Goal: Task Accomplishment & Management: Use online tool/utility

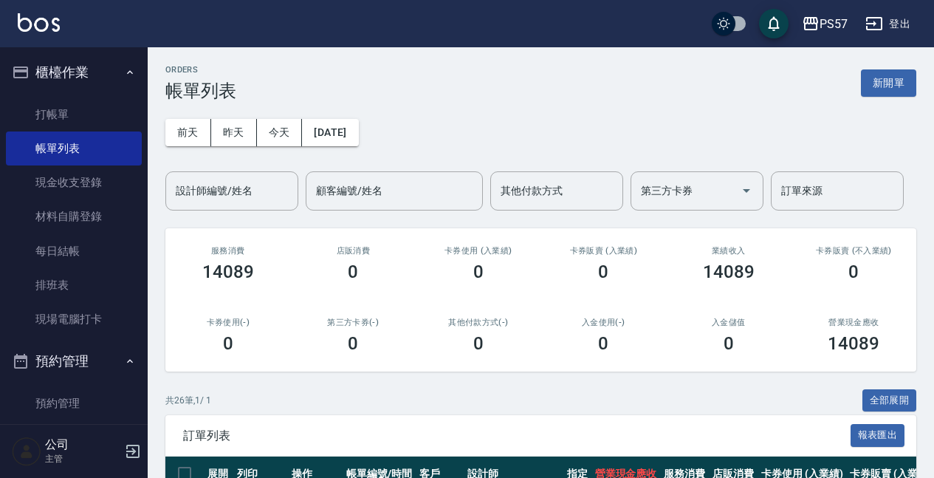
scroll to position [344, 0]
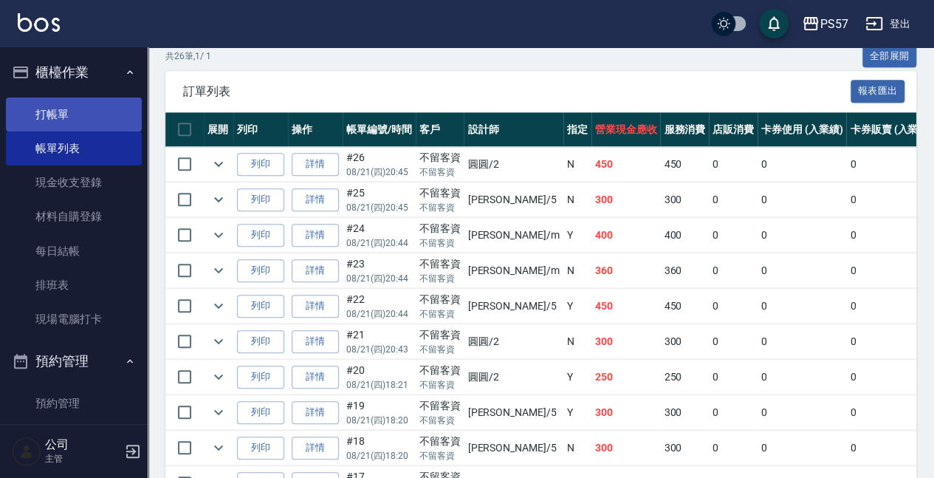
click at [49, 106] on link "打帳單" at bounding box center [74, 114] width 136 height 34
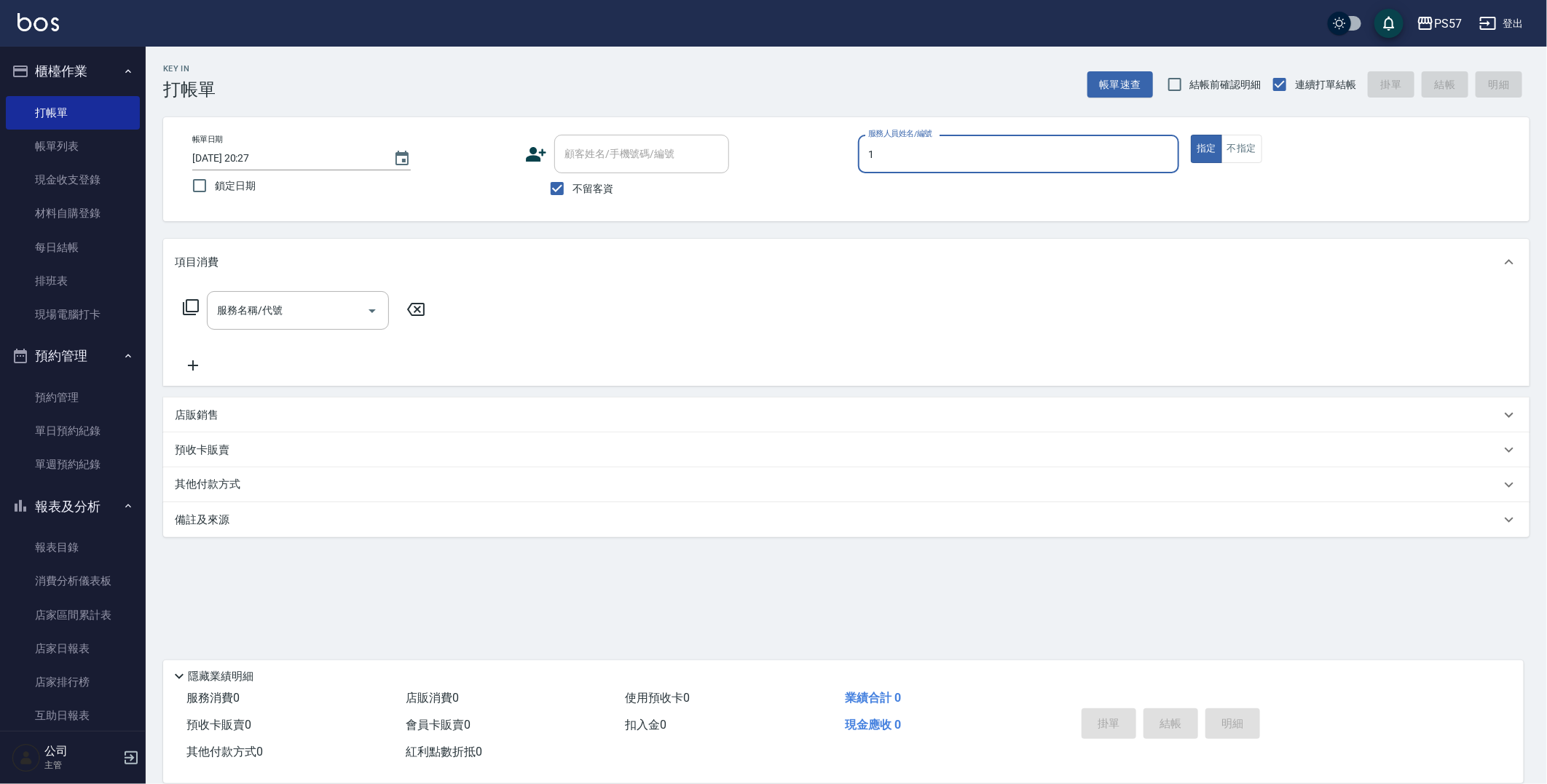
type input "Akin-1"
type button "true"
click at [921, 152] on button "不指定" at bounding box center [1241, 149] width 40 height 29
type button "false"
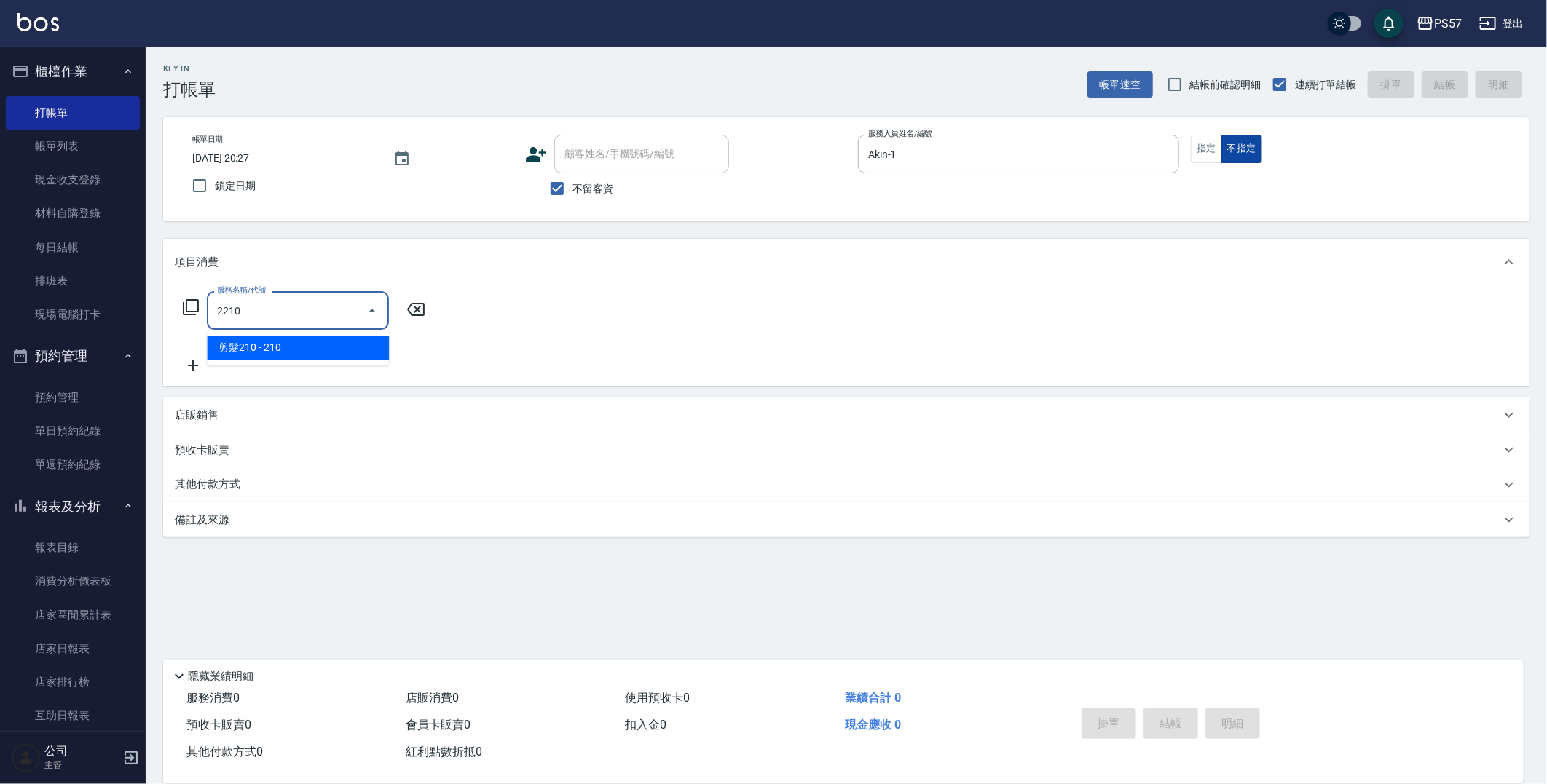
type input "剪髮210(2210)"
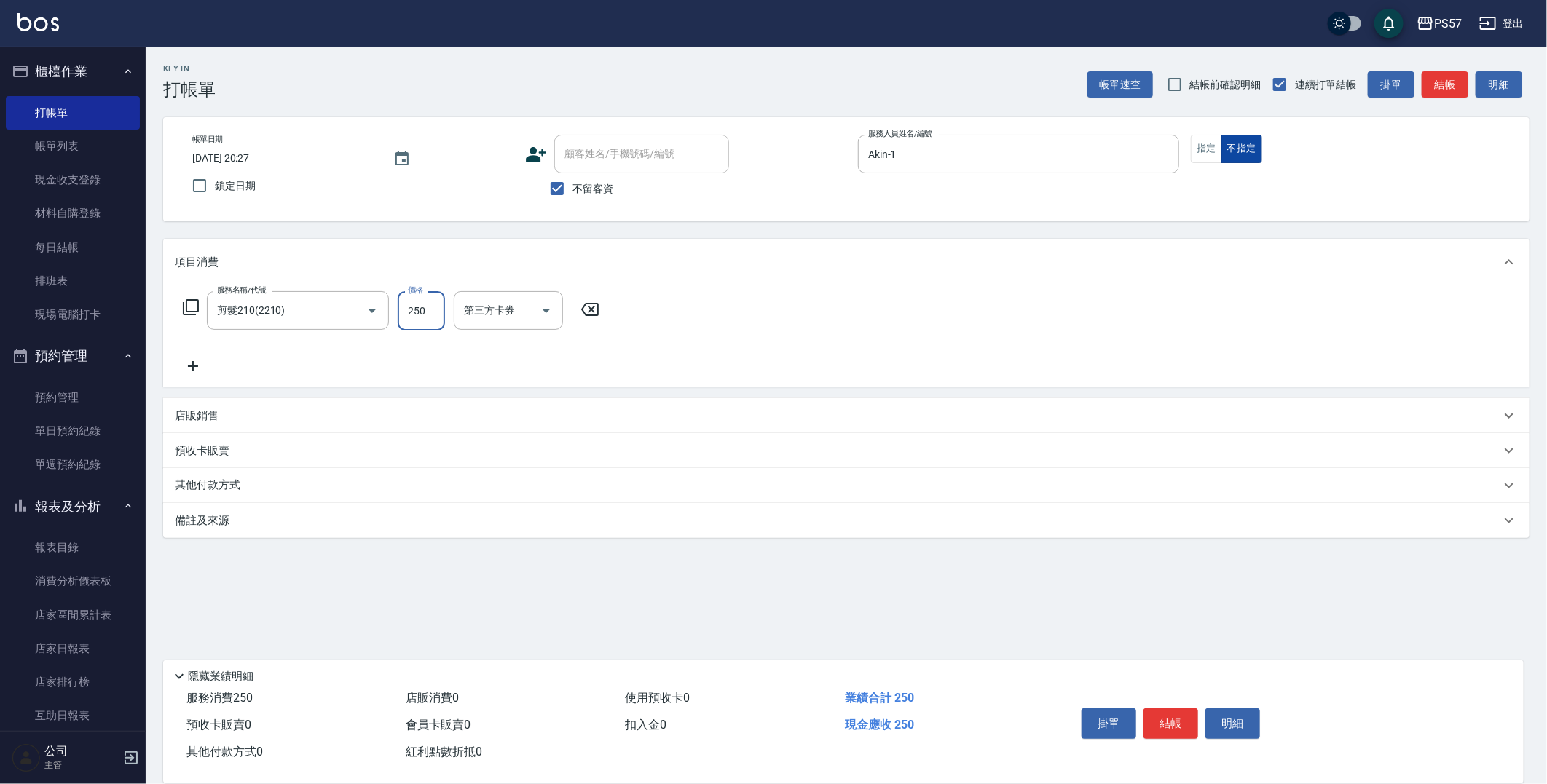
type input "250"
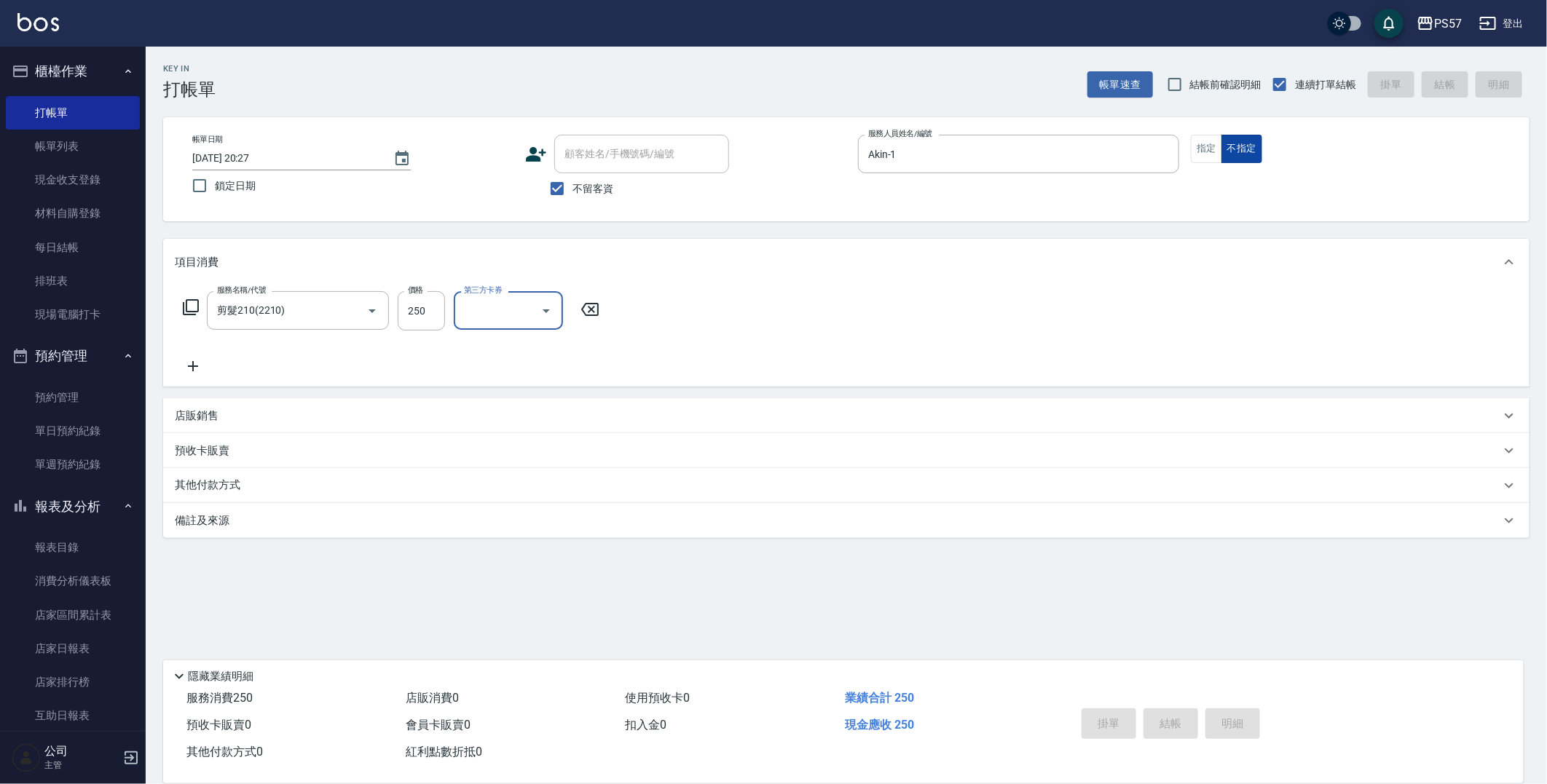
type input "[DATE] 20:28"
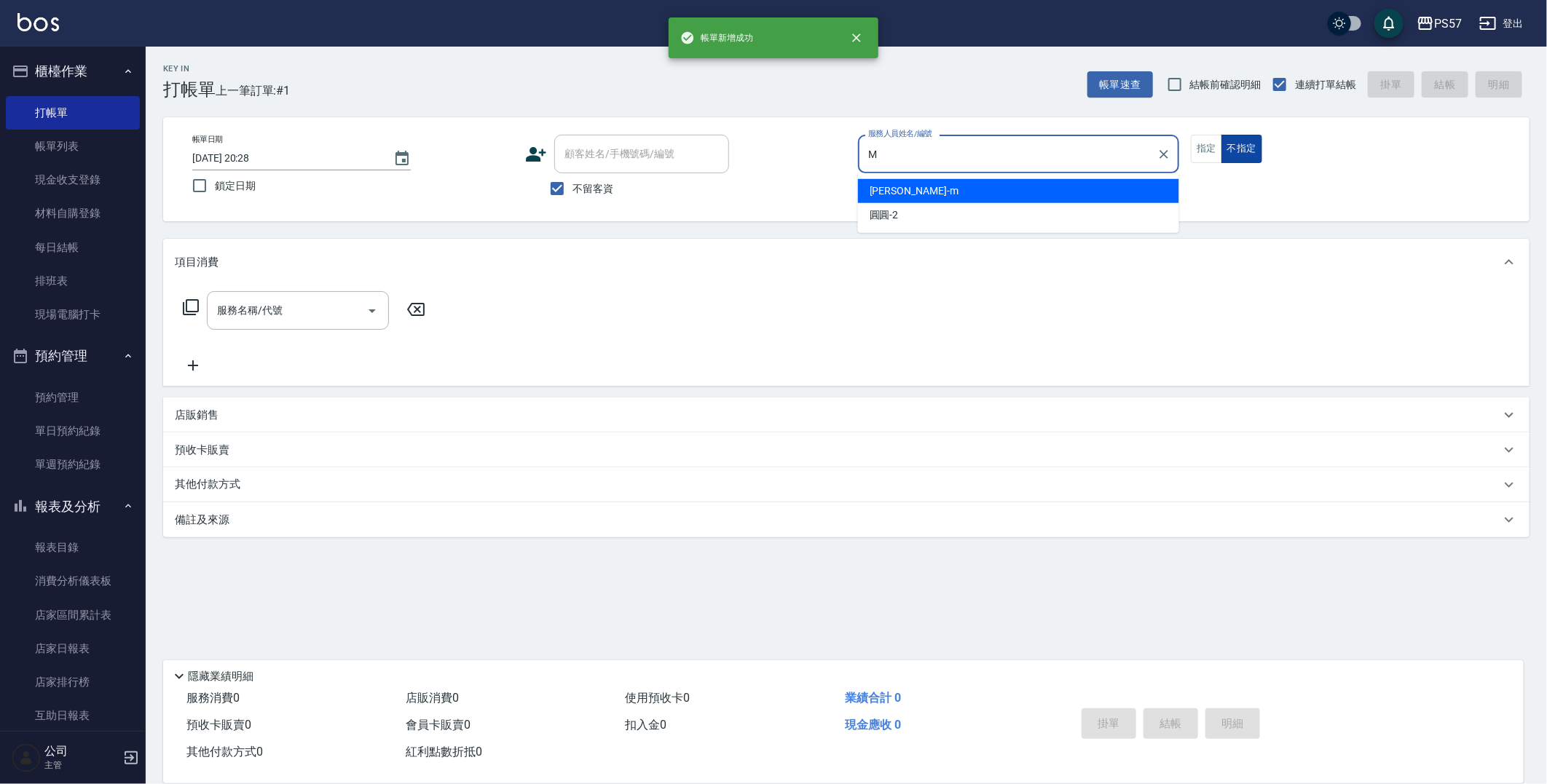
type input "[PERSON_NAME]-m"
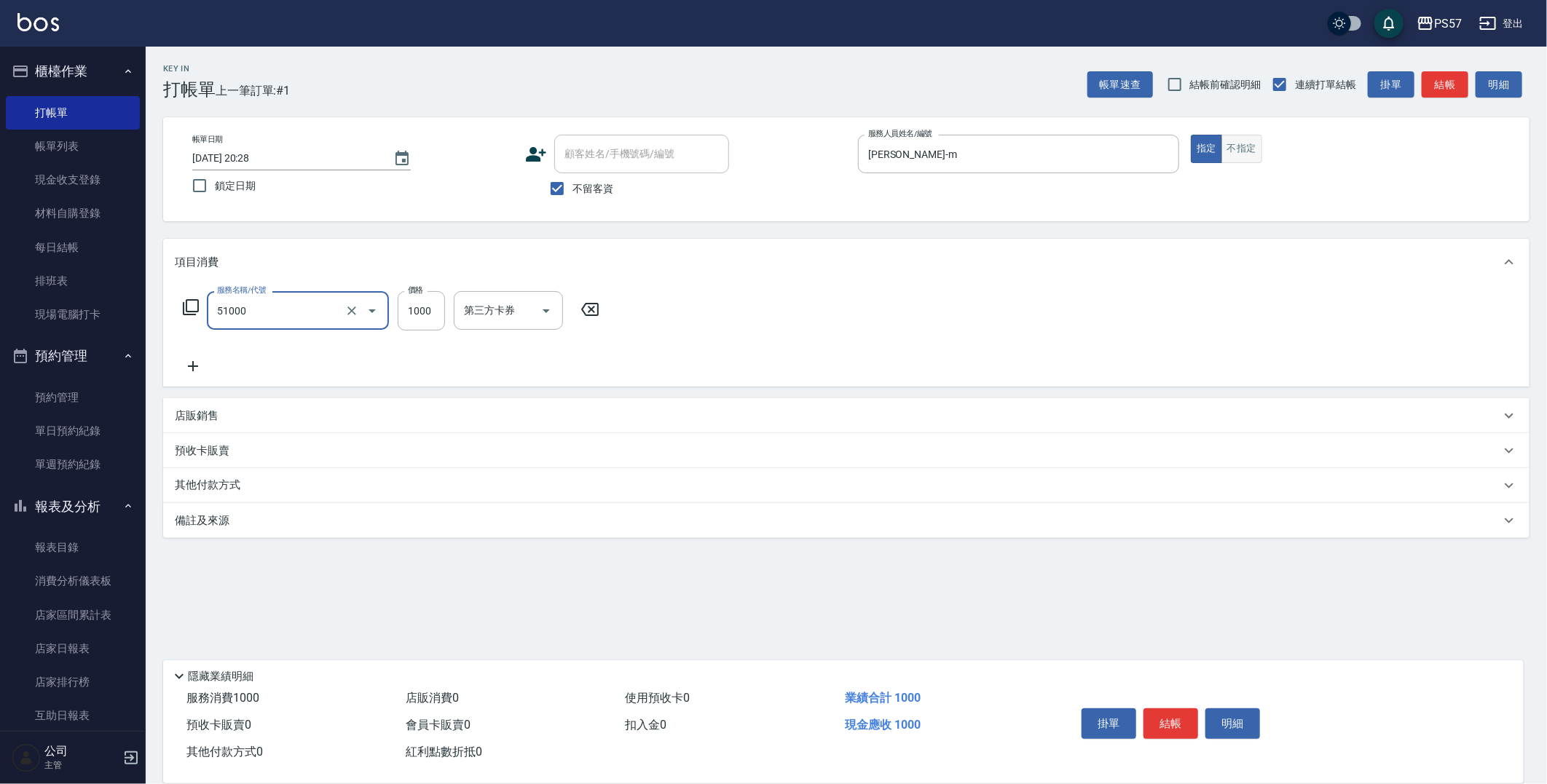
type input "任意金額染髮(51000)"
type input "1200"
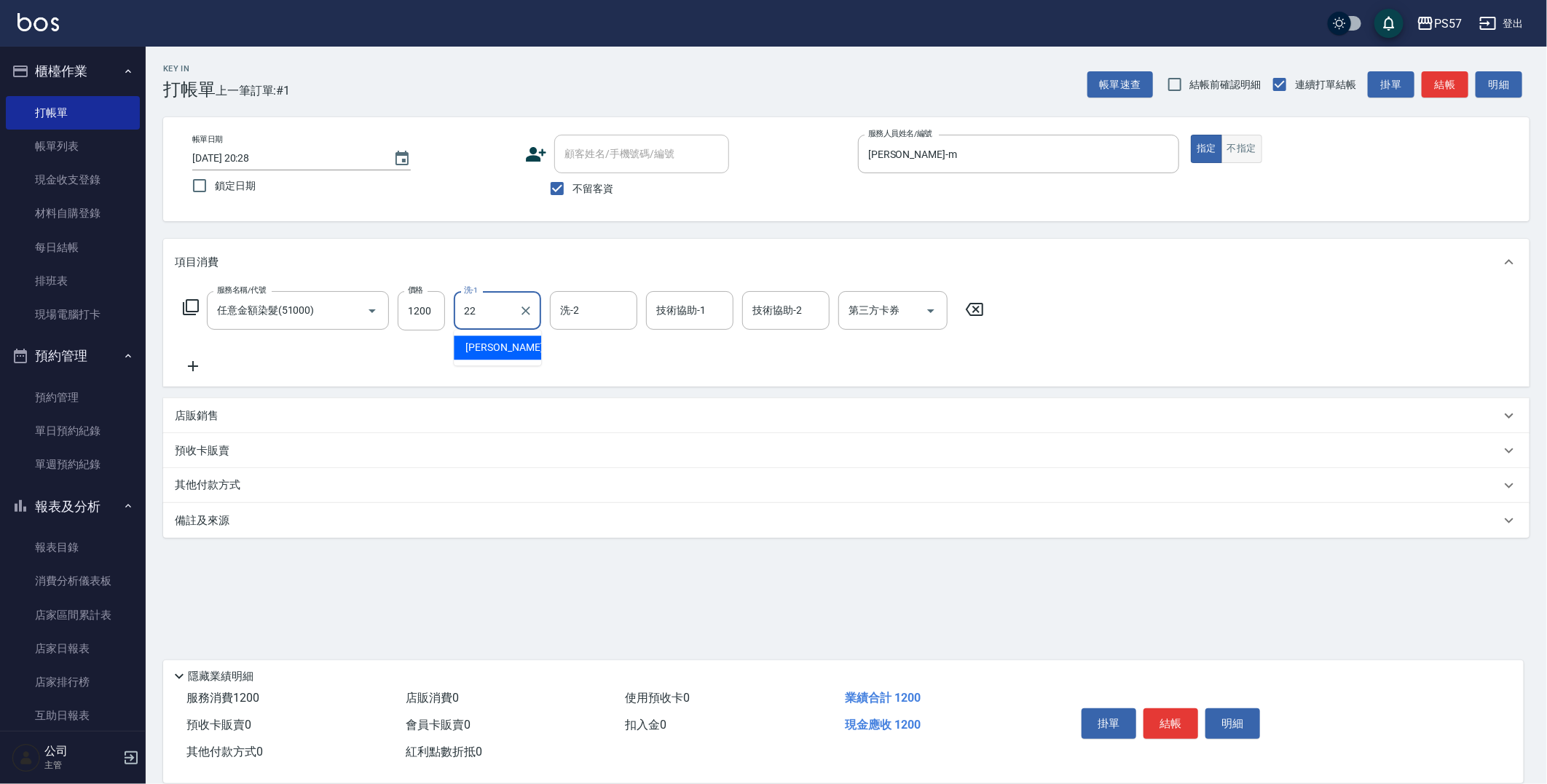
type input "[PERSON_NAME]-22"
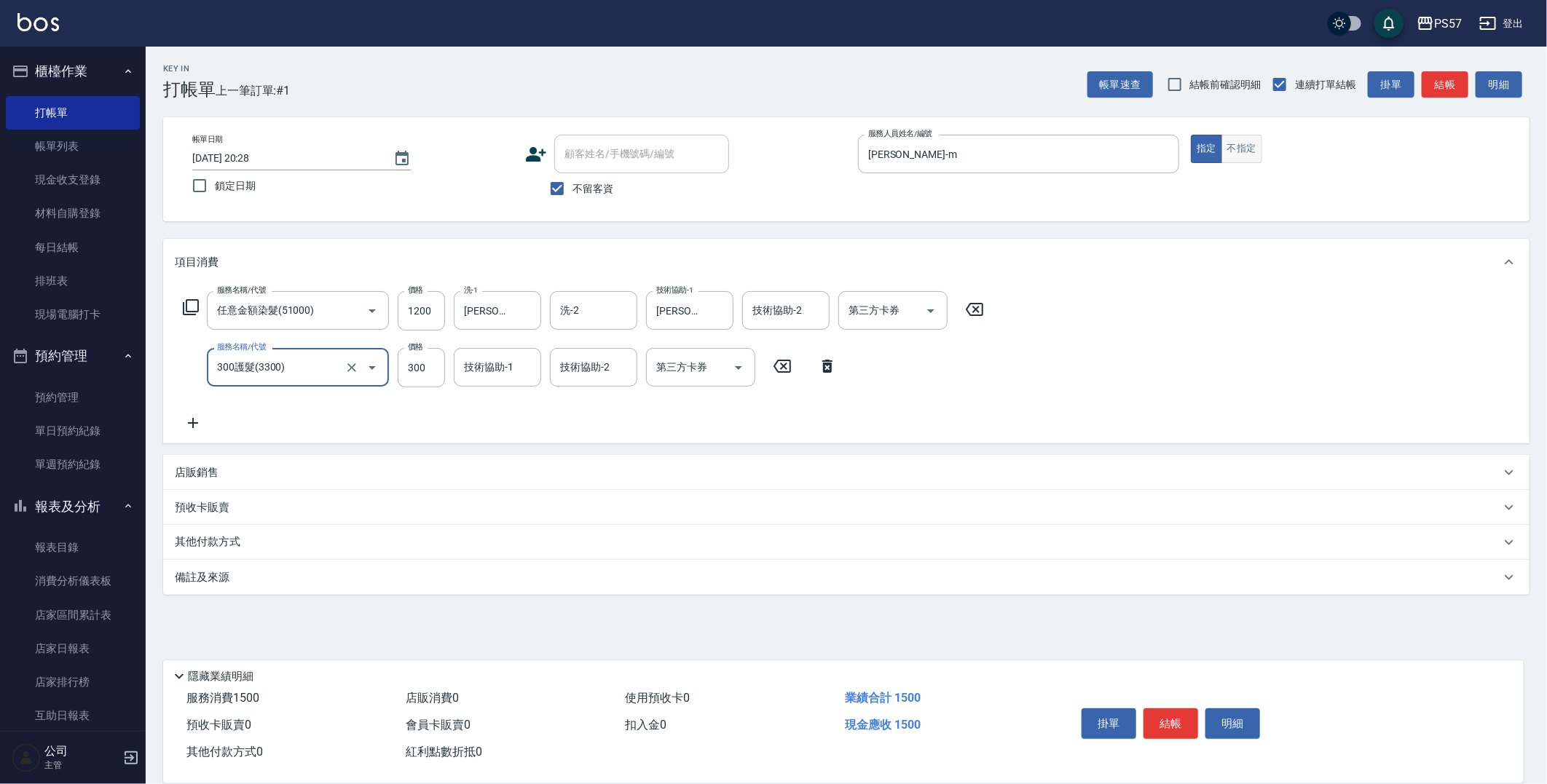
type input "300護髮(3300)"
type input "[PERSON_NAME]-22"
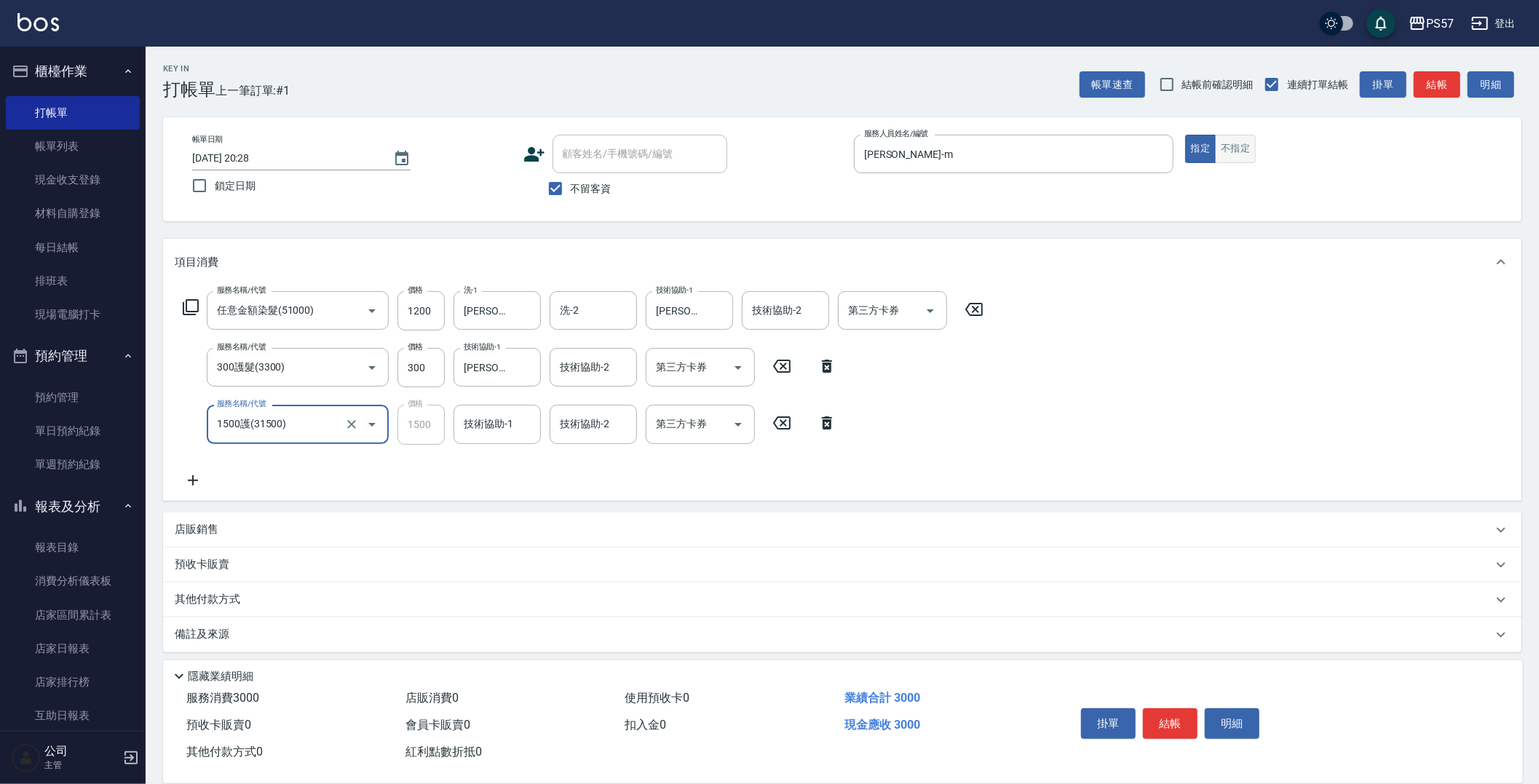
type input "1500護(31500)"
type input "[PERSON_NAME]-22"
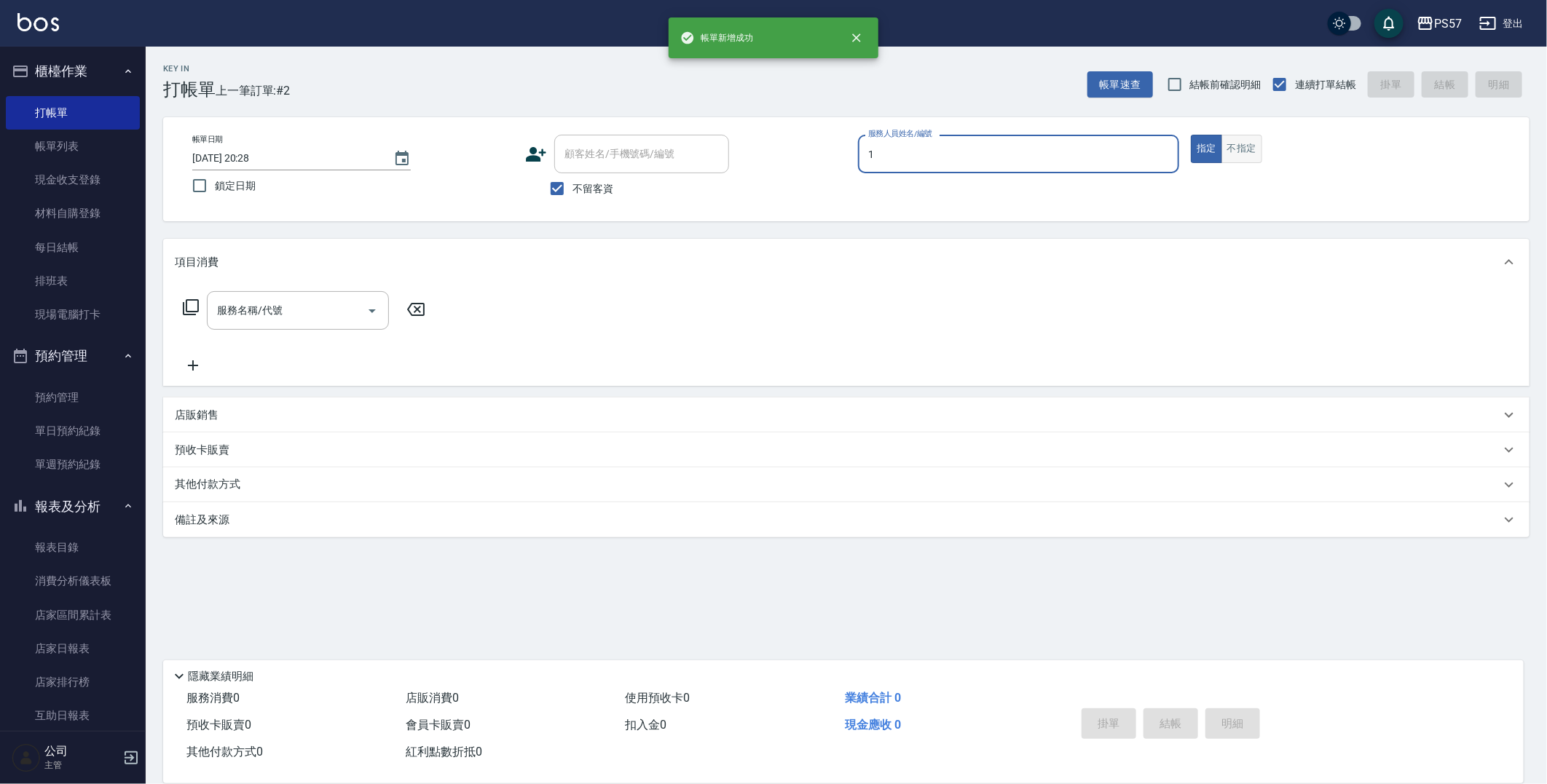
type input "Akin-1"
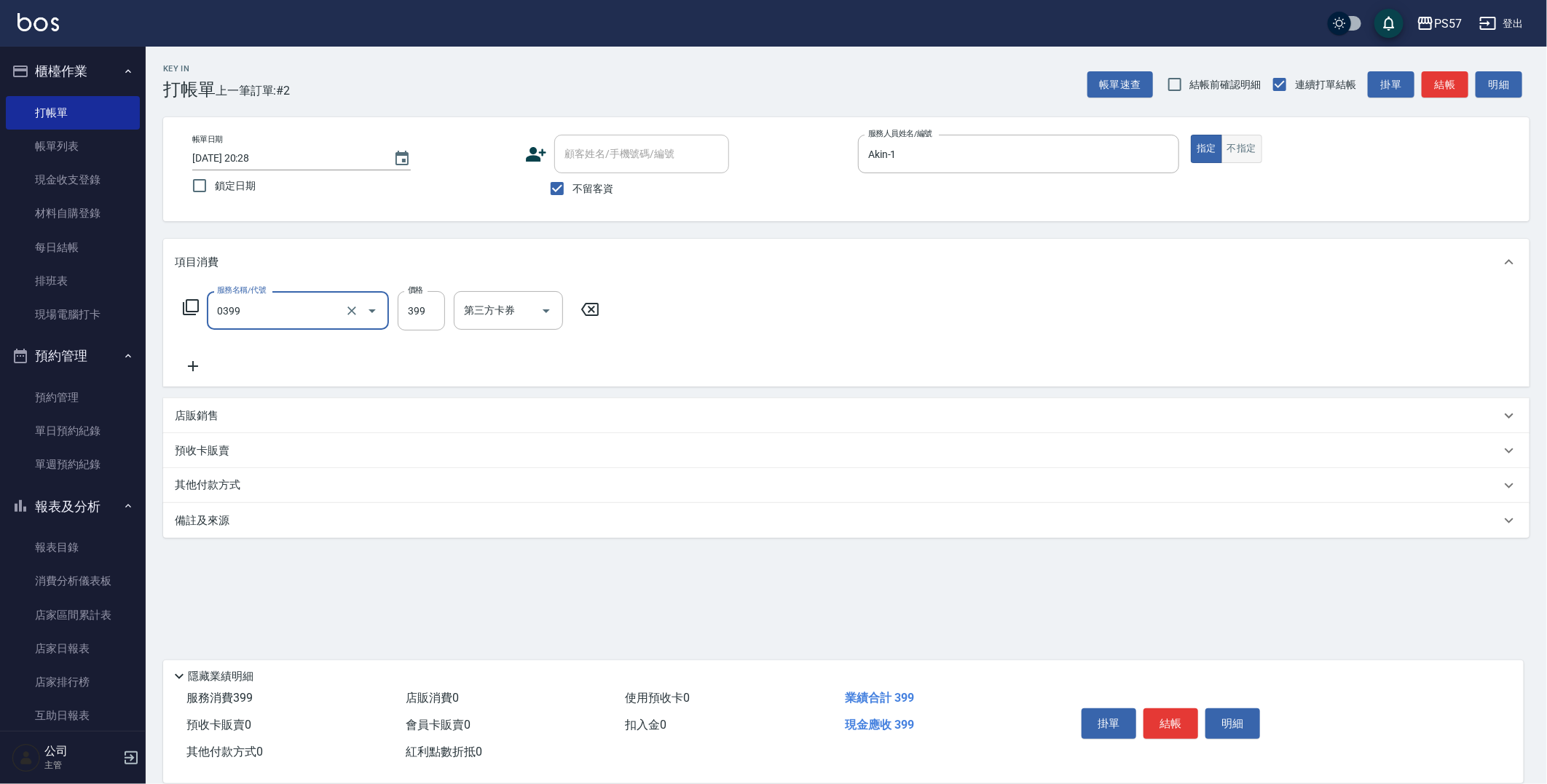
type input "SPA399(0399)"
click at [426, 317] on input "4500" at bounding box center [421, 311] width 47 height 39
type input "500"
type input "Akin-1"
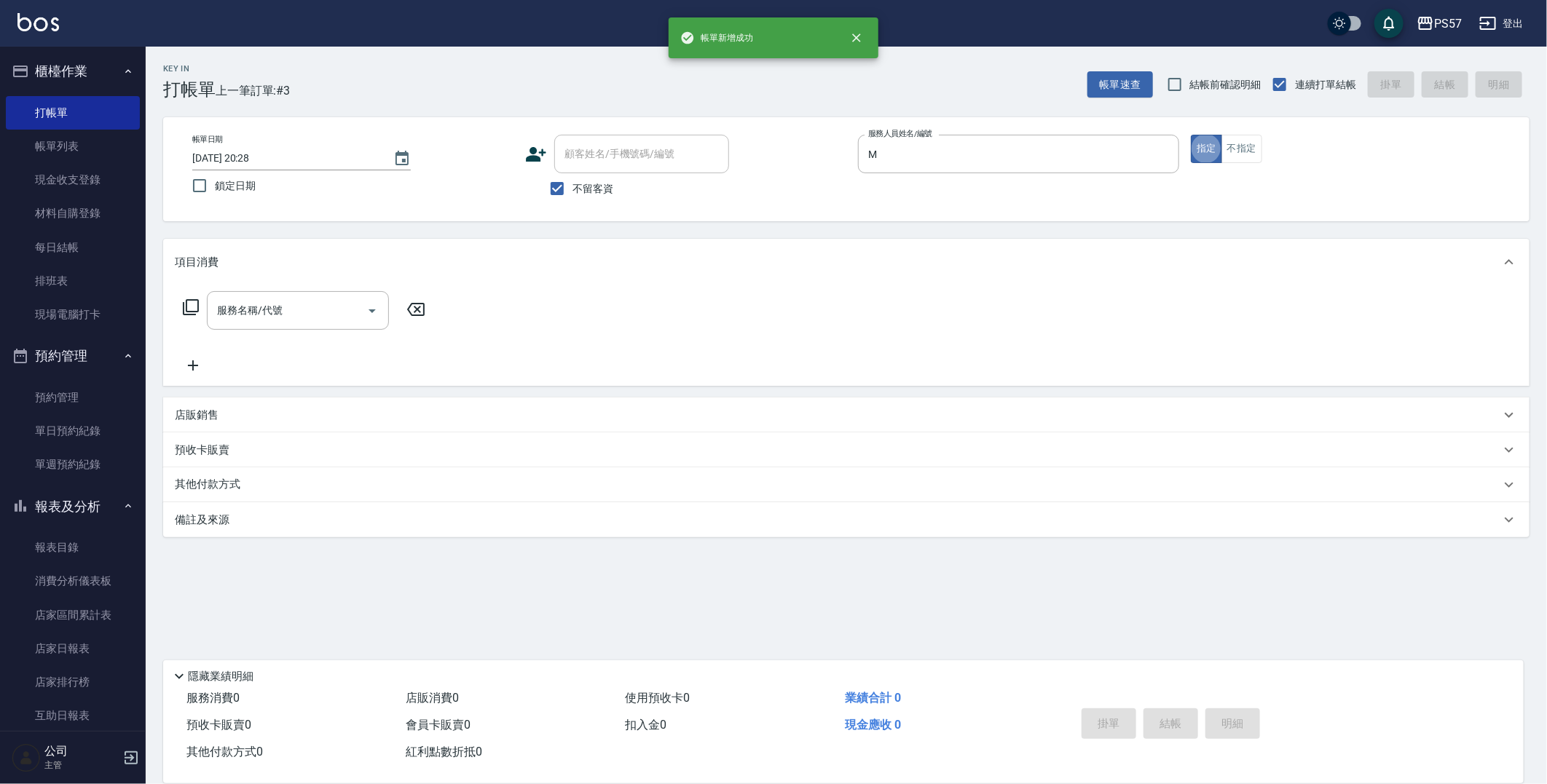
type input "[PERSON_NAME]-m"
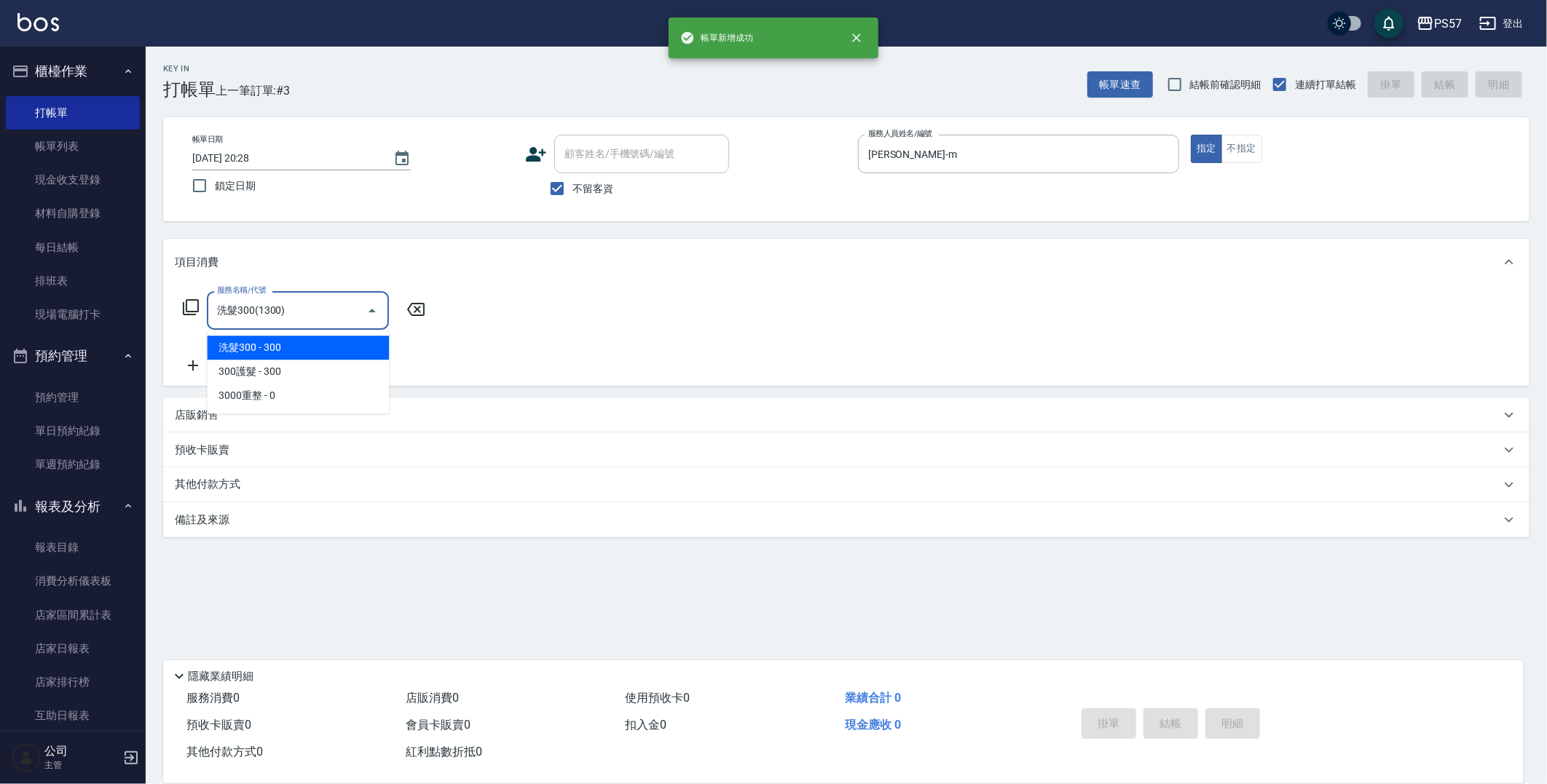
type input "洗髮300(1300)"
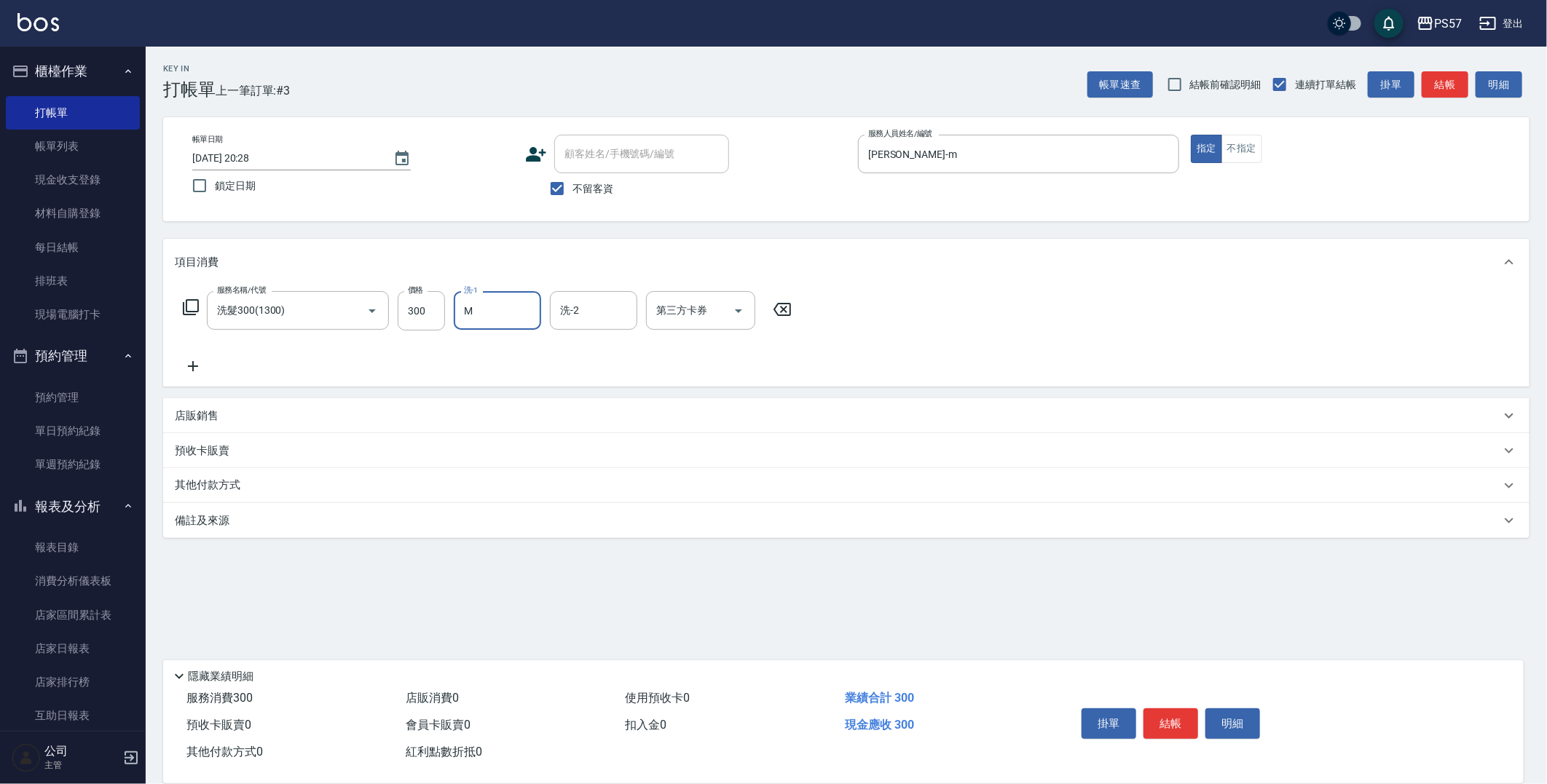
type input "[PERSON_NAME]-m"
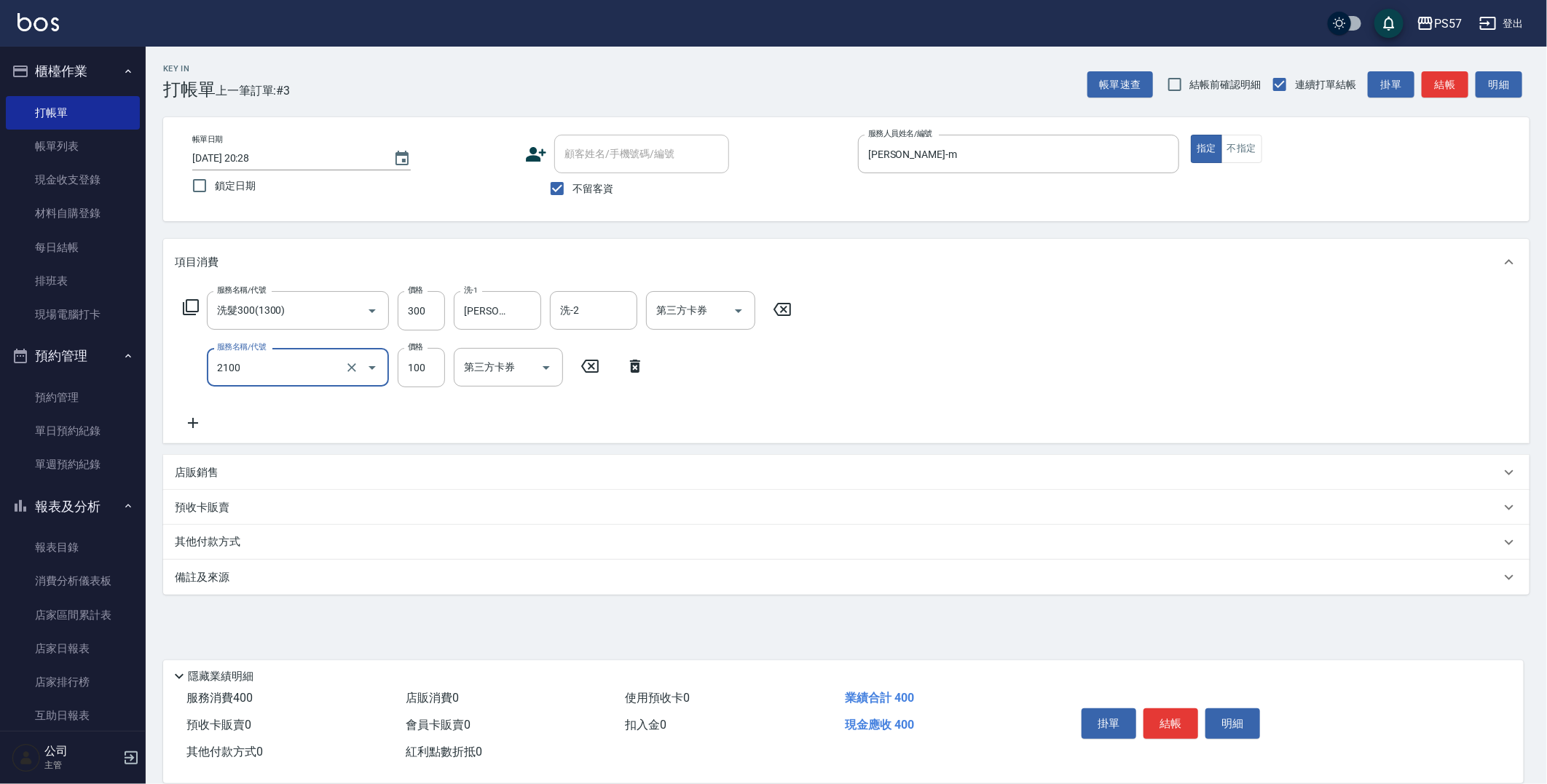
type input "剪髮100(2100)"
type input "150"
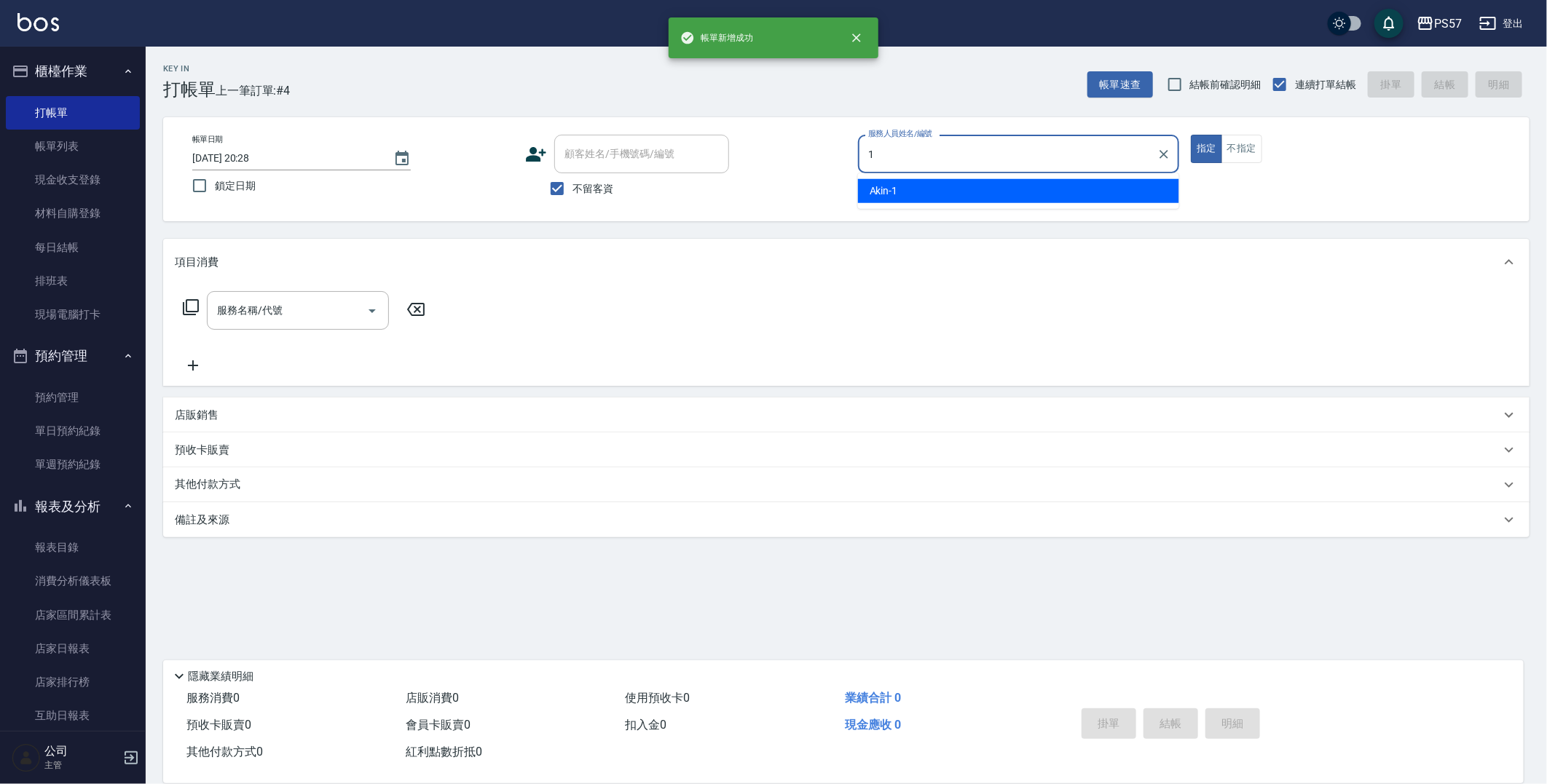
type input "Akin-1"
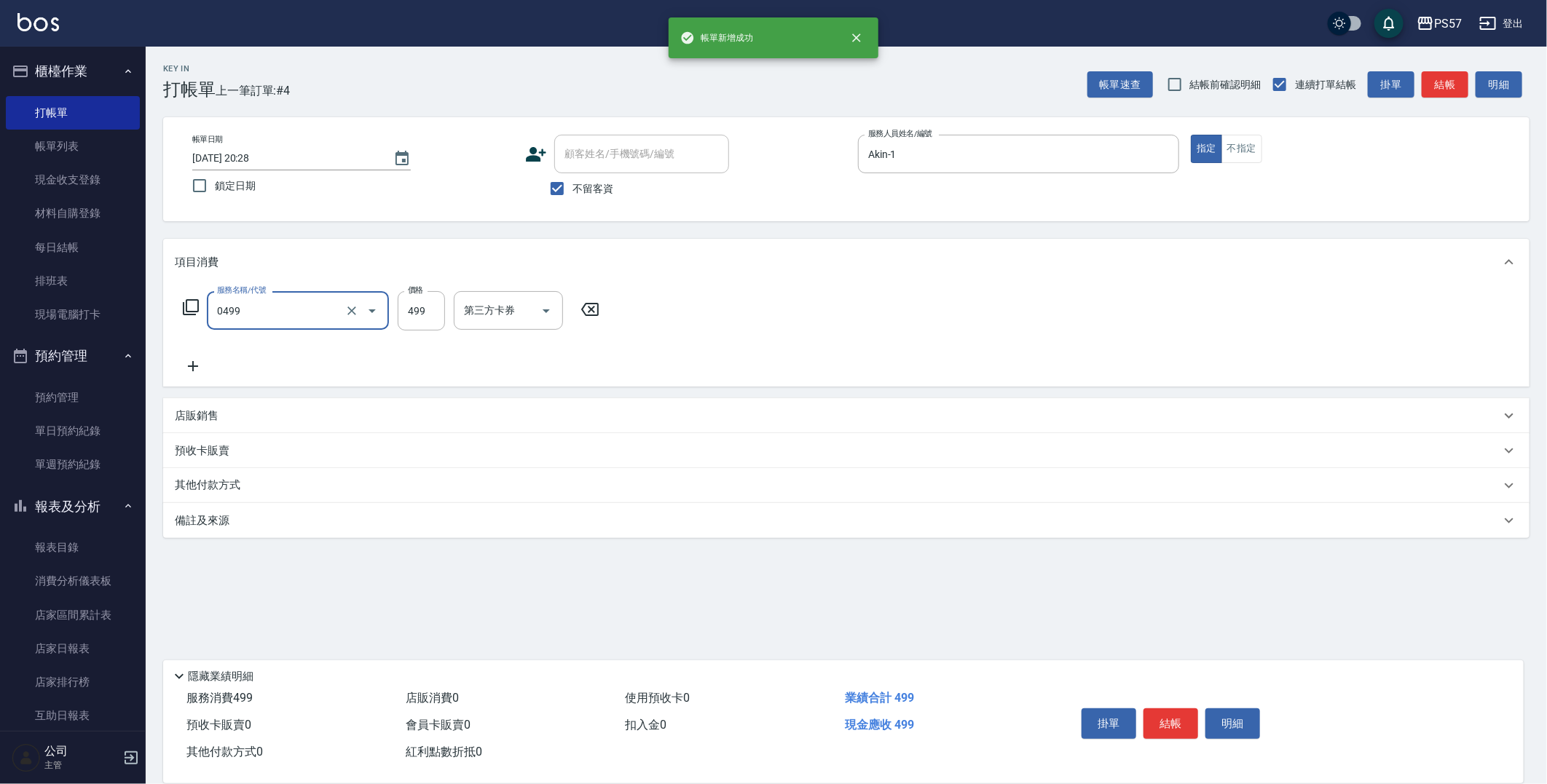
type input "SPA499(0499)"
type input "600"
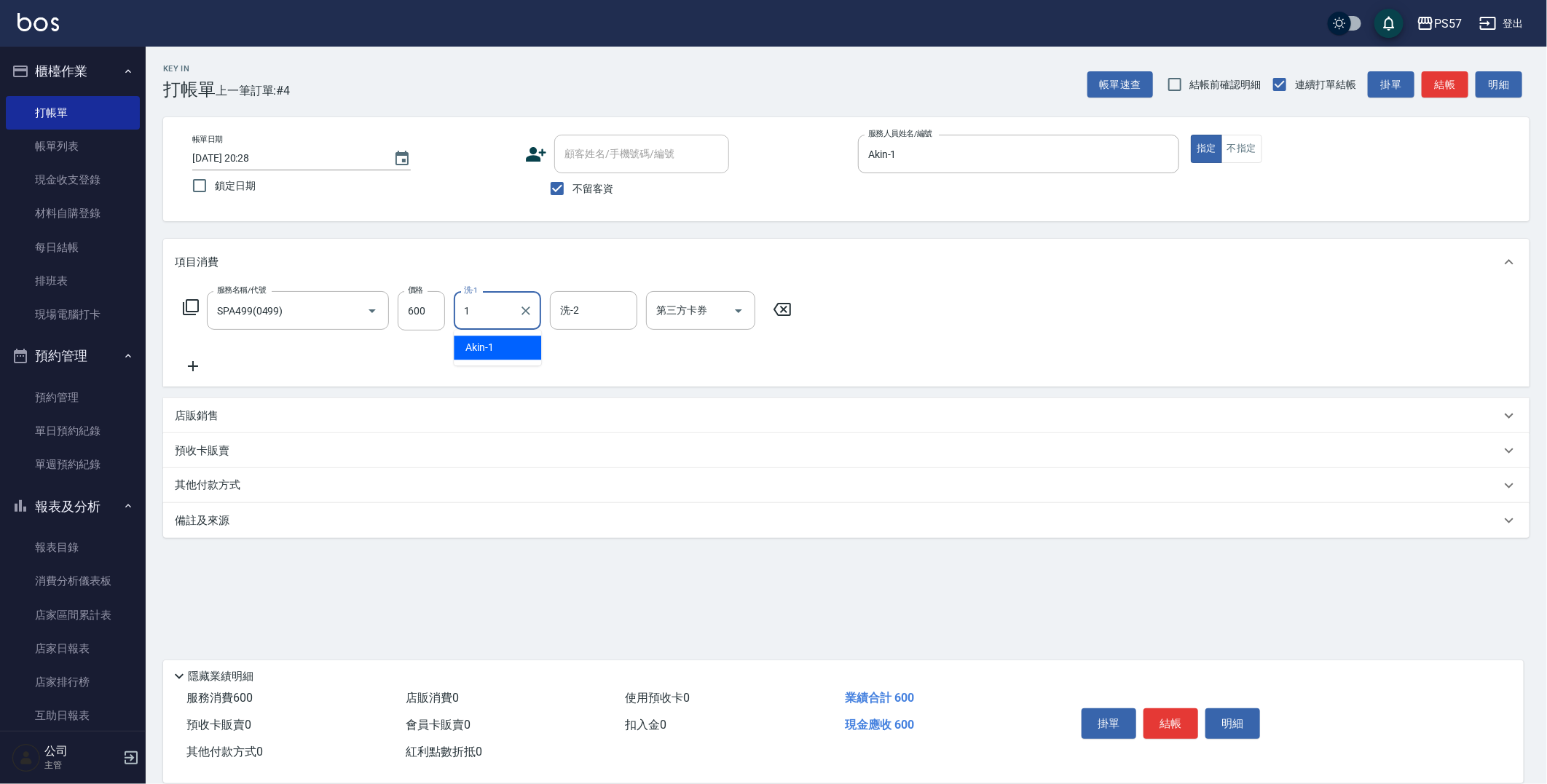
type input "Akin-1"
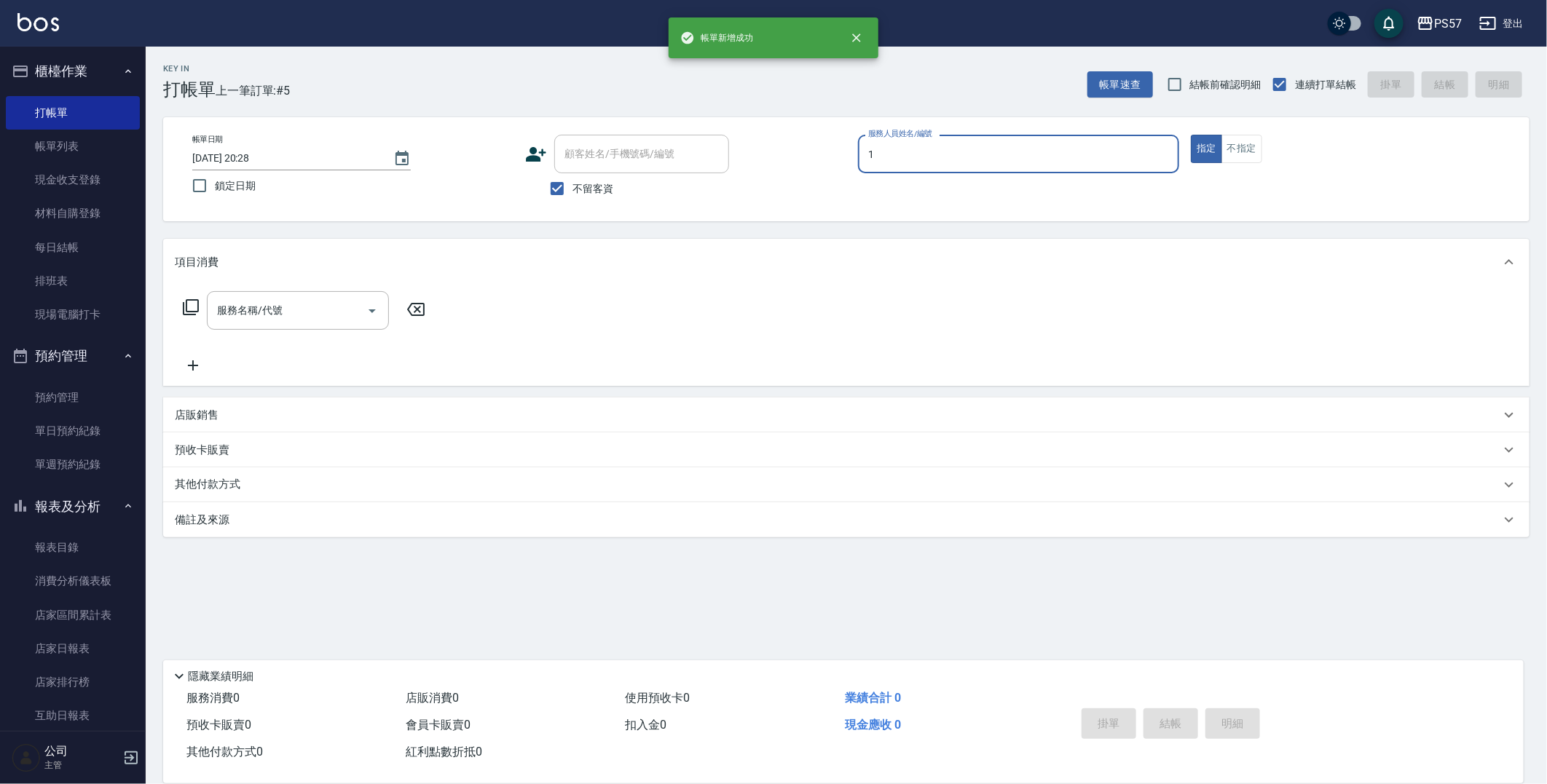
type input "Akin-1"
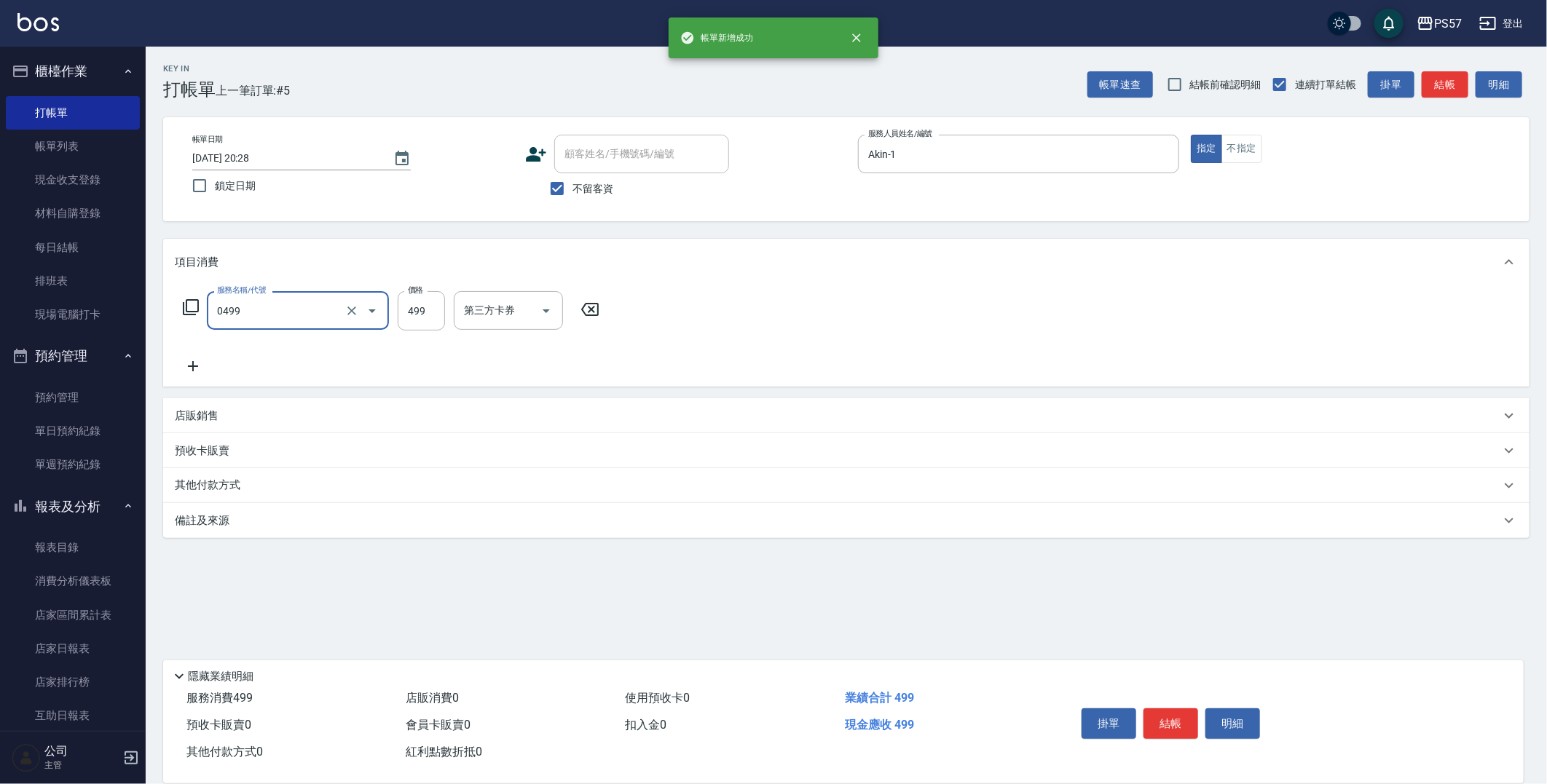
type input "SPA499(0499)"
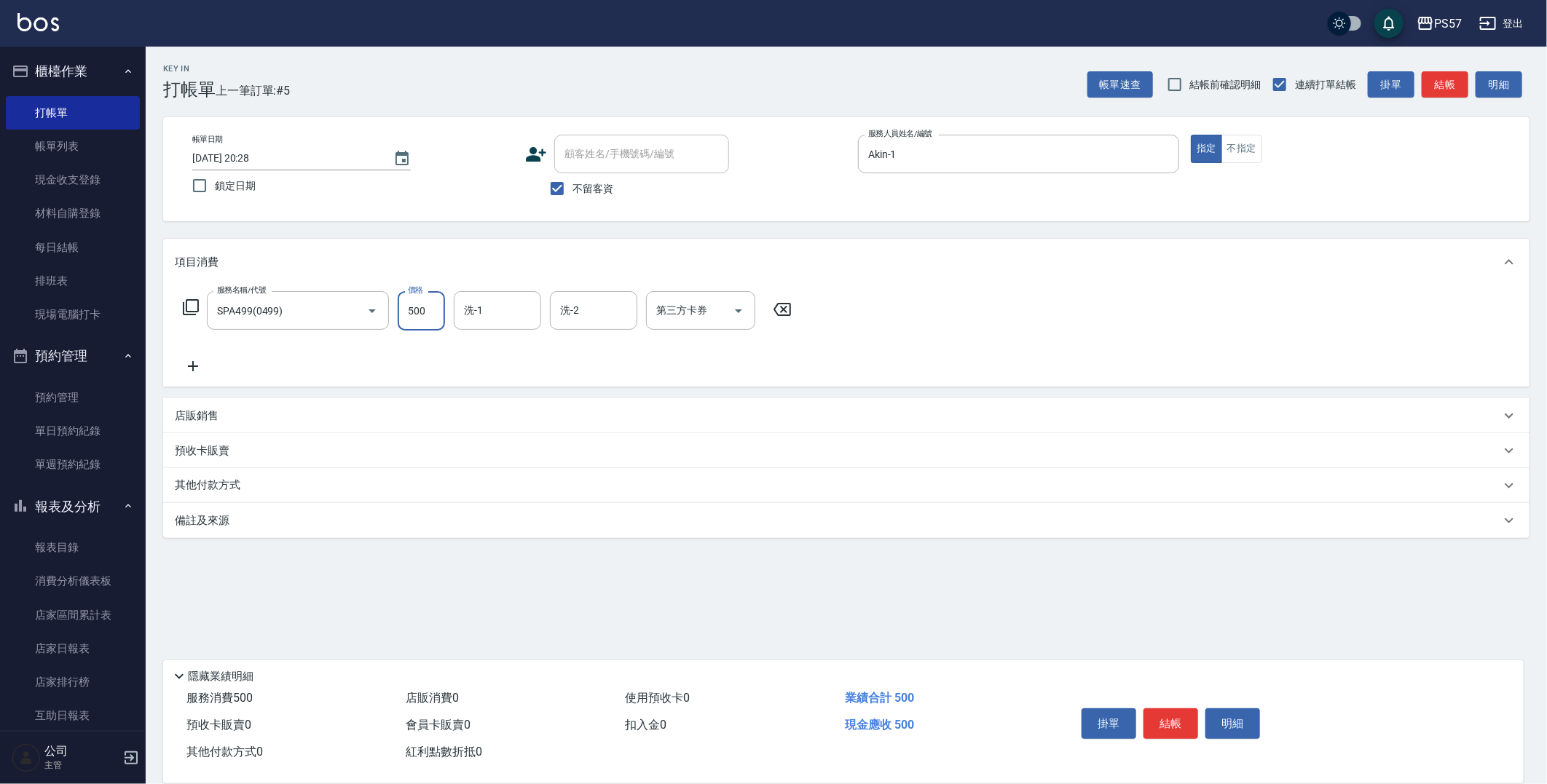
type input "500"
type input "Akin-1"
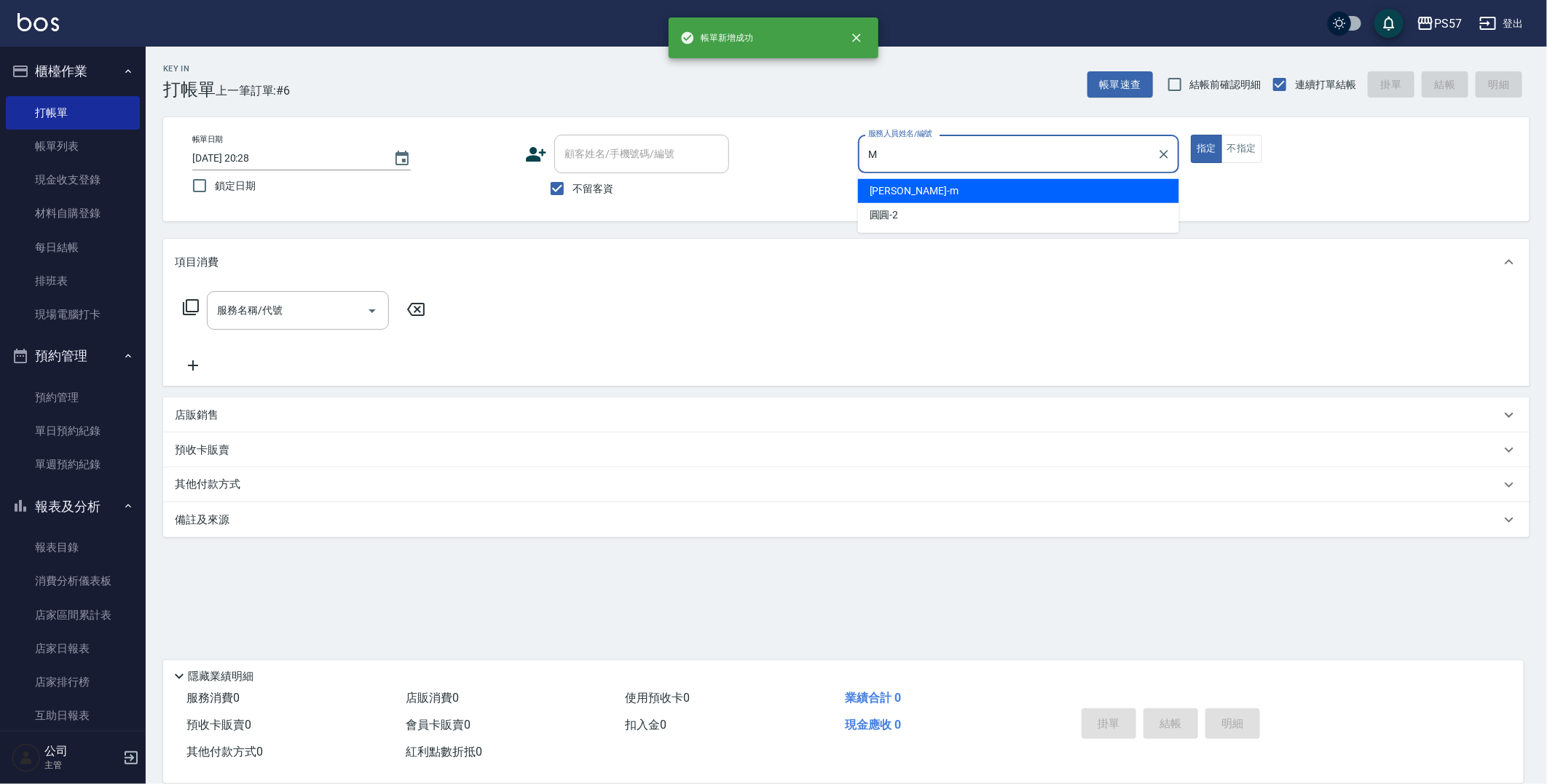
type input "[PERSON_NAME]-m"
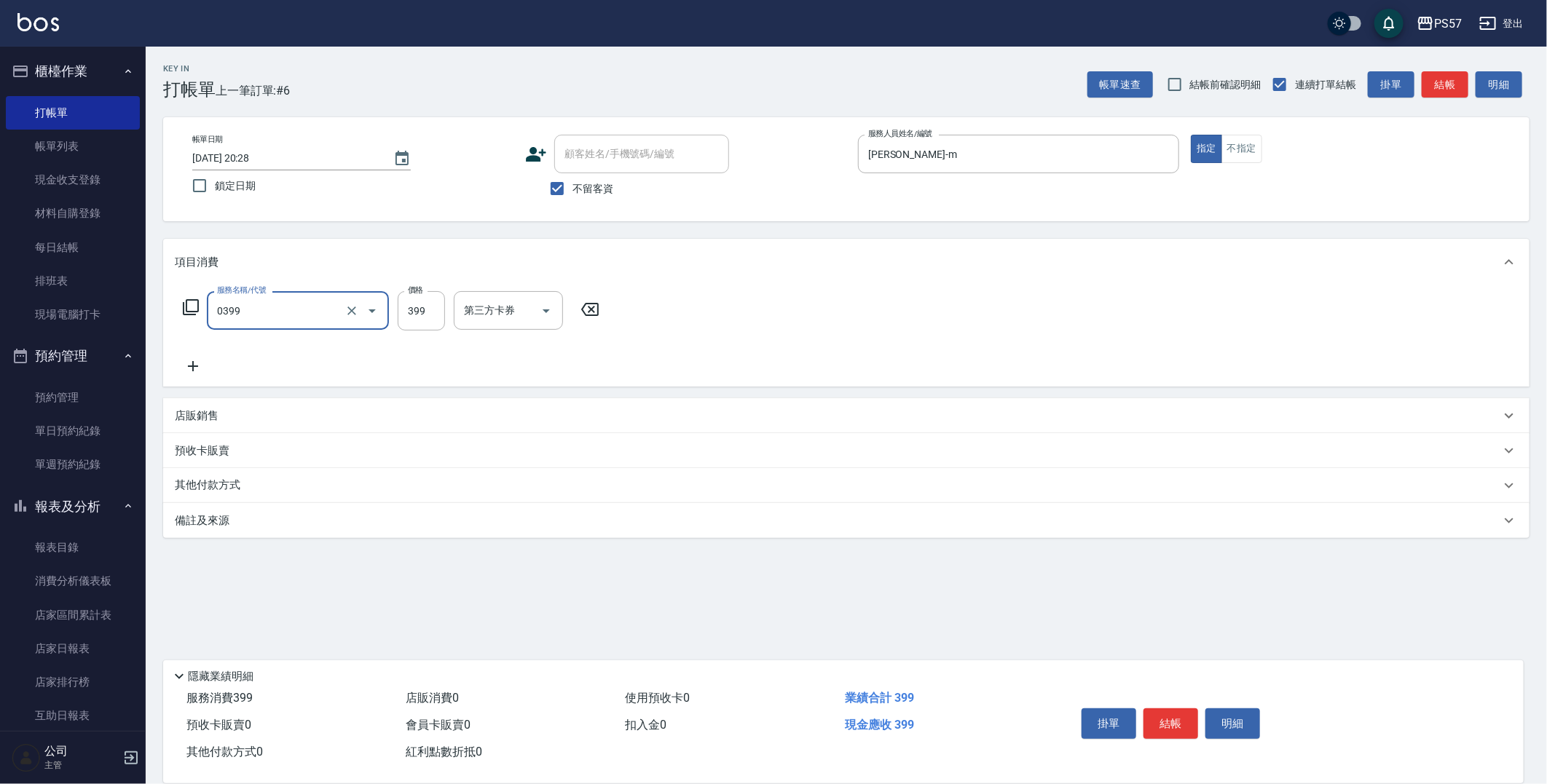
type input "SPA399(0399)"
type input "500"
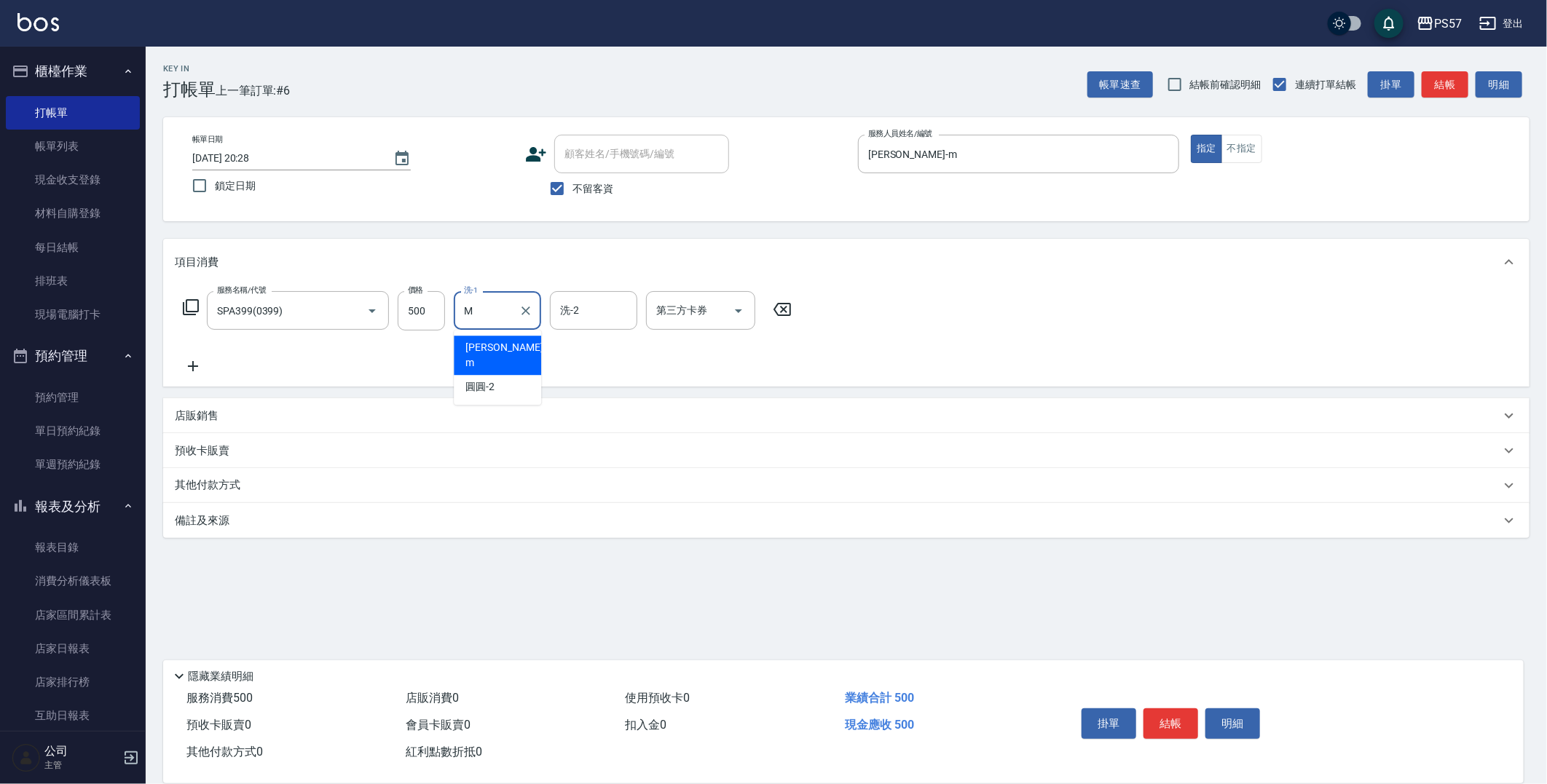
type input "[PERSON_NAME]-m"
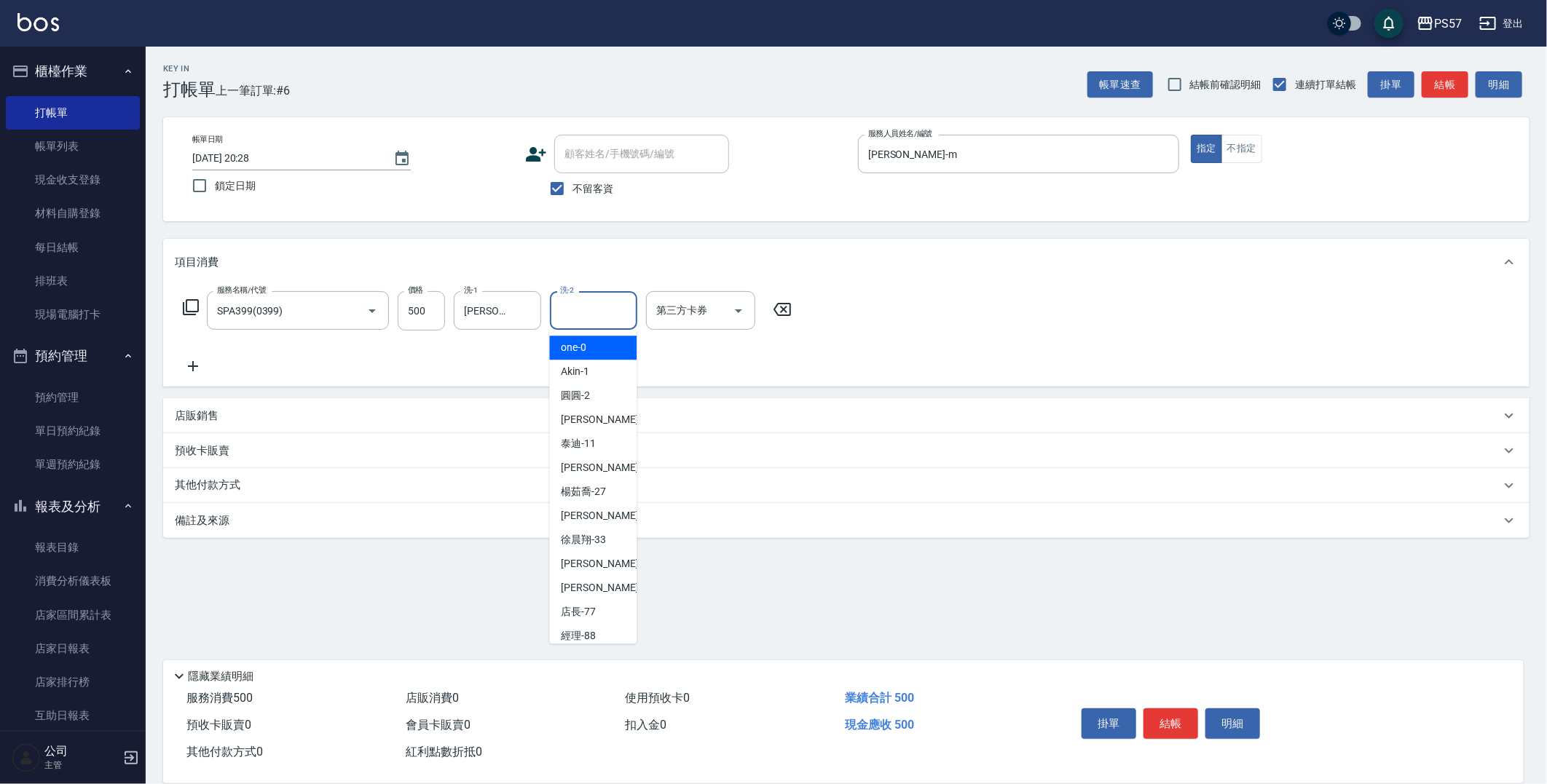
scroll to position [76, 0]
type input "Zona-z"
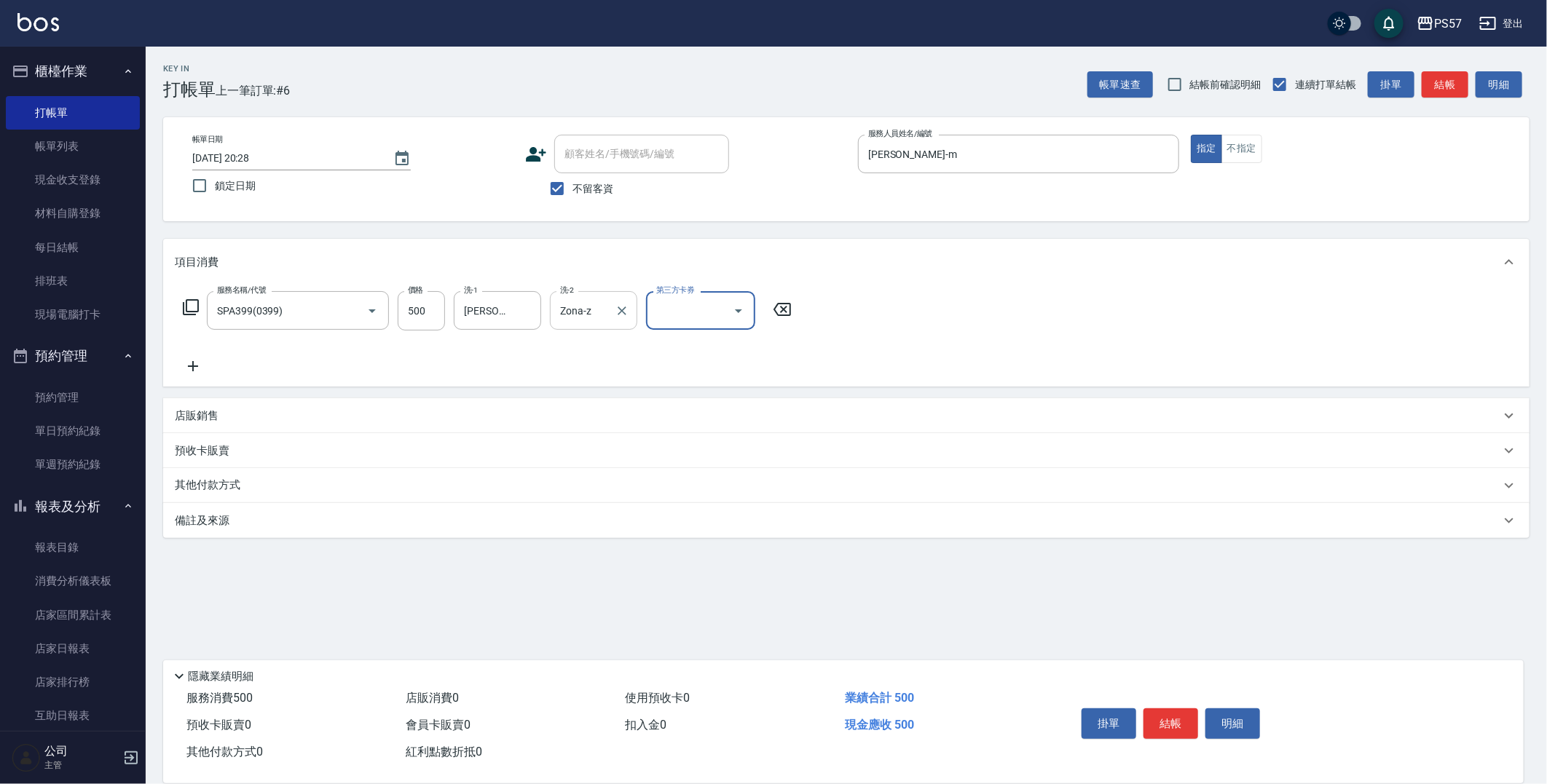
click at [621, 307] on icon "Clear" at bounding box center [622, 311] width 15 height 15
click at [715, 322] on input "第三方卡券" at bounding box center [689, 311] width 74 height 26
type input "儲值卡"
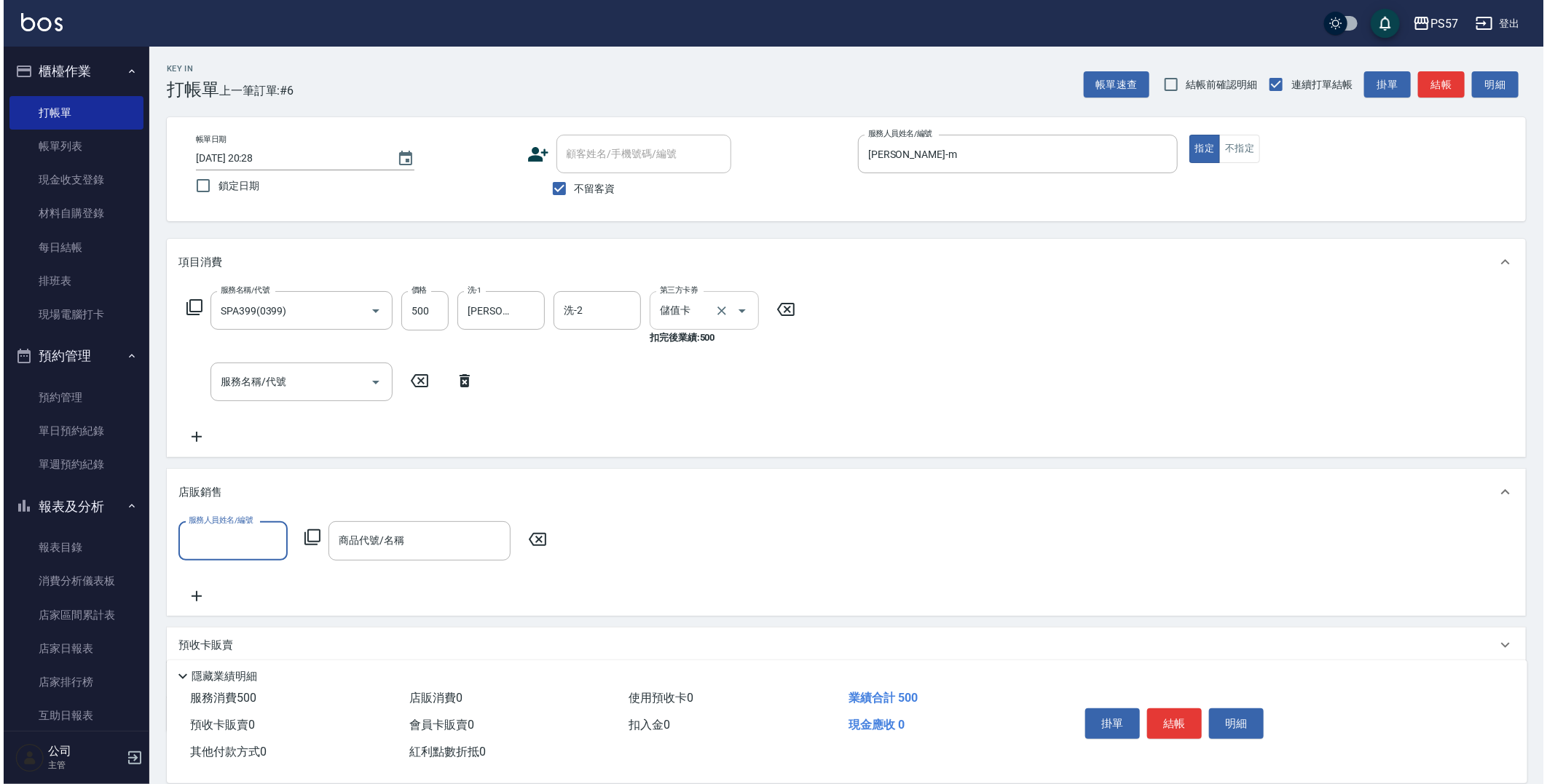
scroll to position [0, 0]
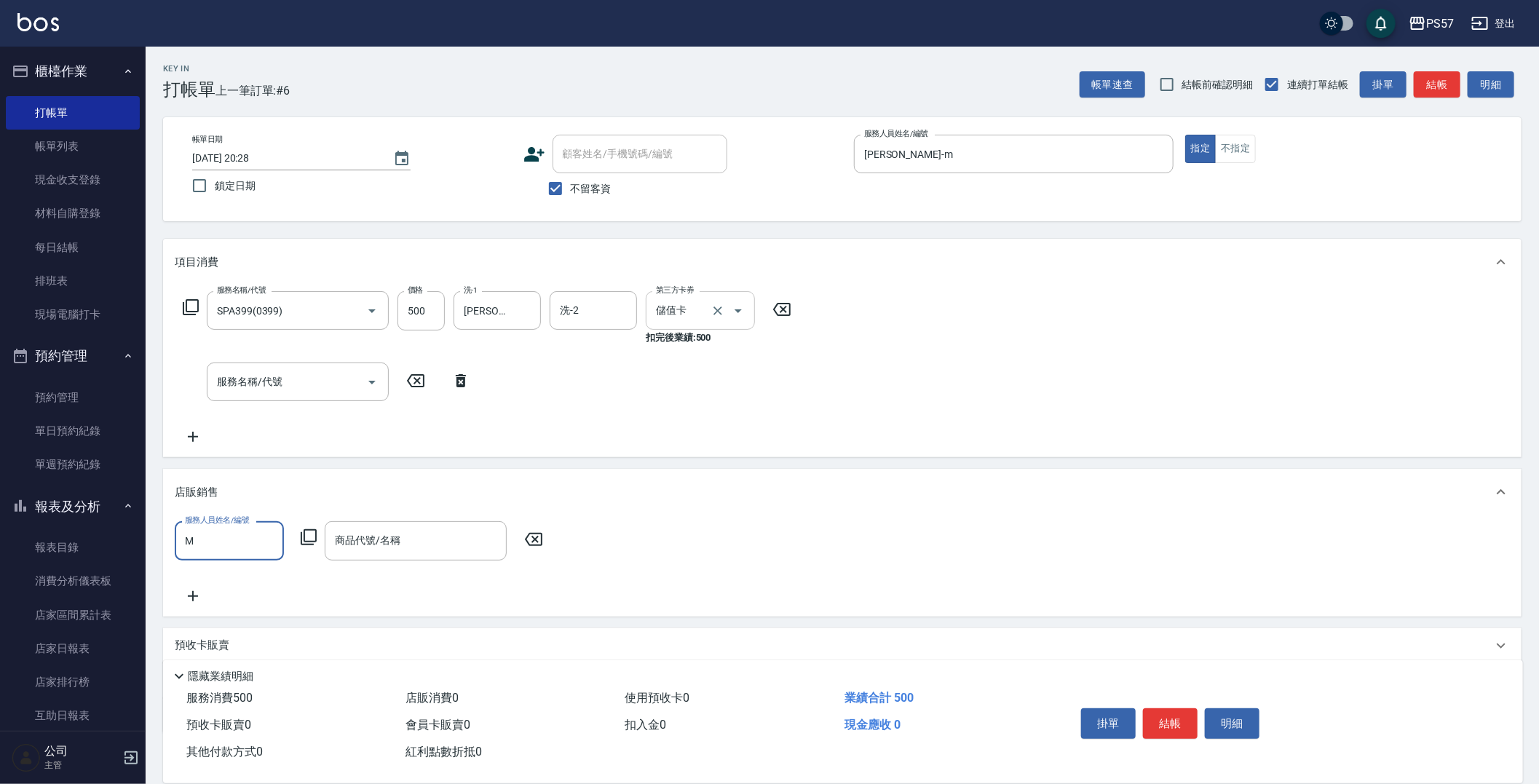
type input "[PERSON_NAME]-m"
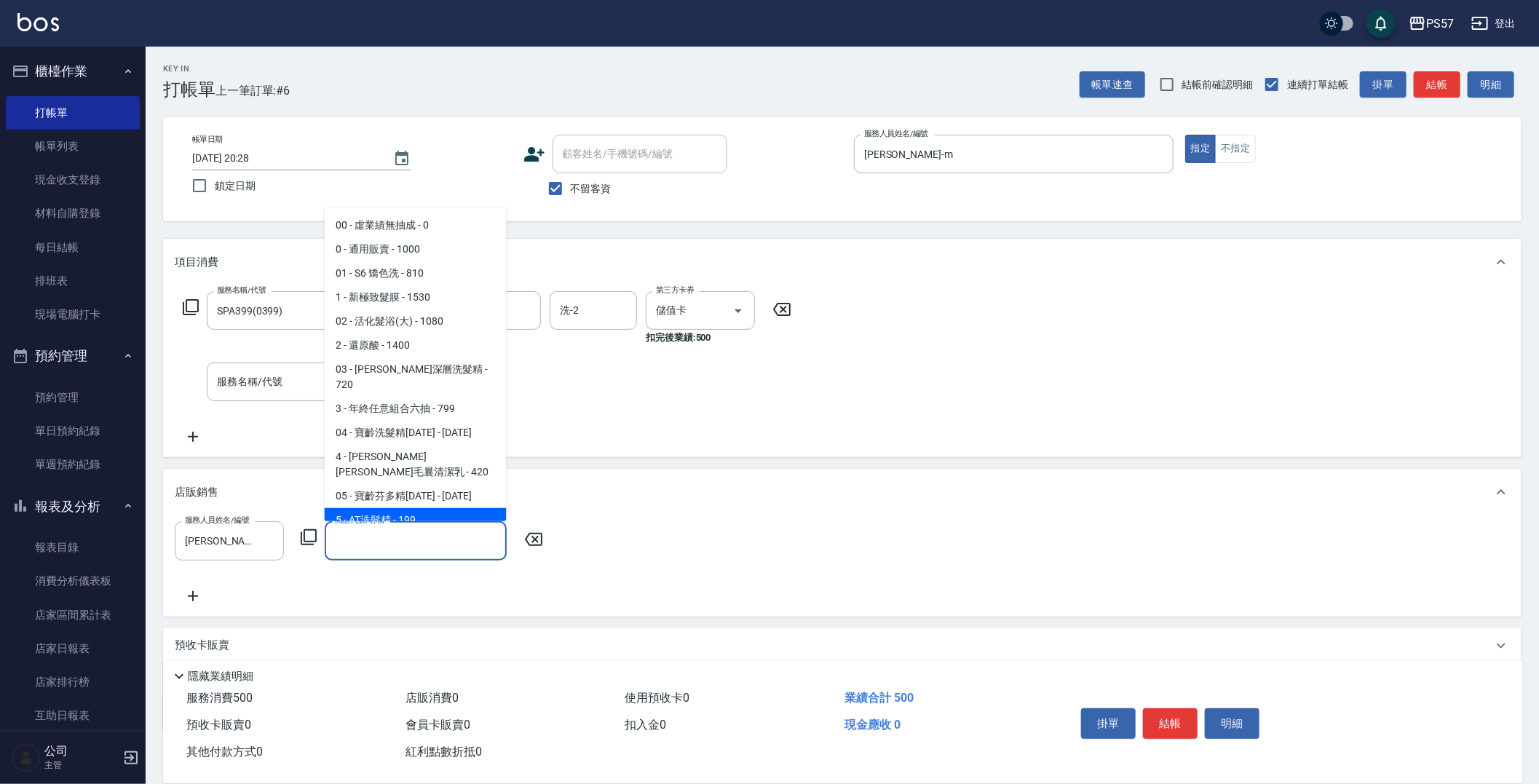
click at [308, 470] on icon at bounding box center [309, 537] width 18 height 18
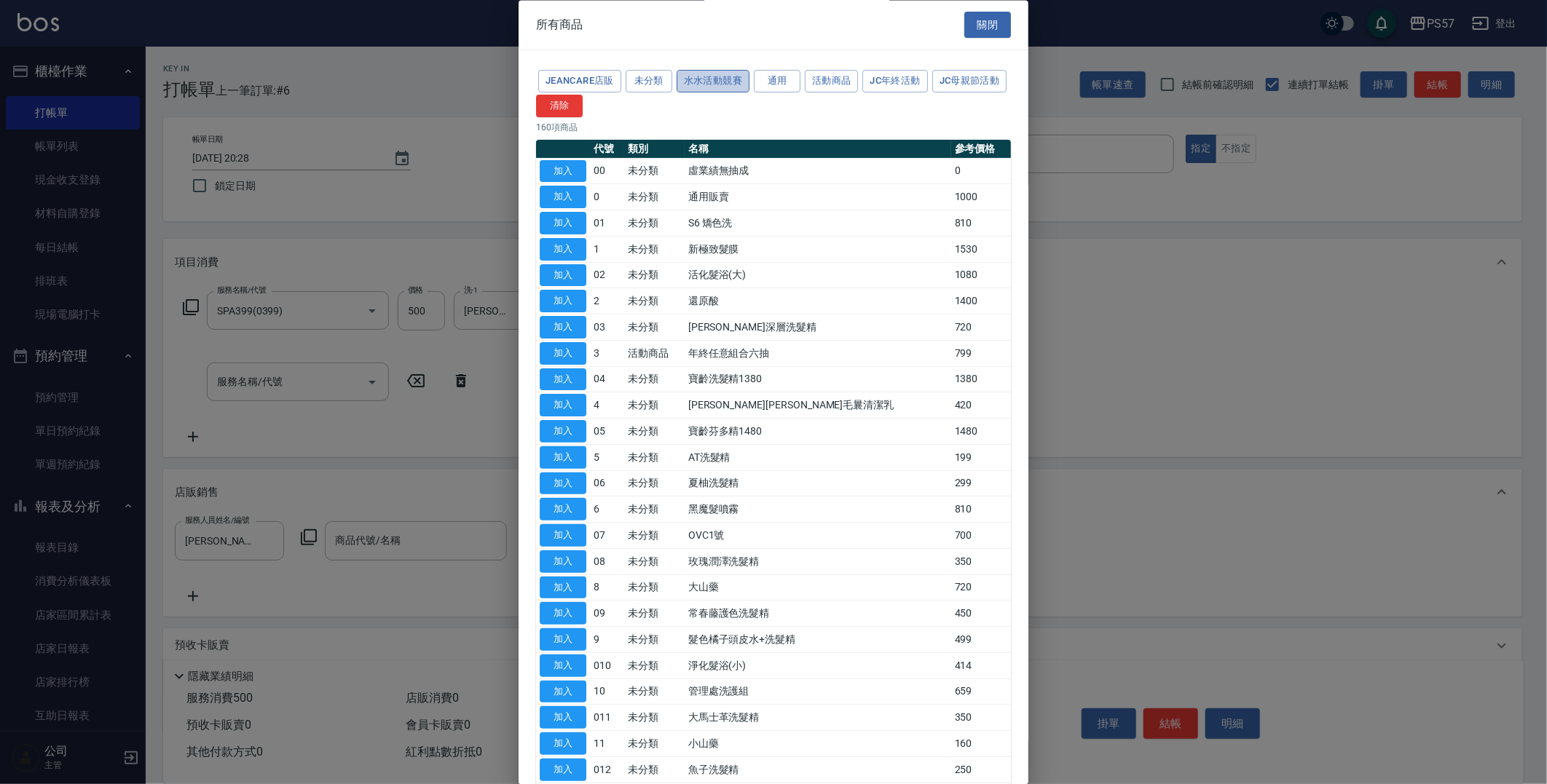
click at [719, 82] on button "水水活動競賽" at bounding box center [713, 82] width 73 height 23
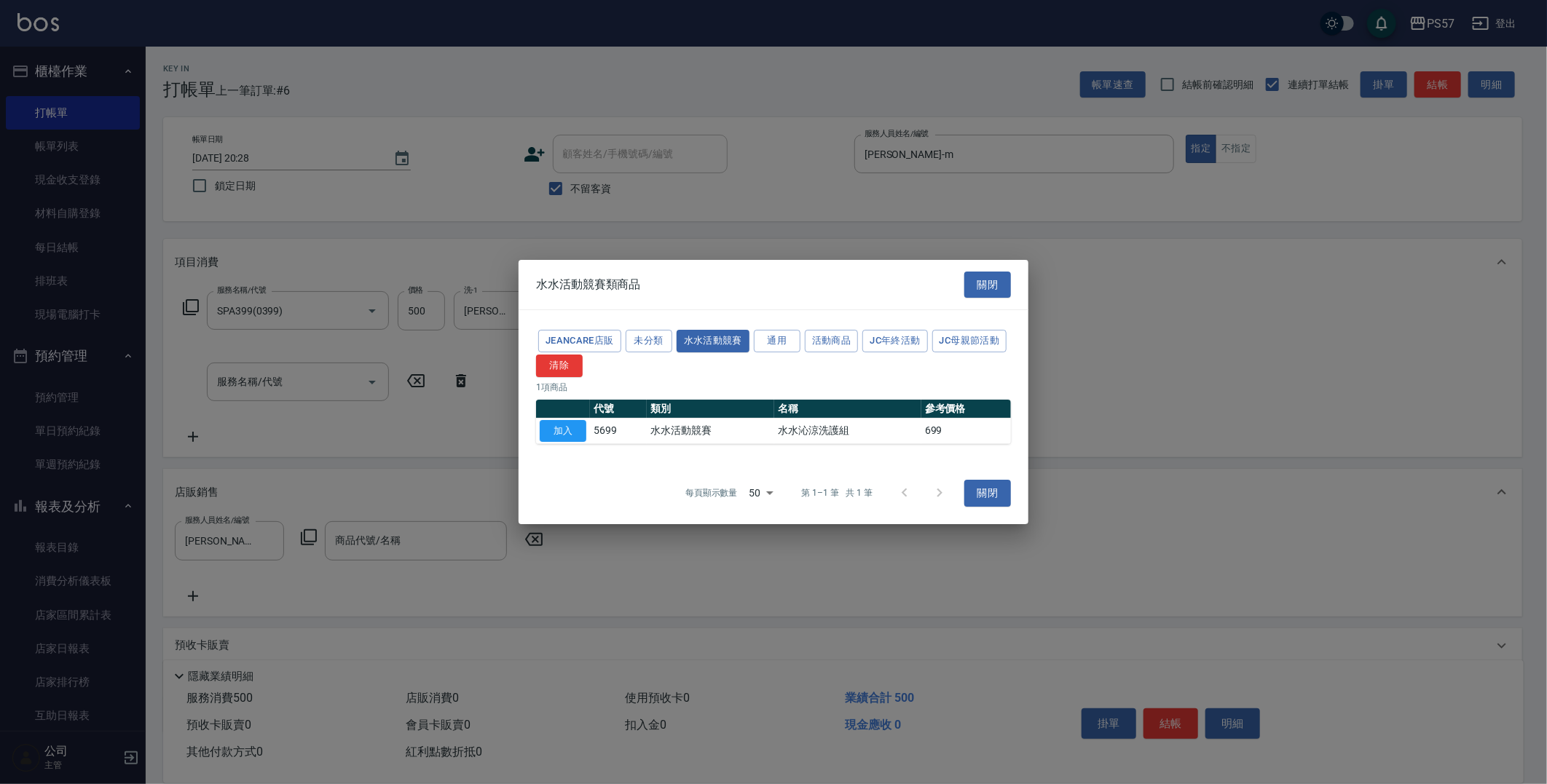
click at [562, 438] on button "加入" at bounding box center [562, 431] width 46 height 23
type input "水水沁涼洗護組"
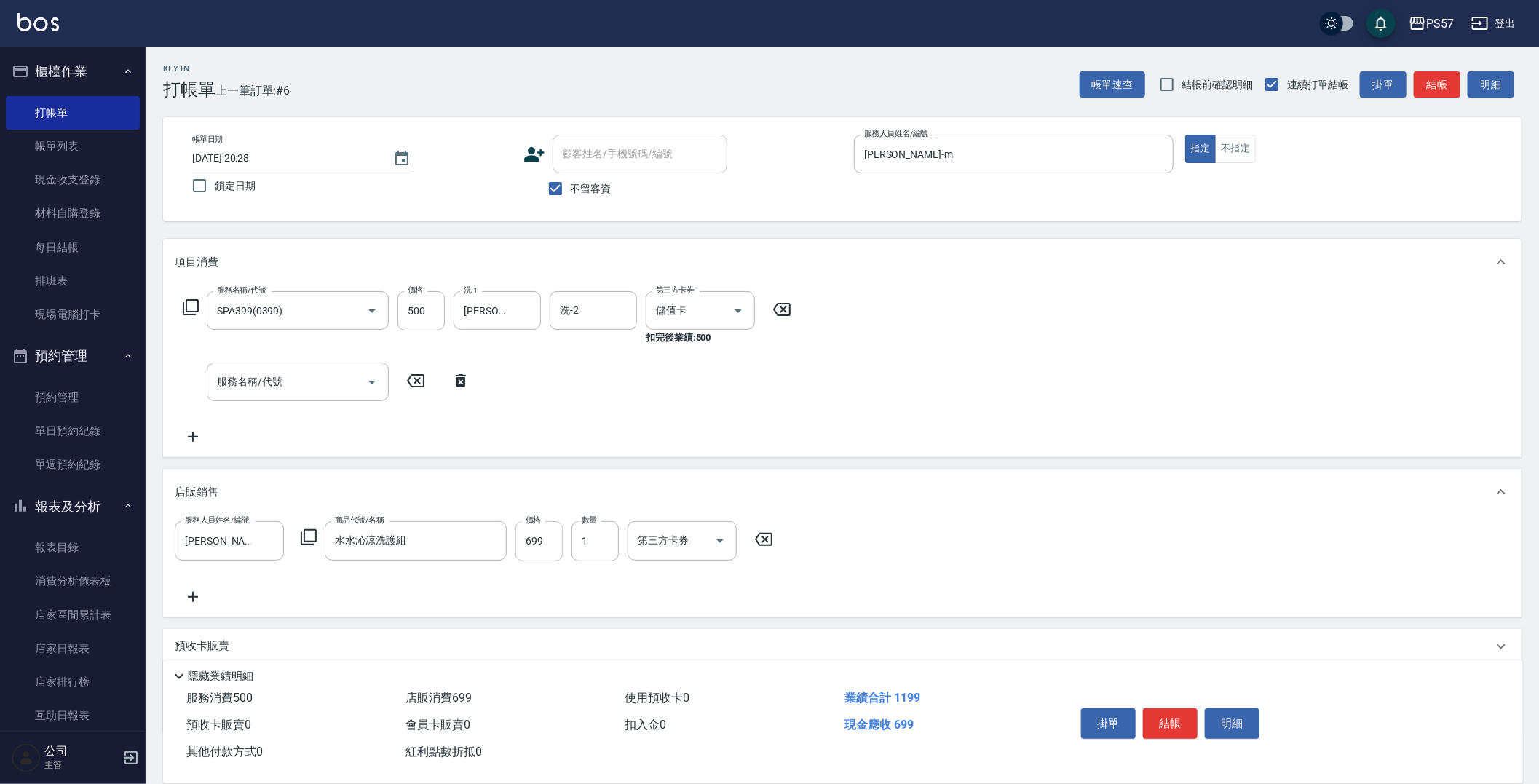
click at [548, 470] on input "699" at bounding box center [540, 540] width 47 height 39
type input "700"
type input "儲值卡"
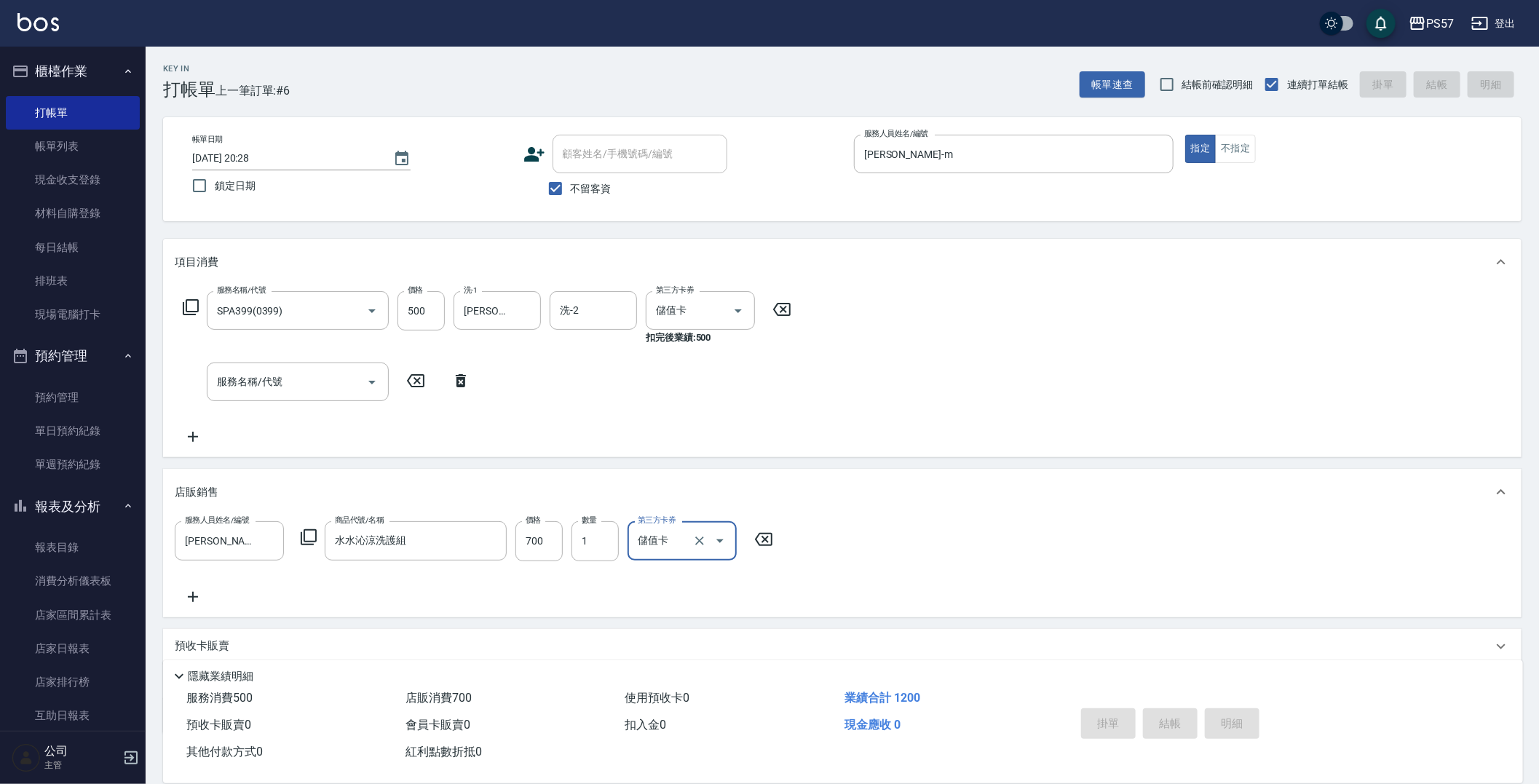
type input "[DATE] 20:29"
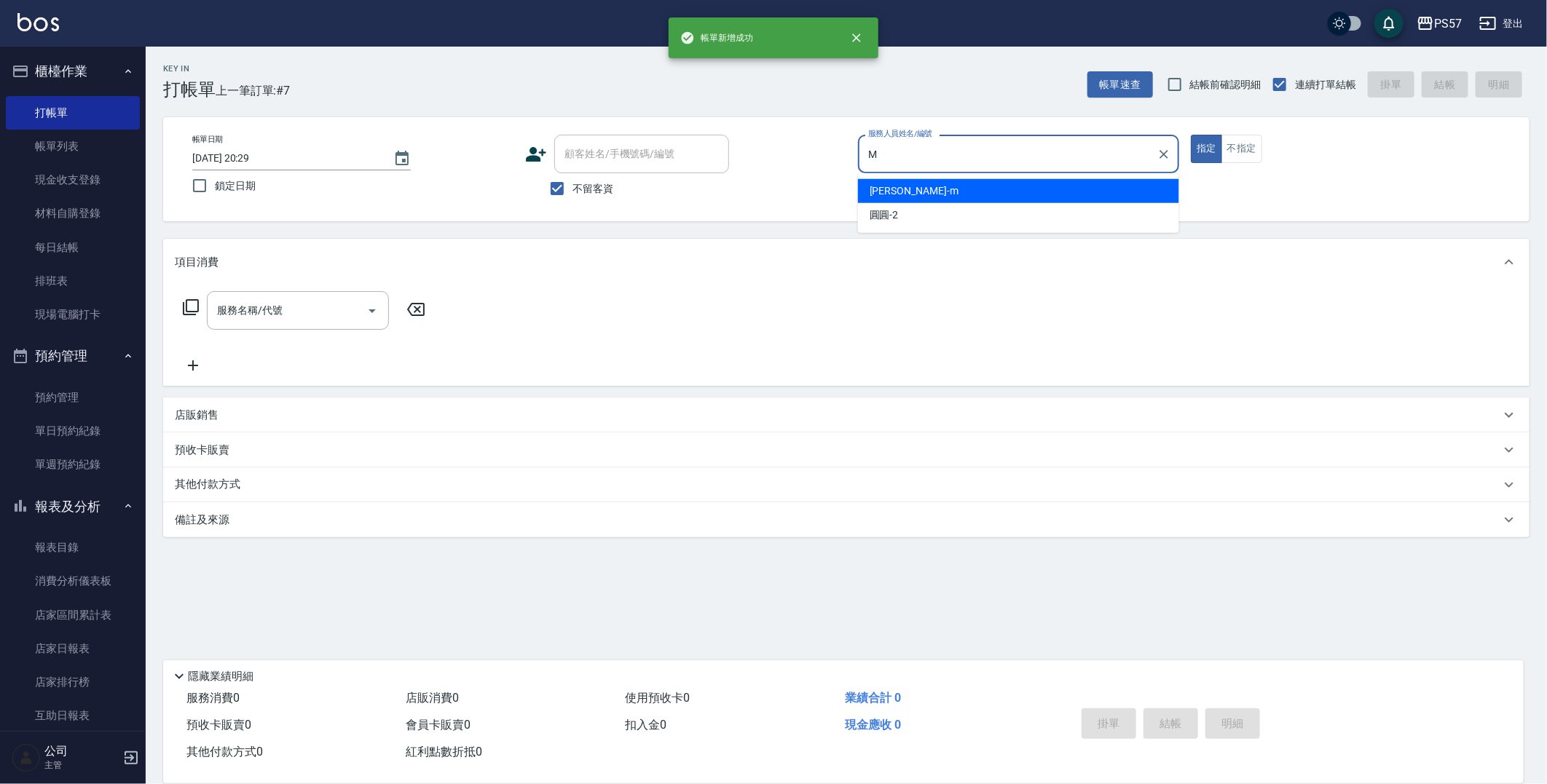
type input "[PERSON_NAME]-m"
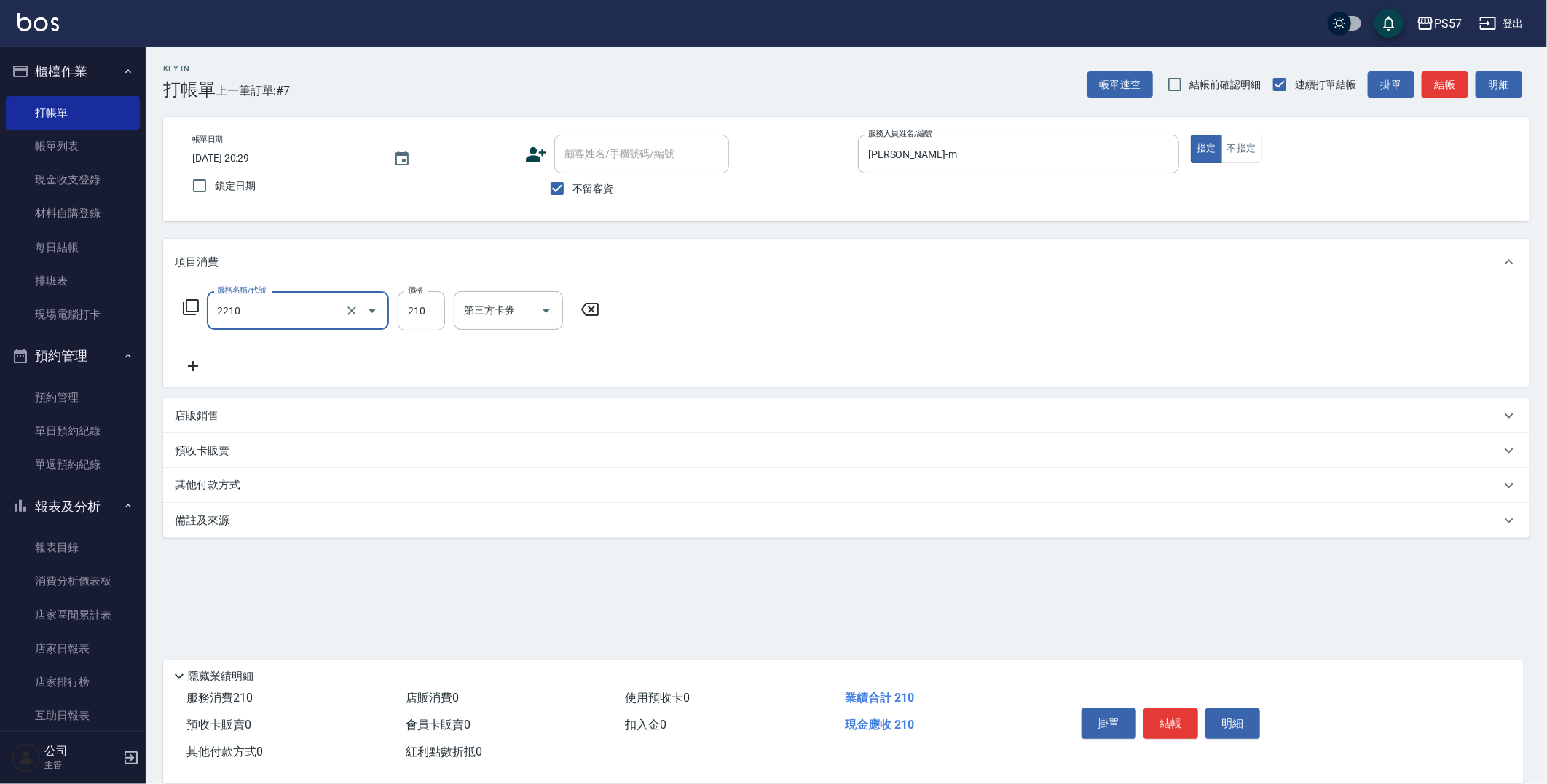
type input "剪髮210(2210)"
type input "250"
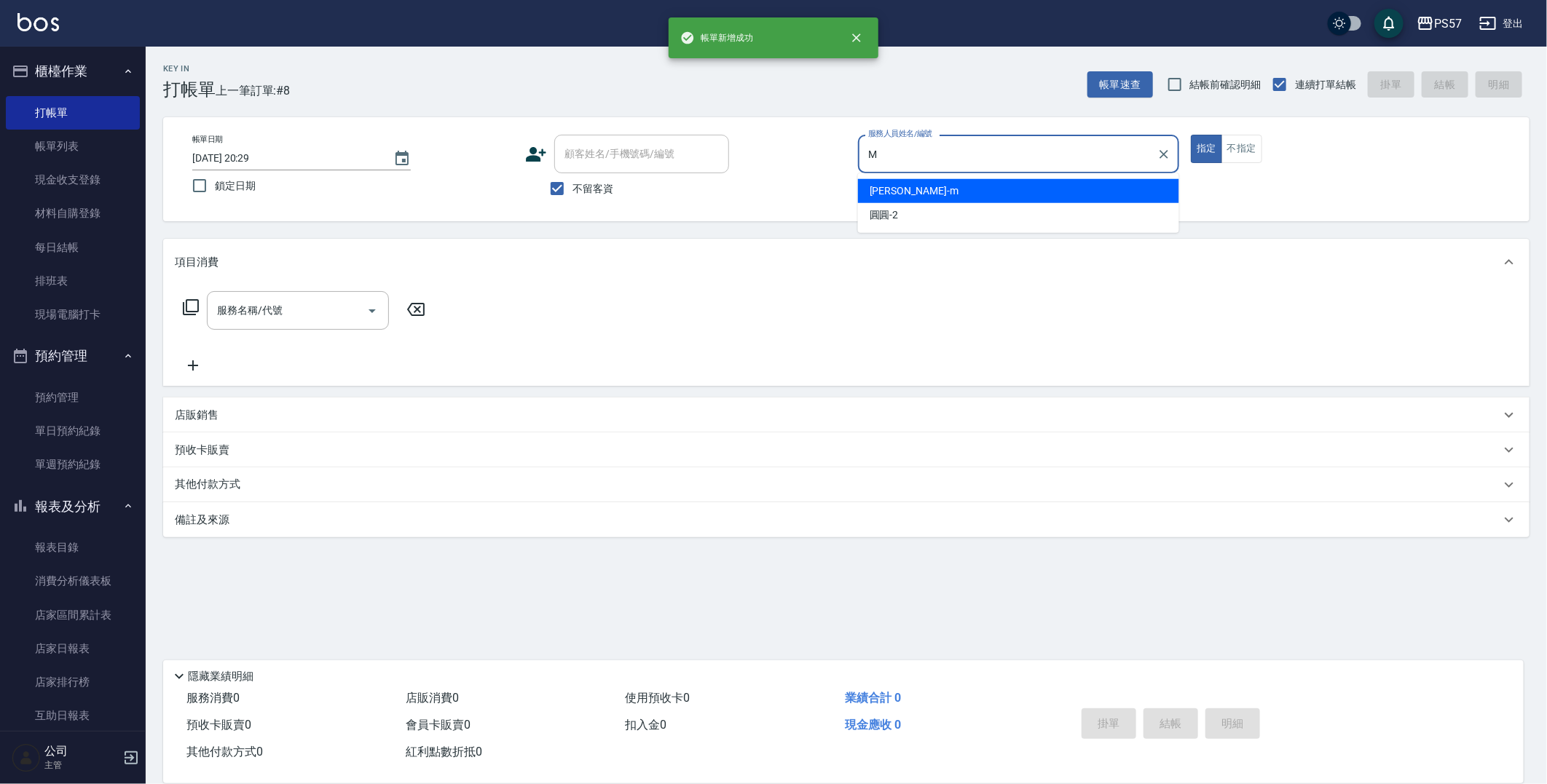
type input "[PERSON_NAME]-m"
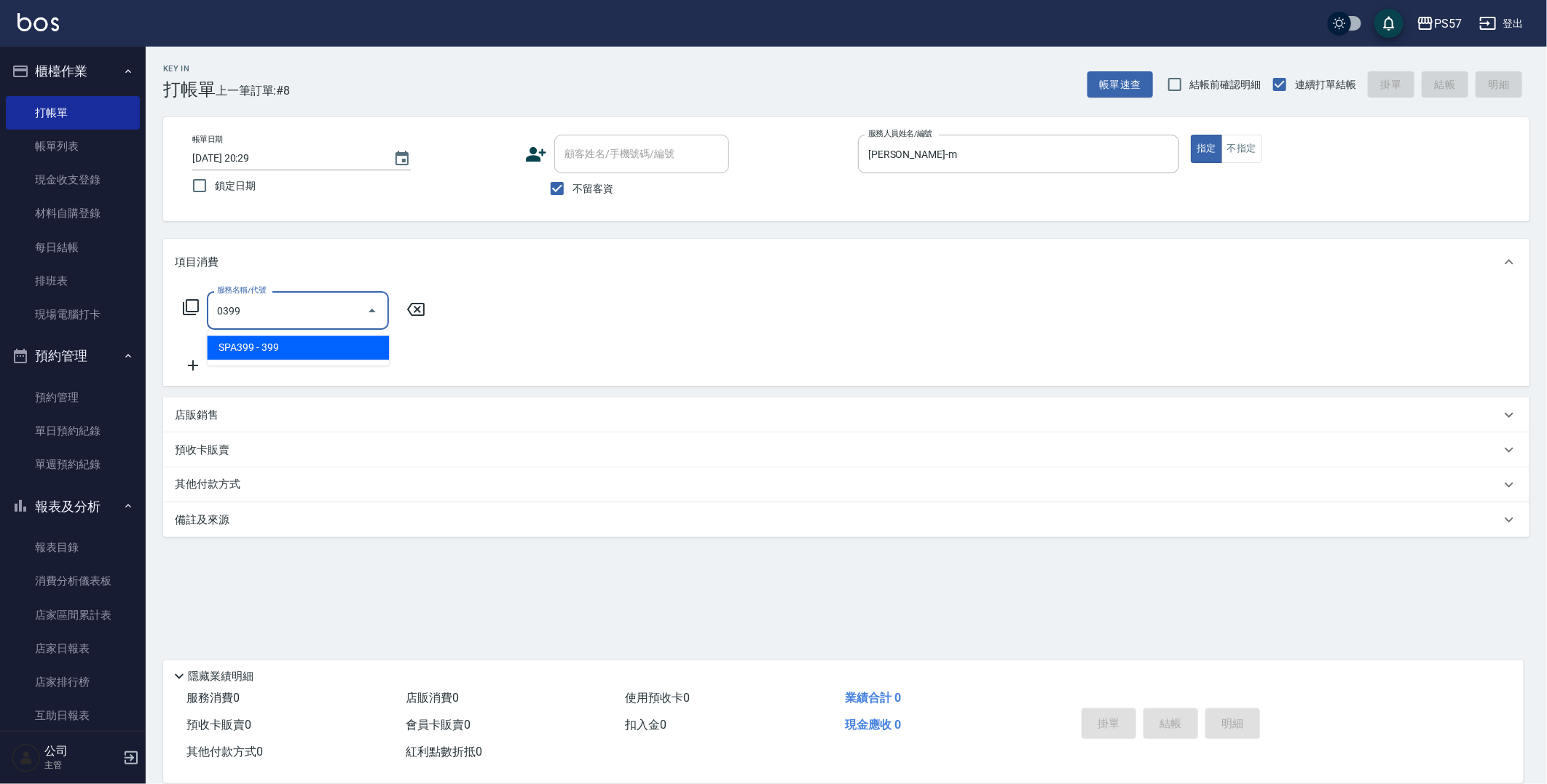
type input "SPA399(0399)"
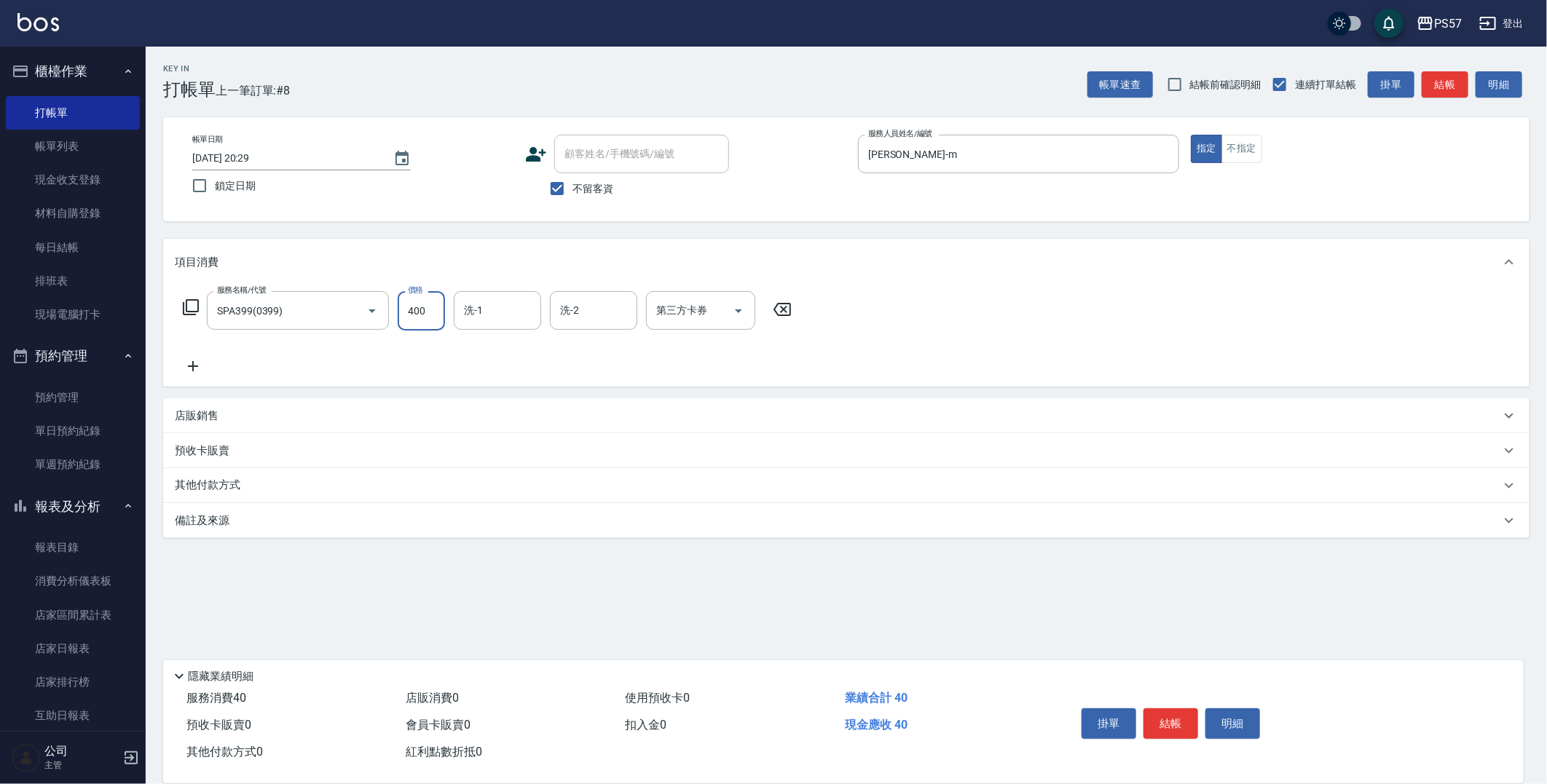
type input "400"
type input "[PERSON_NAME]-22"
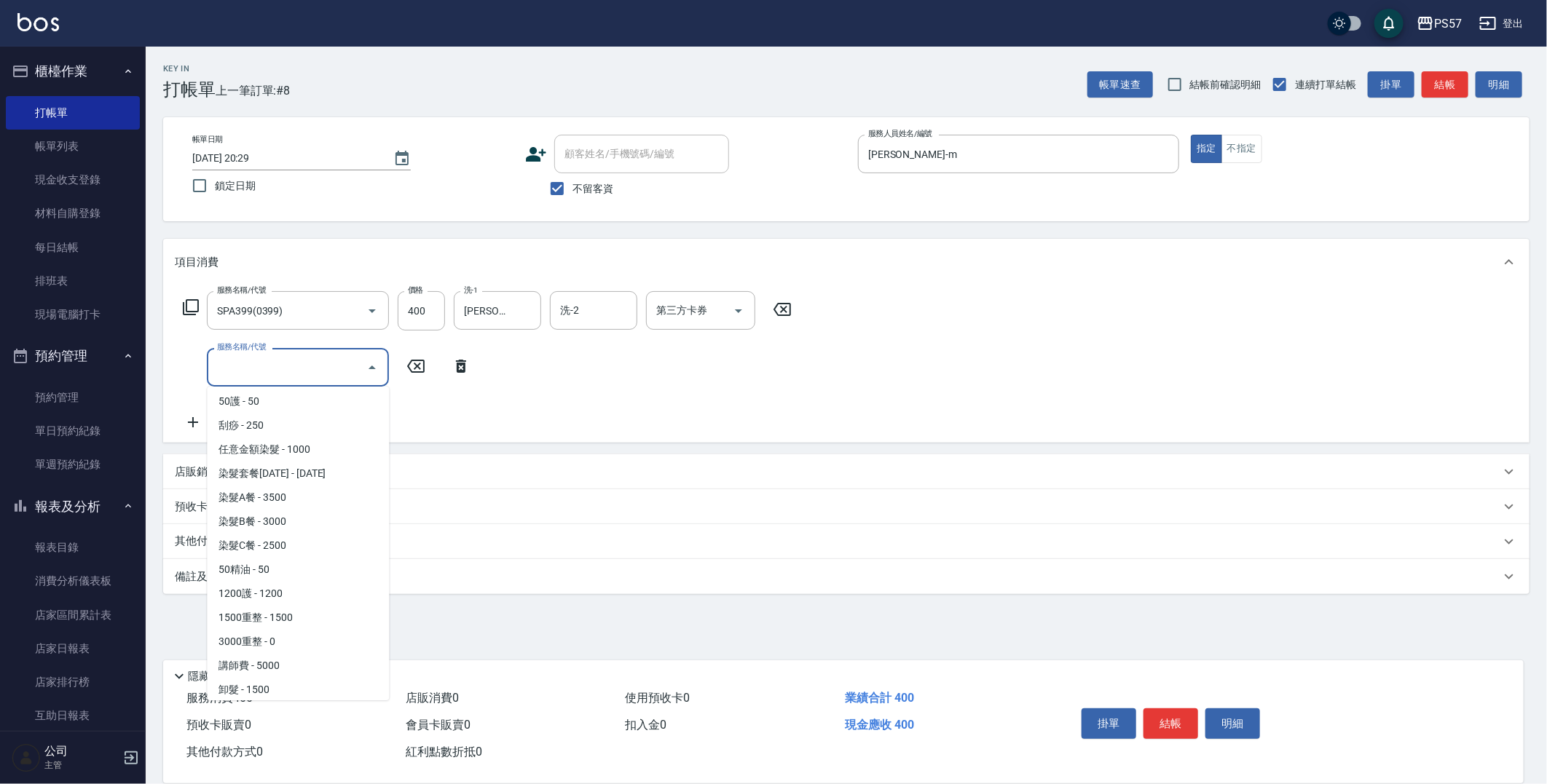
scroll to position [1252, 0]
type input "."
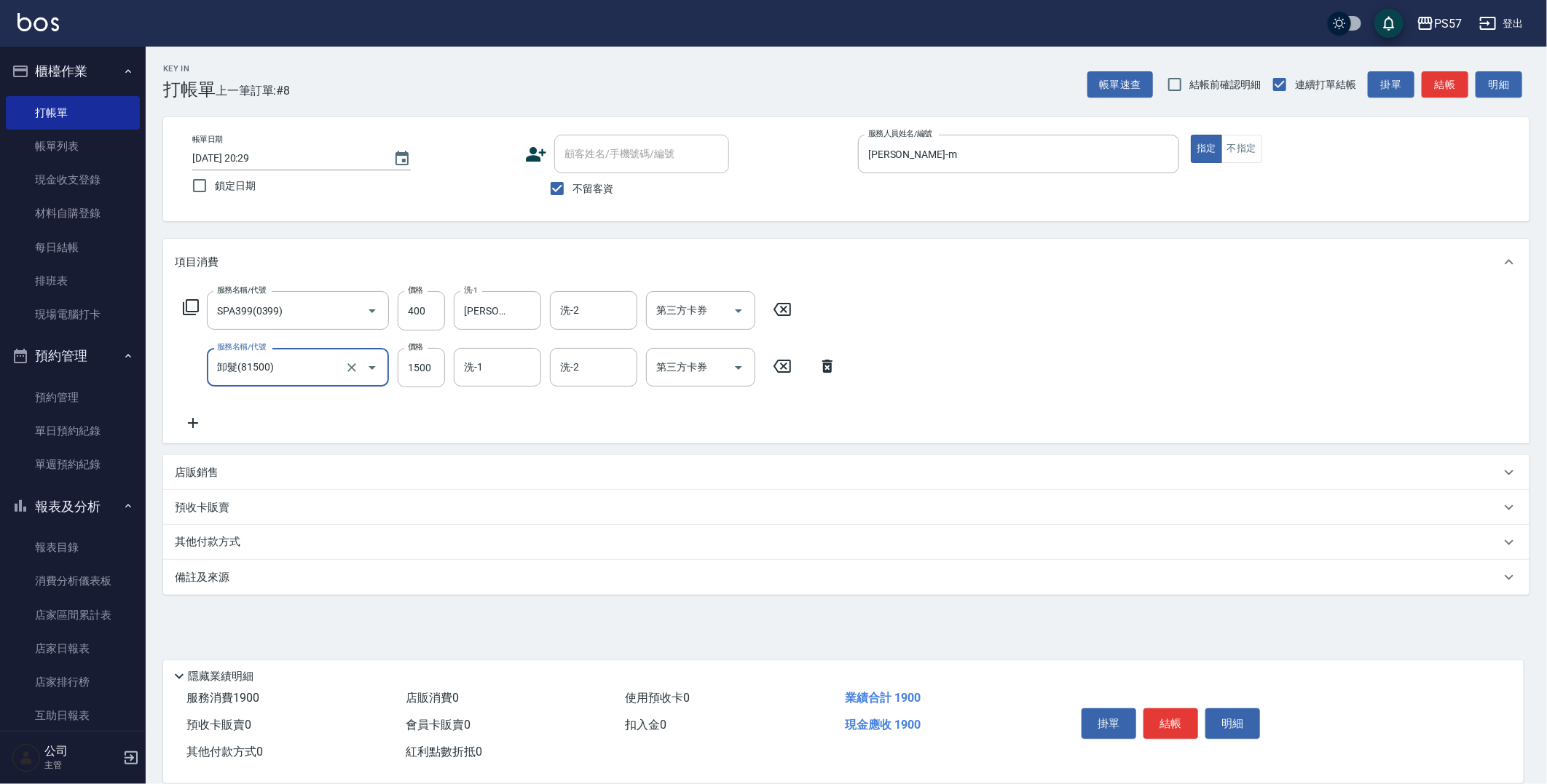
type input "卸髮(81500)"
type input "[PERSON_NAME]-22"
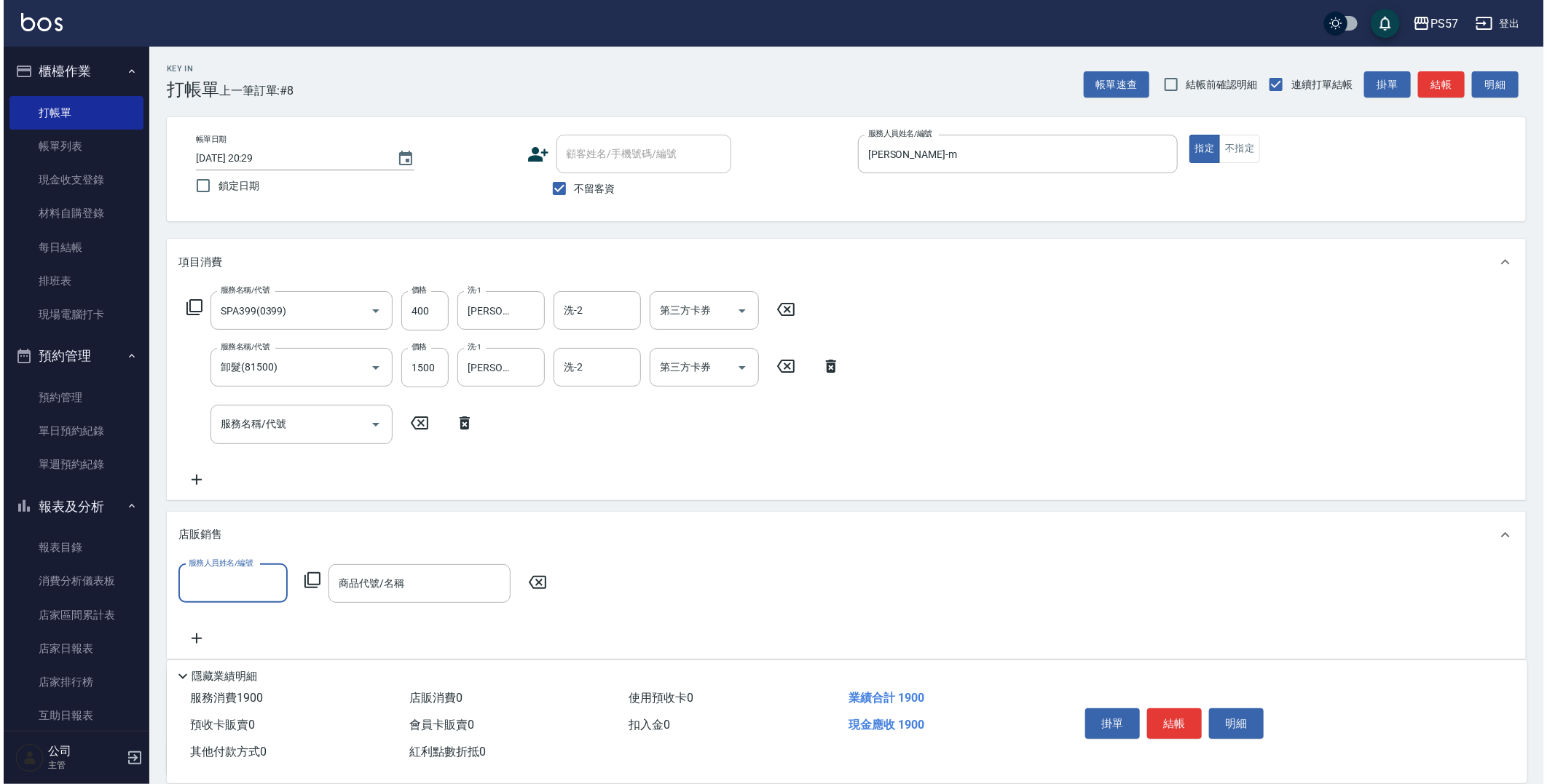
scroll to position [0, 0]
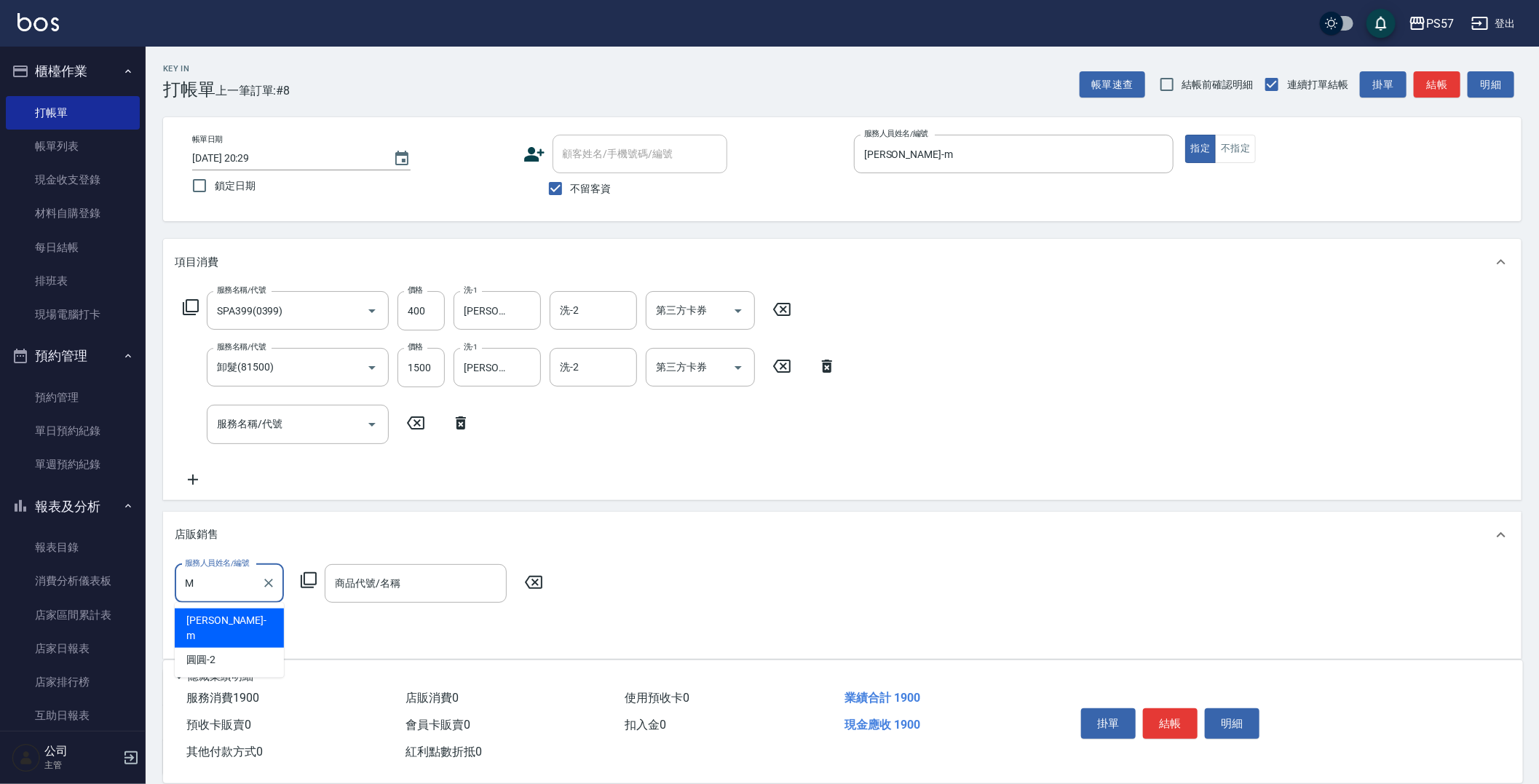
type input "[PERSON_NAME]-m"
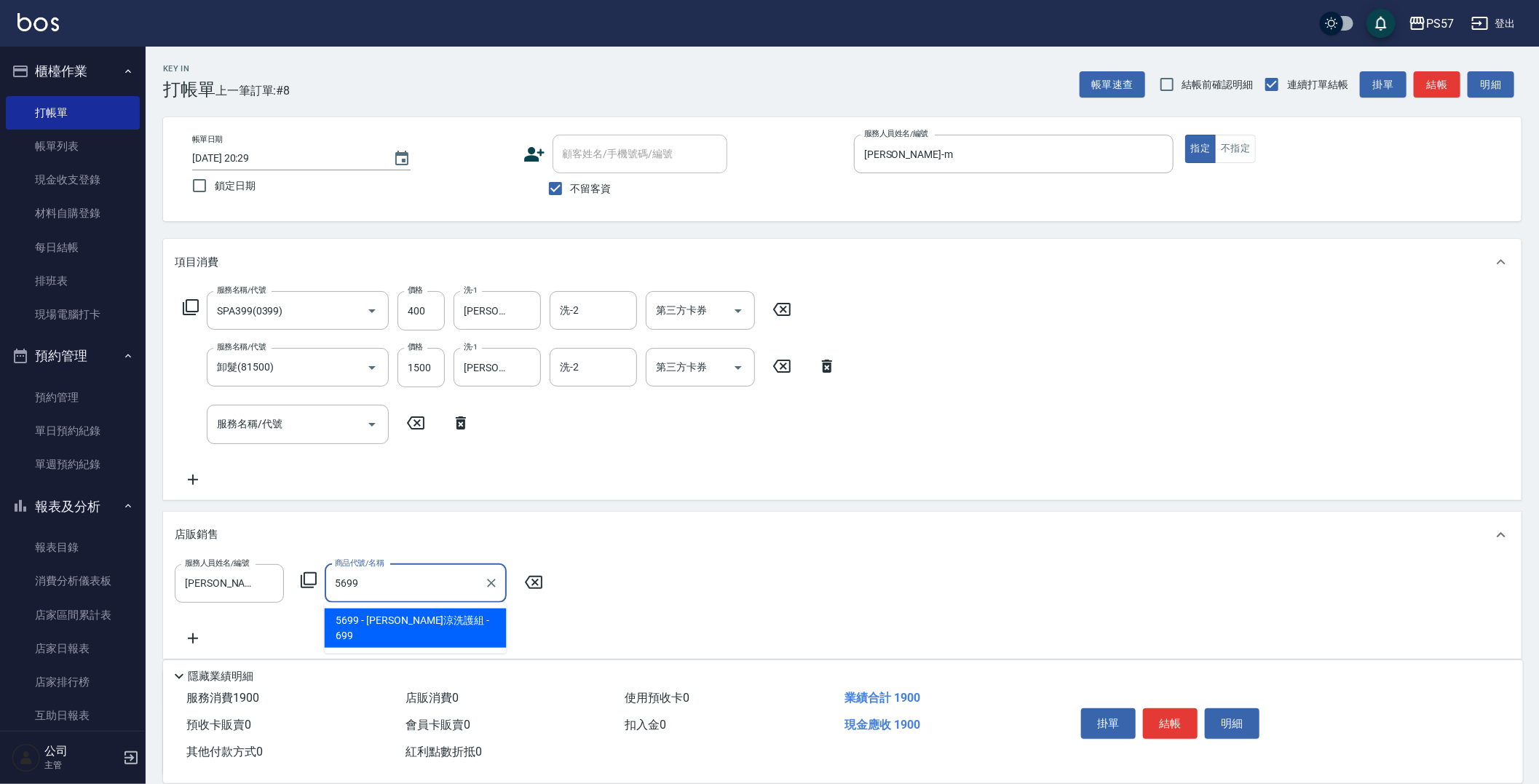
type input "水水沁涼洗護組"
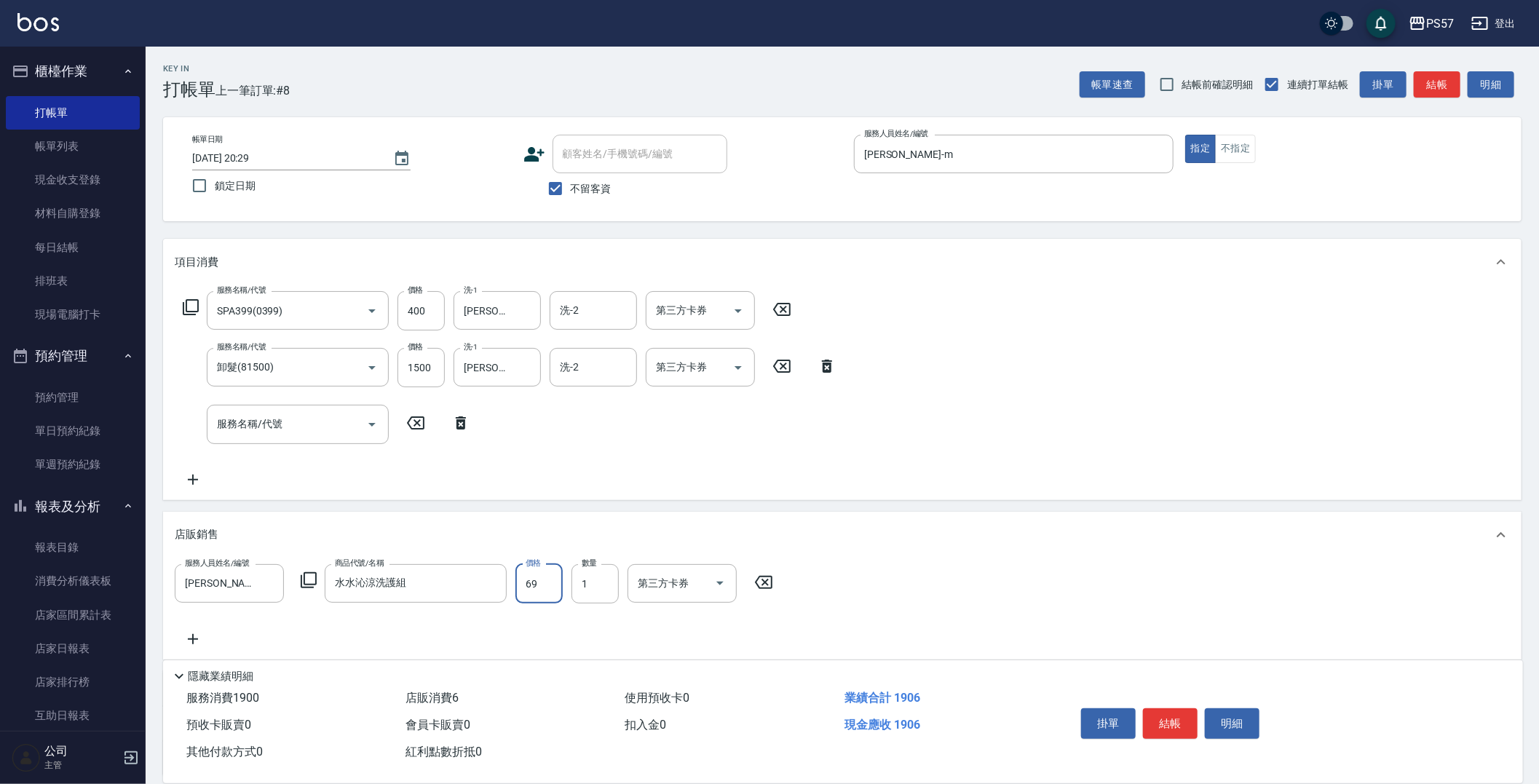
type input "699"
type input "[DATE] 20:30"
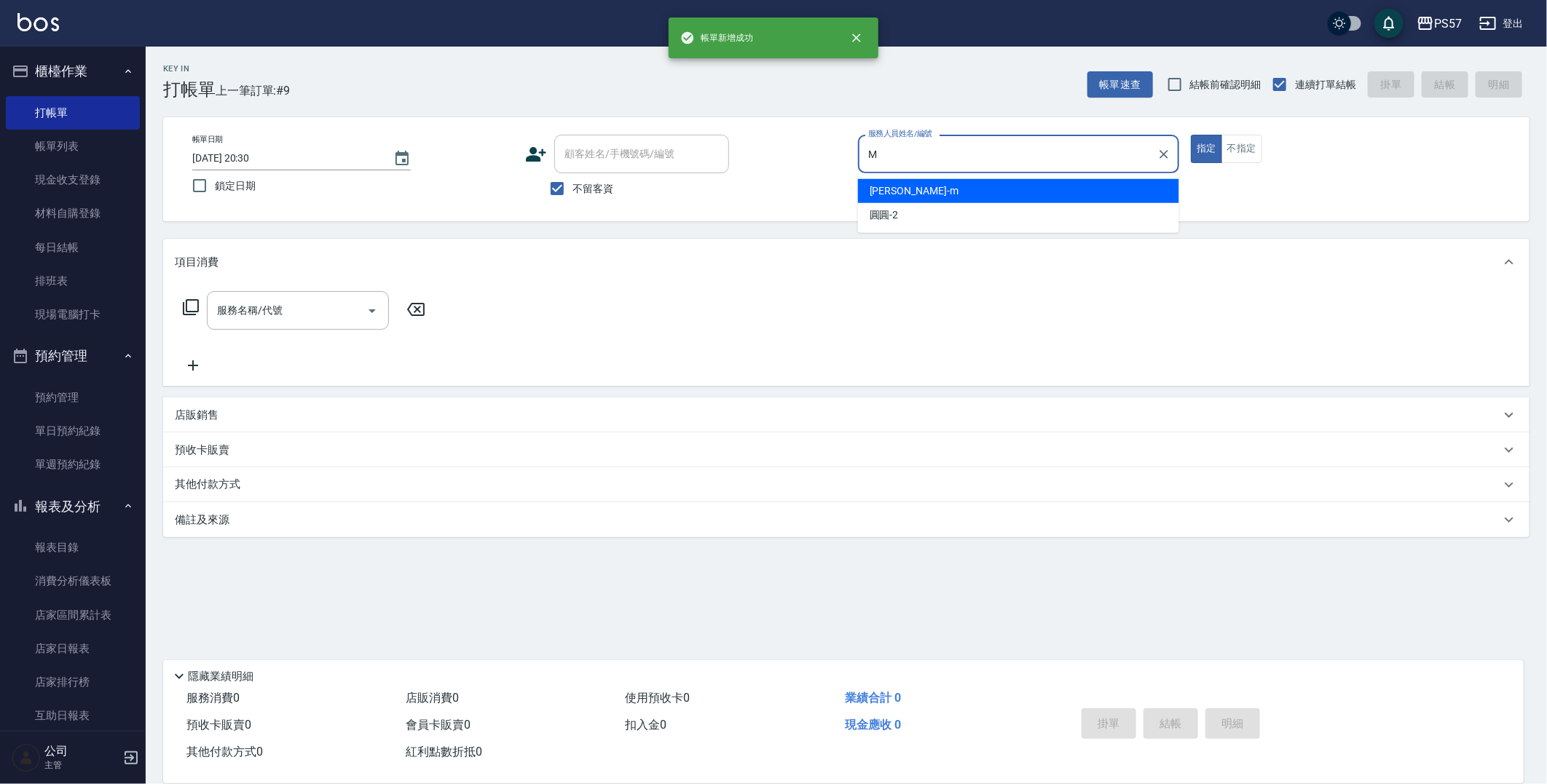
type input "[PERSON_NAME]-m"
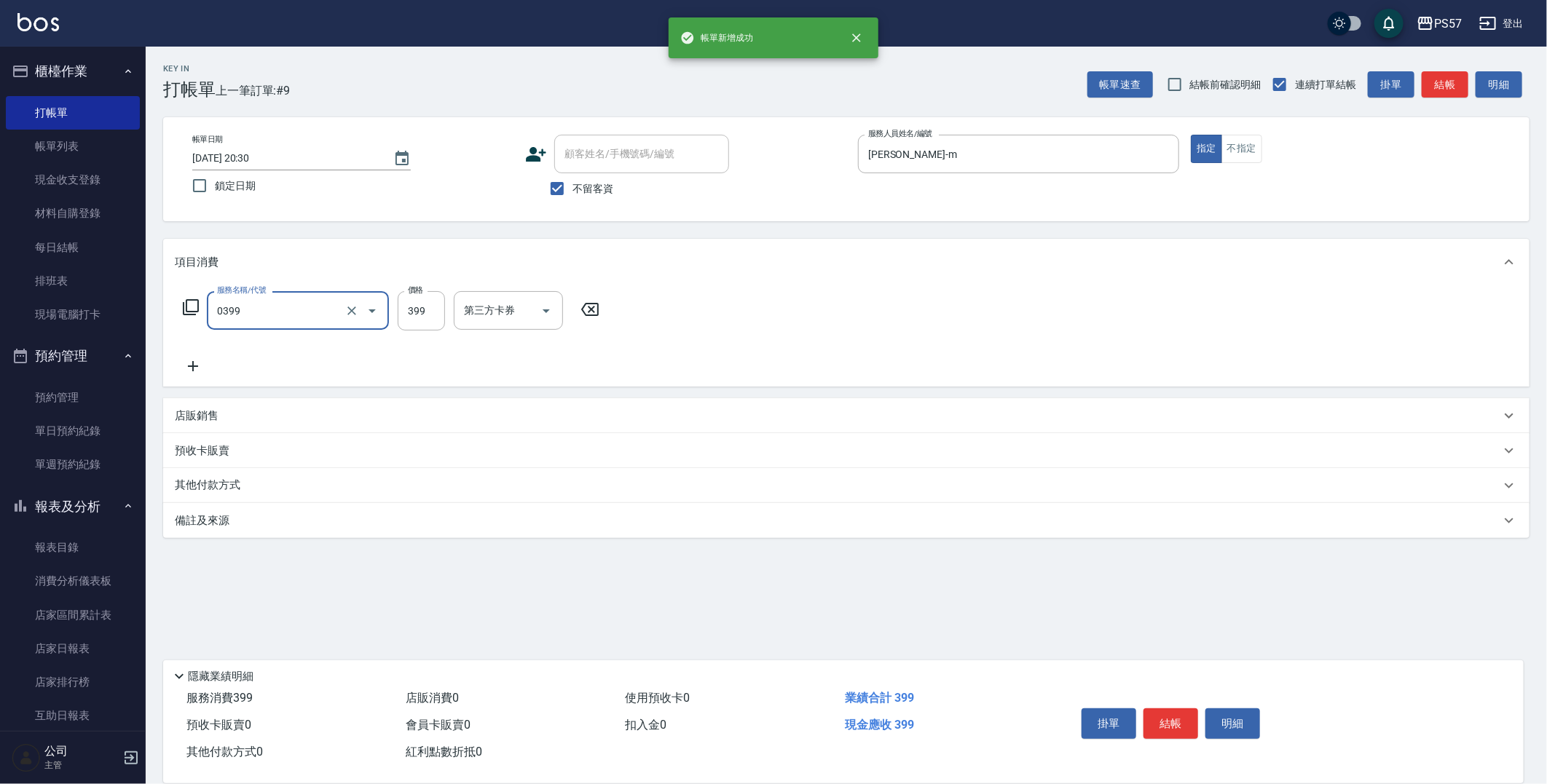
type input "SPA399(0399)"
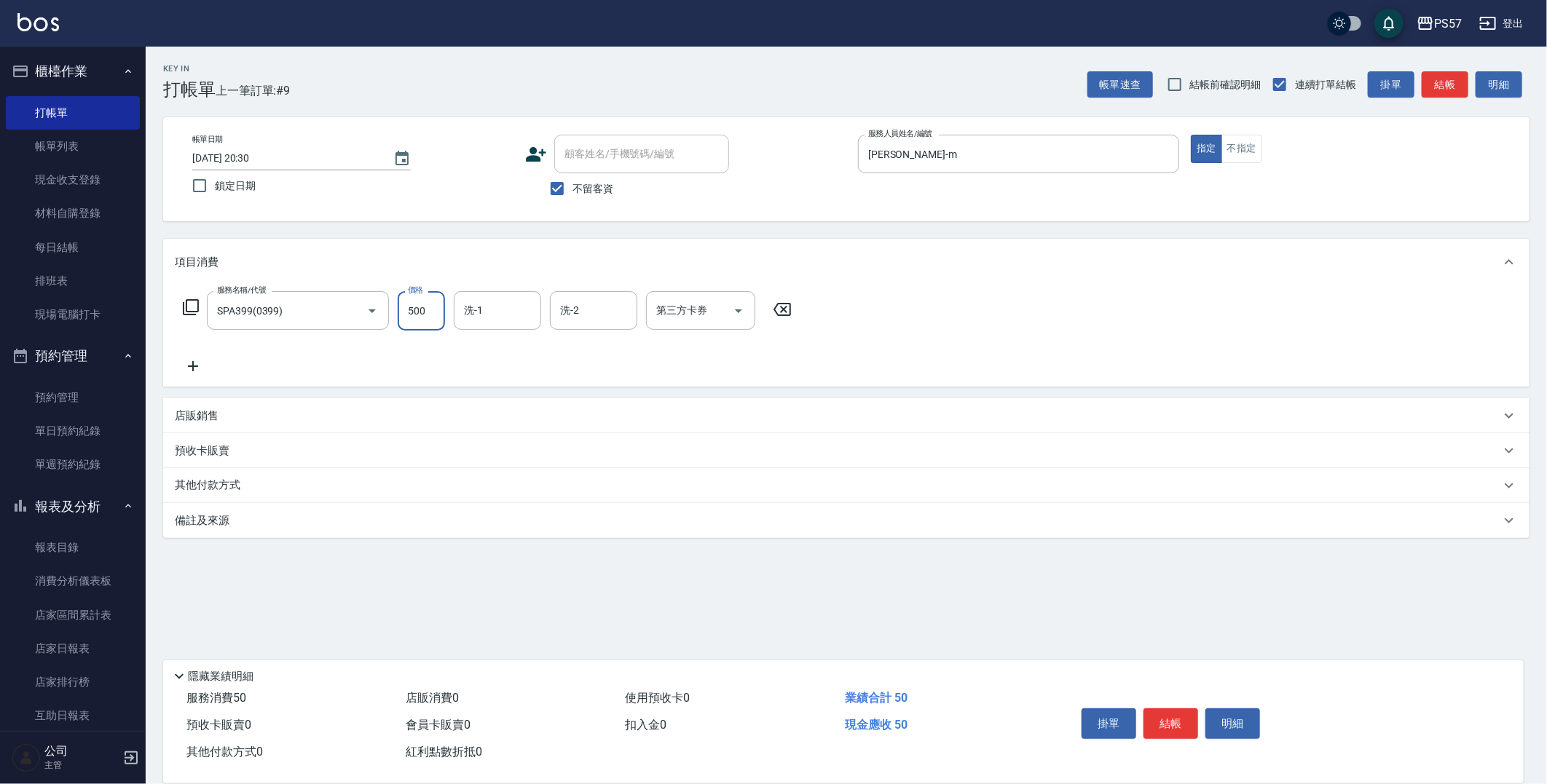
type input "500"
type input "[PERSON_NAME]-m"
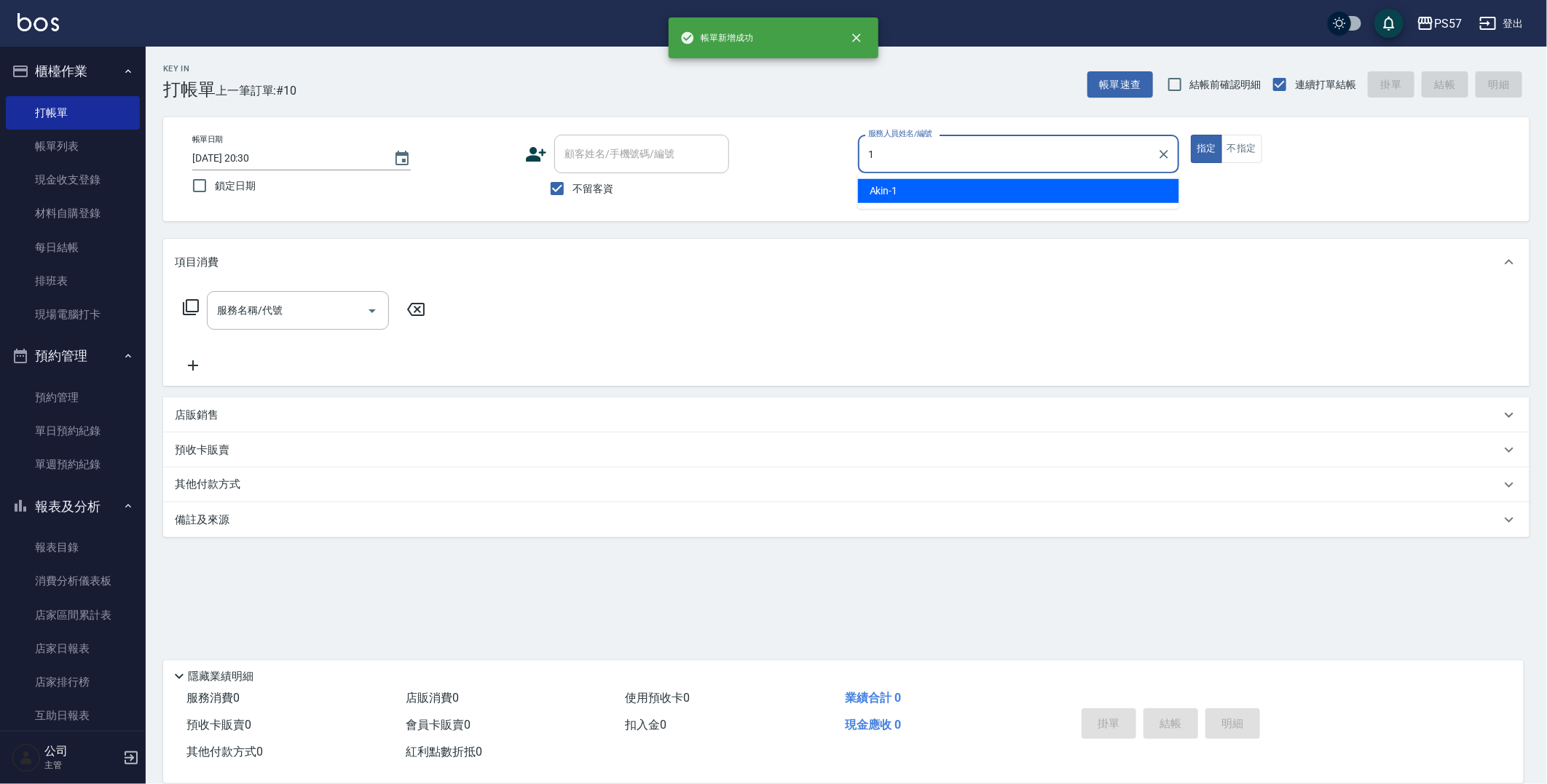
type input "Akin-1"
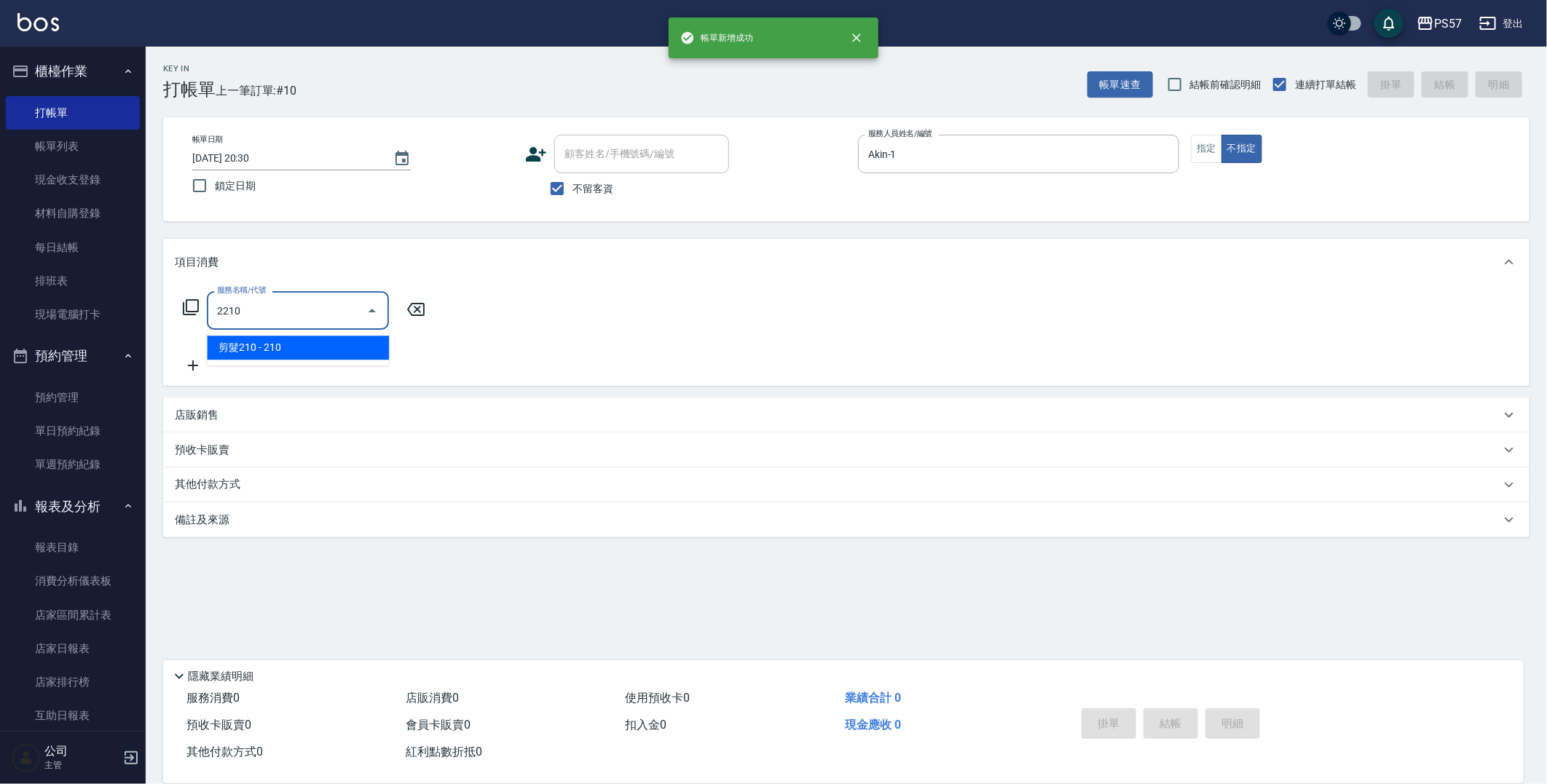
type input "剪髮210(2210)"
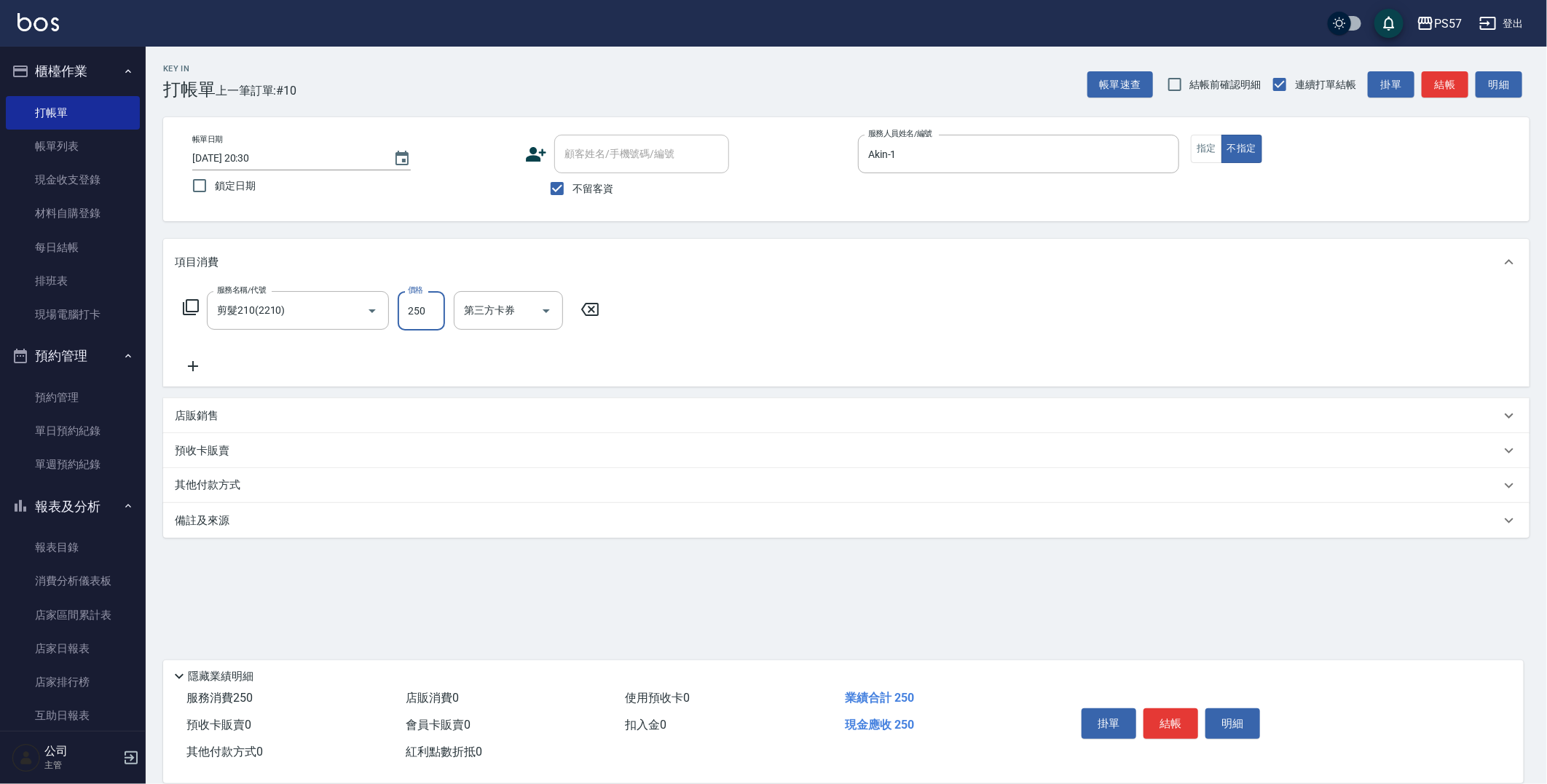
type input "250"
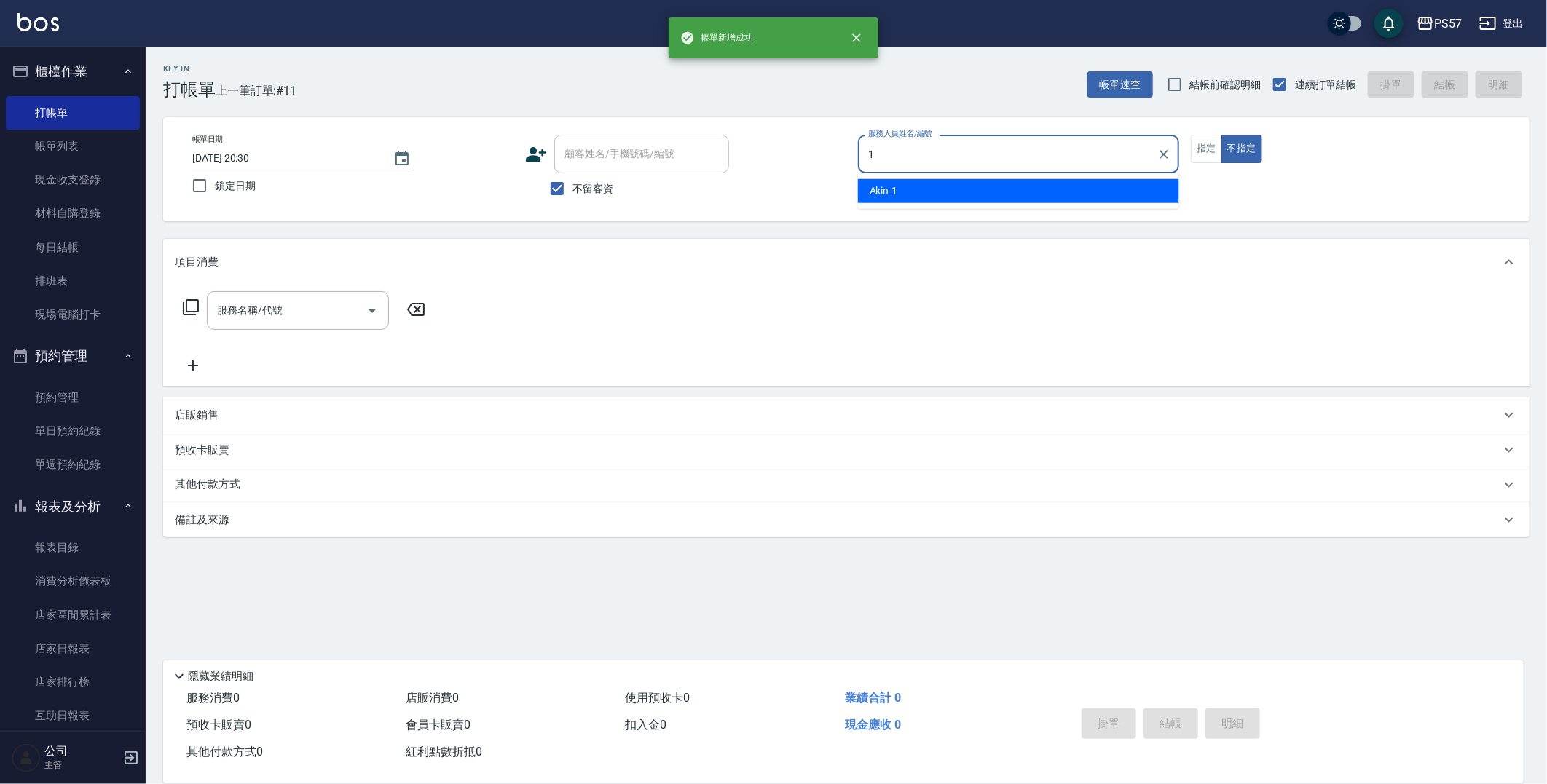
type input "Akin-1"
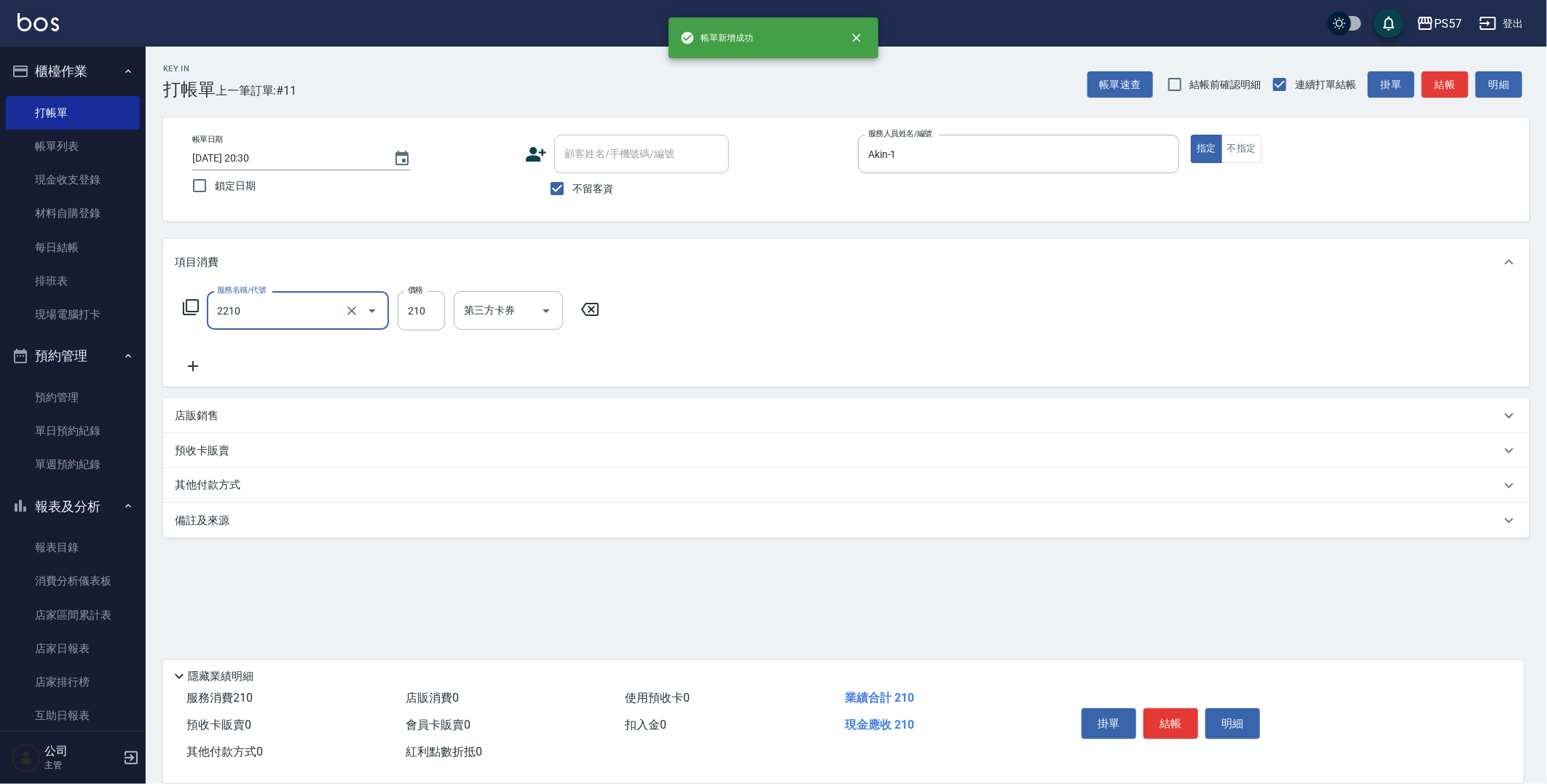
type input "剪髮210(2210)"
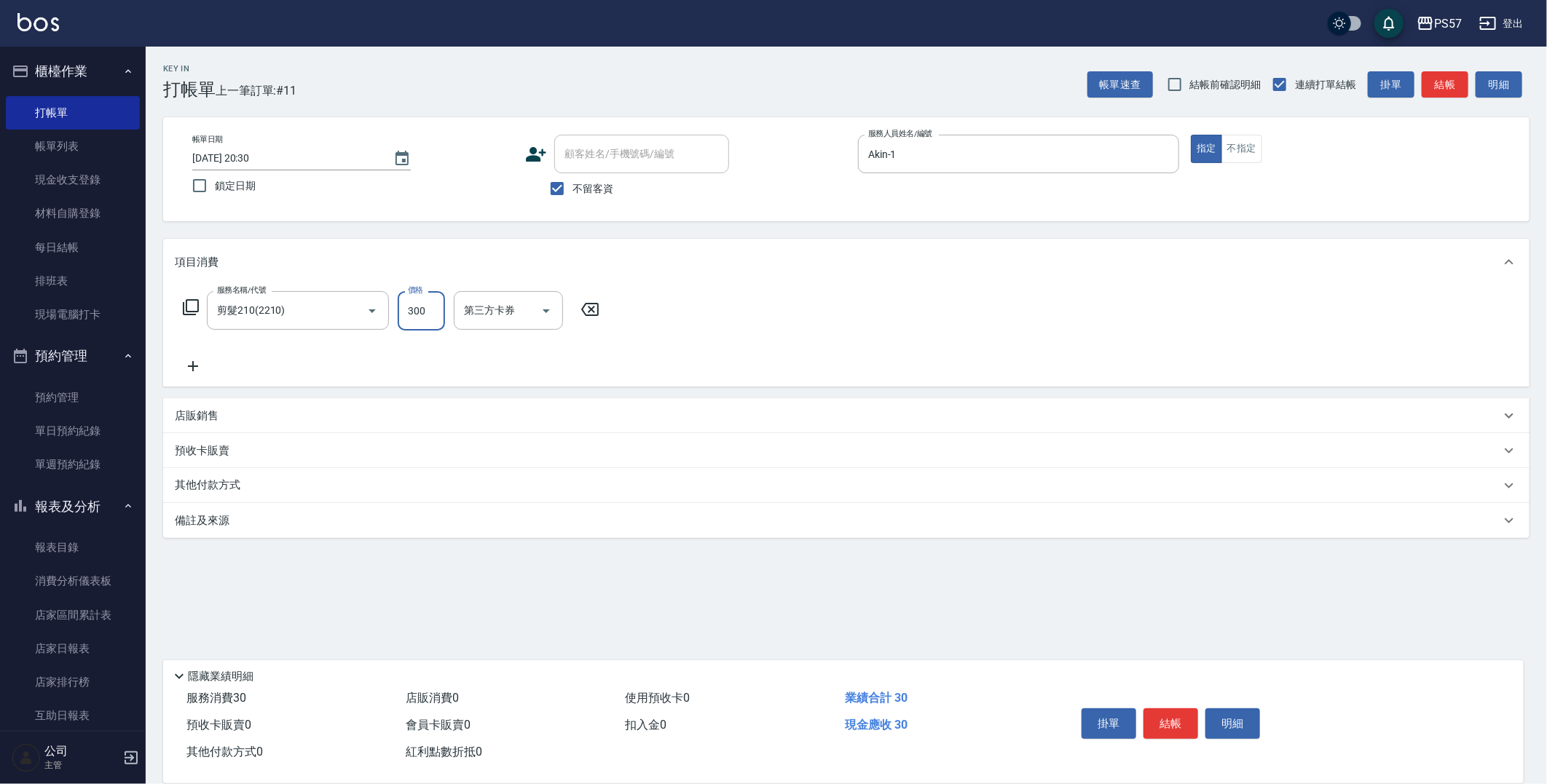
type input "300"
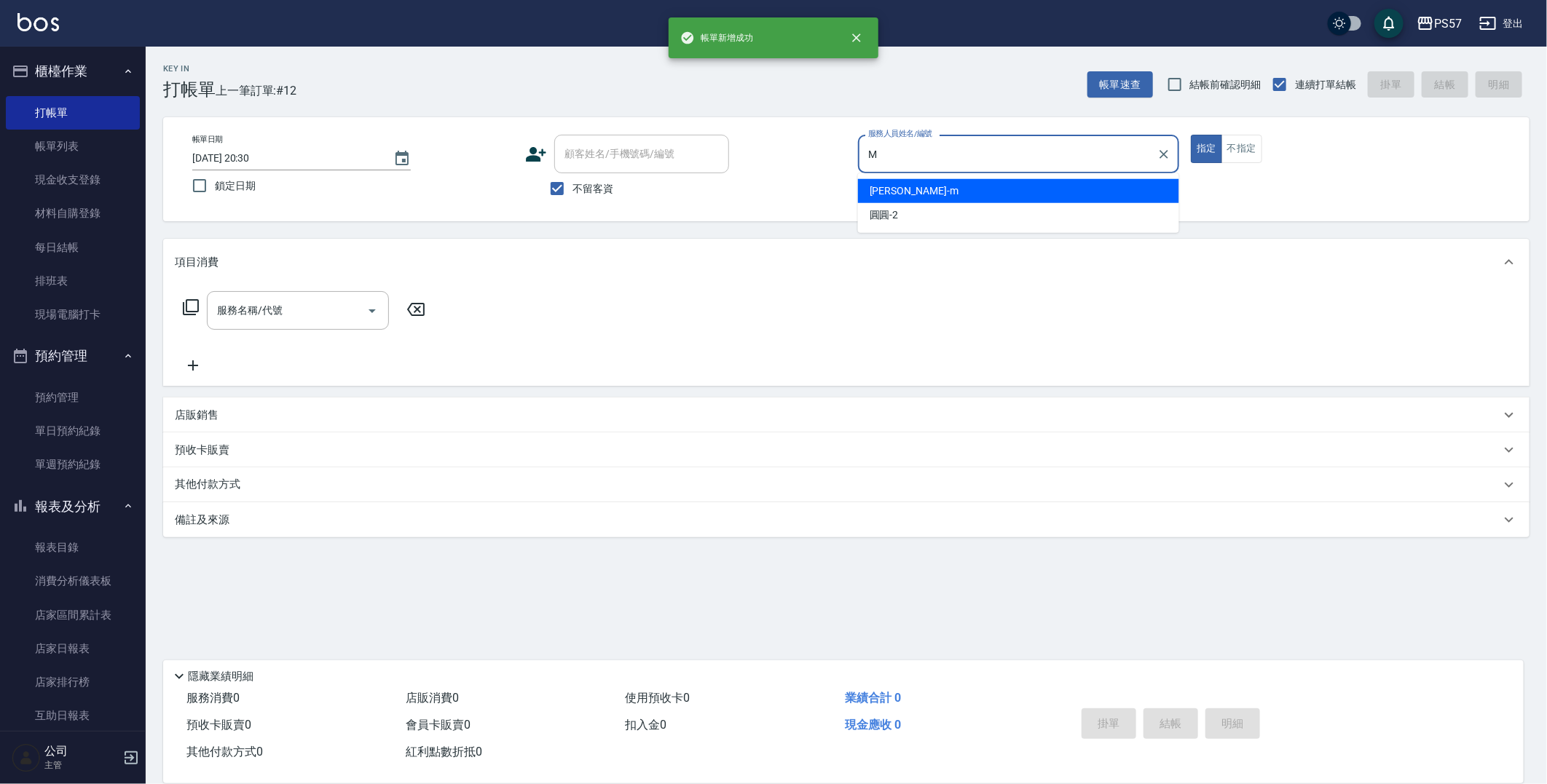
type input "[PERSON_NAME]-m"
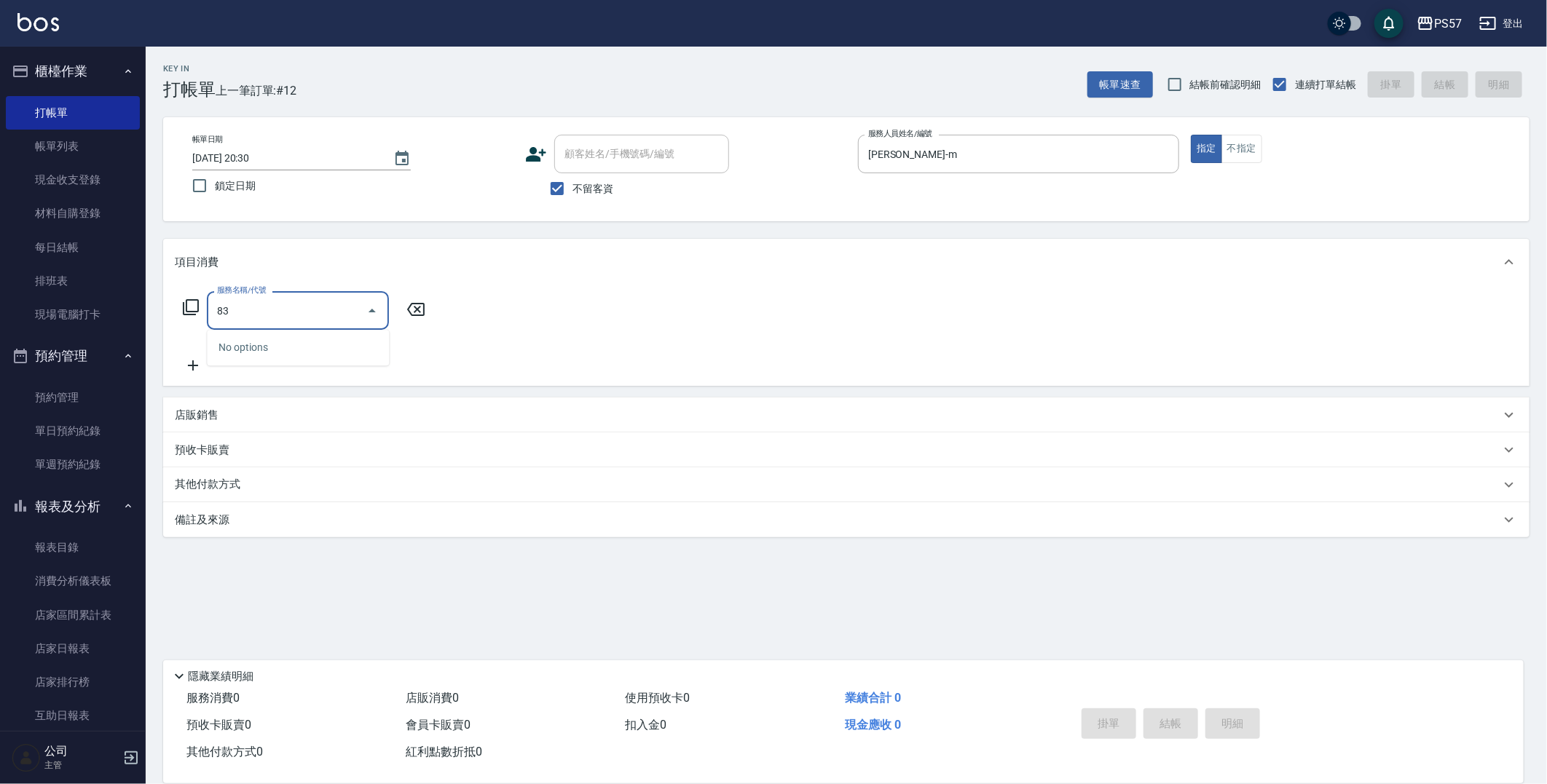
type input "8"
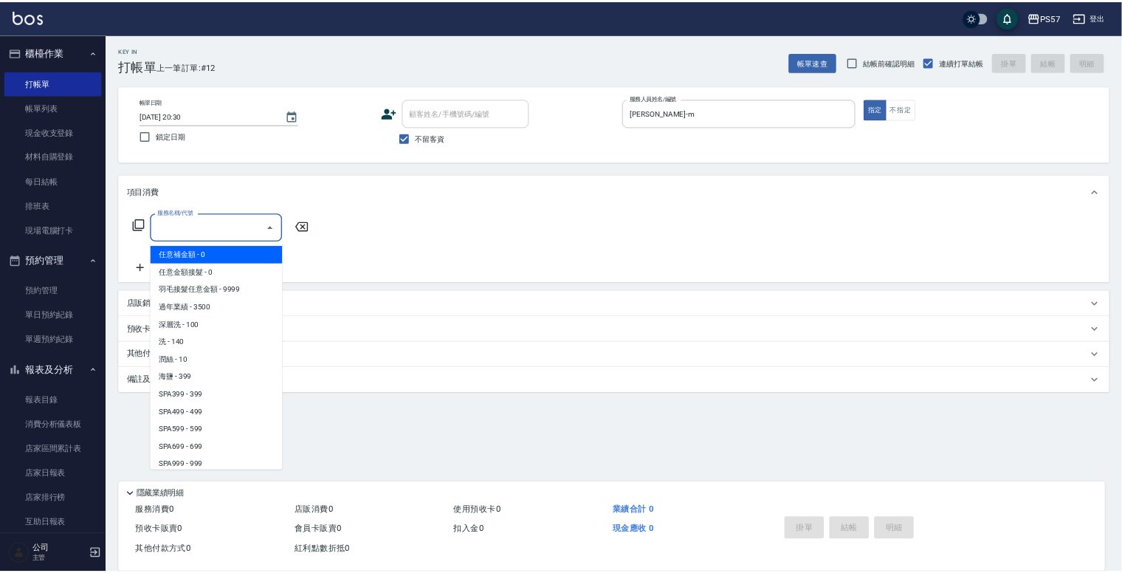
scroll to position [1270, 0]
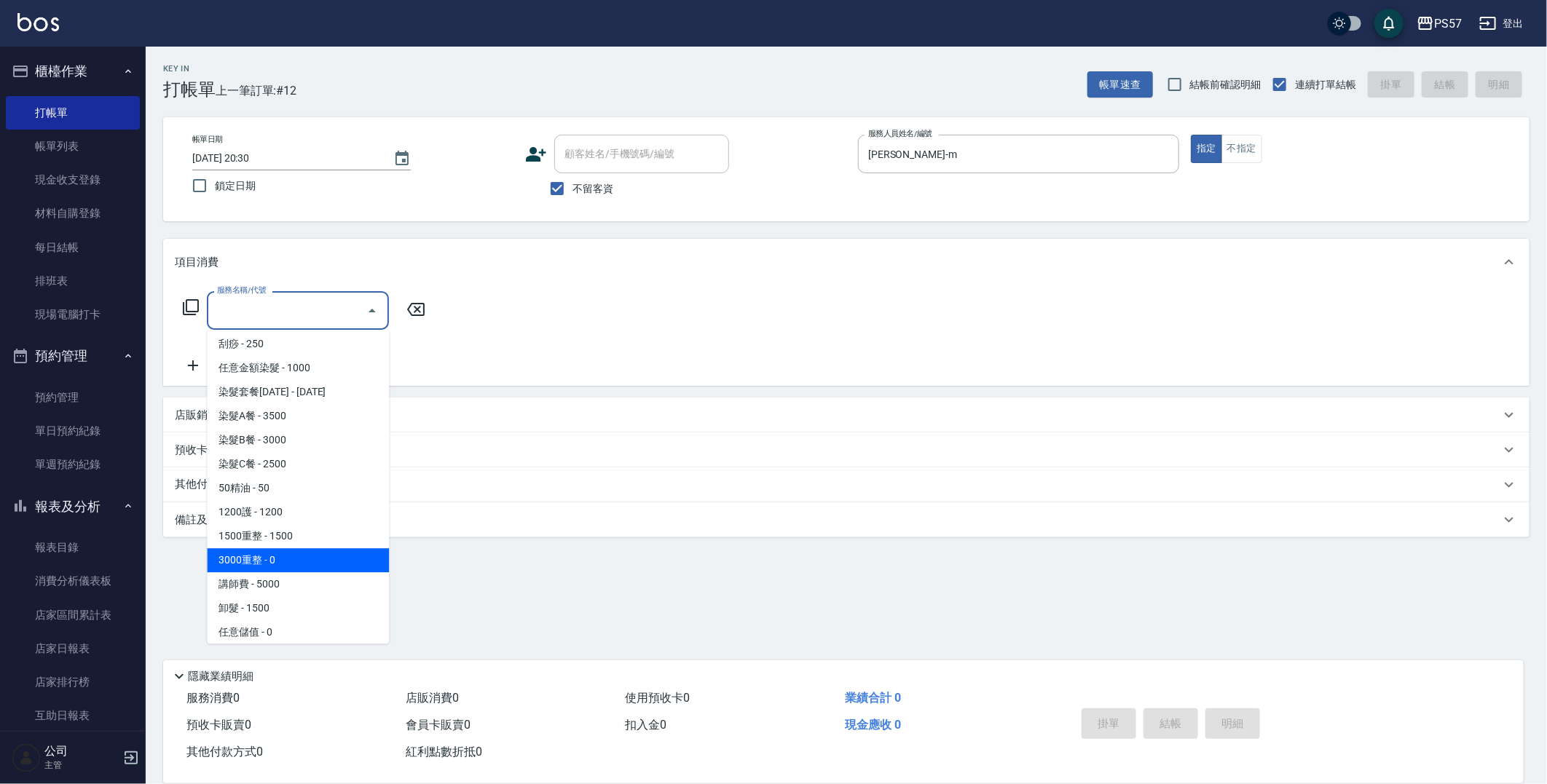
type input "3000重整(73000)"
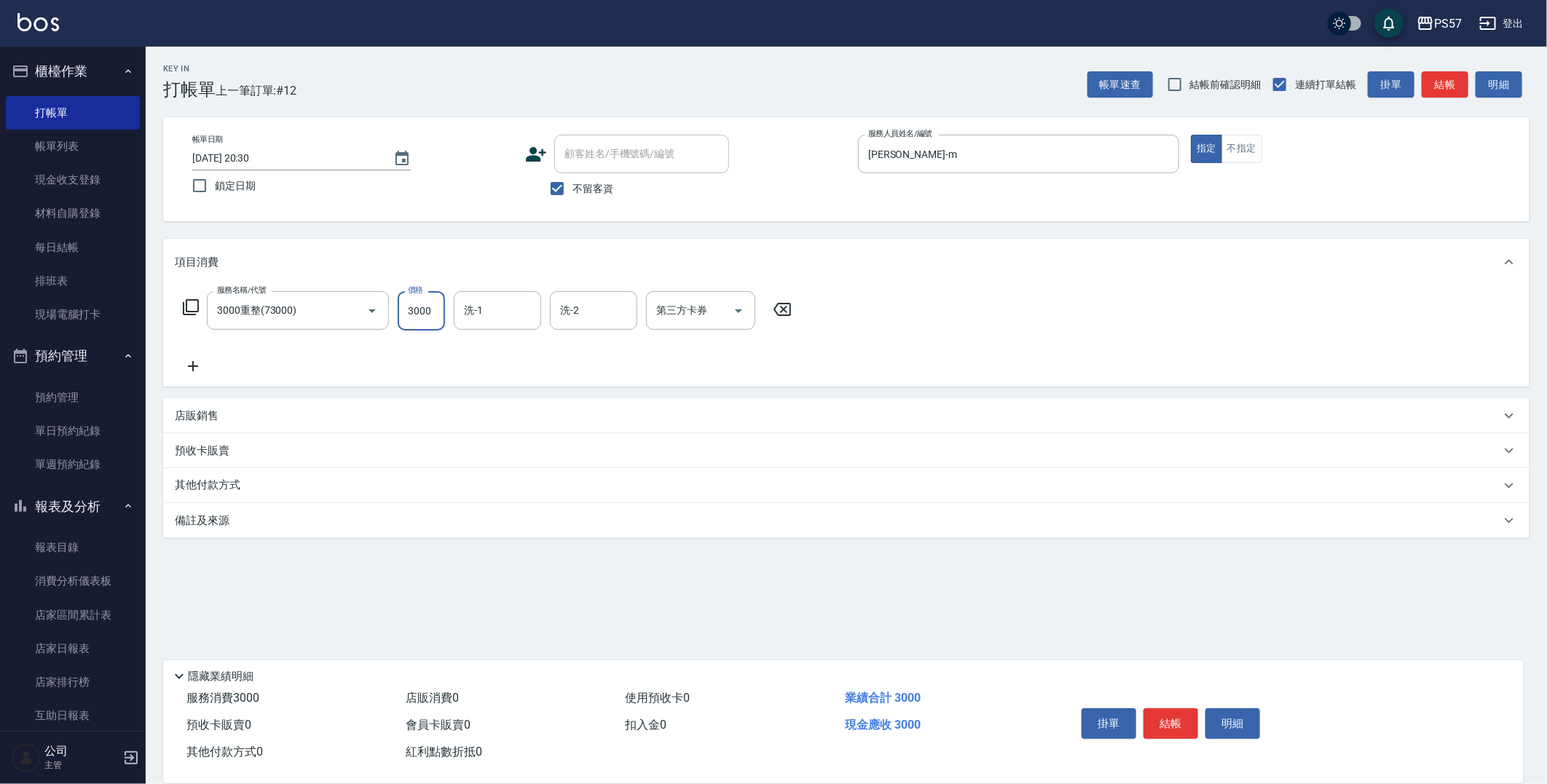
type input "3000"
type input "[PERSON_NAME]-22"
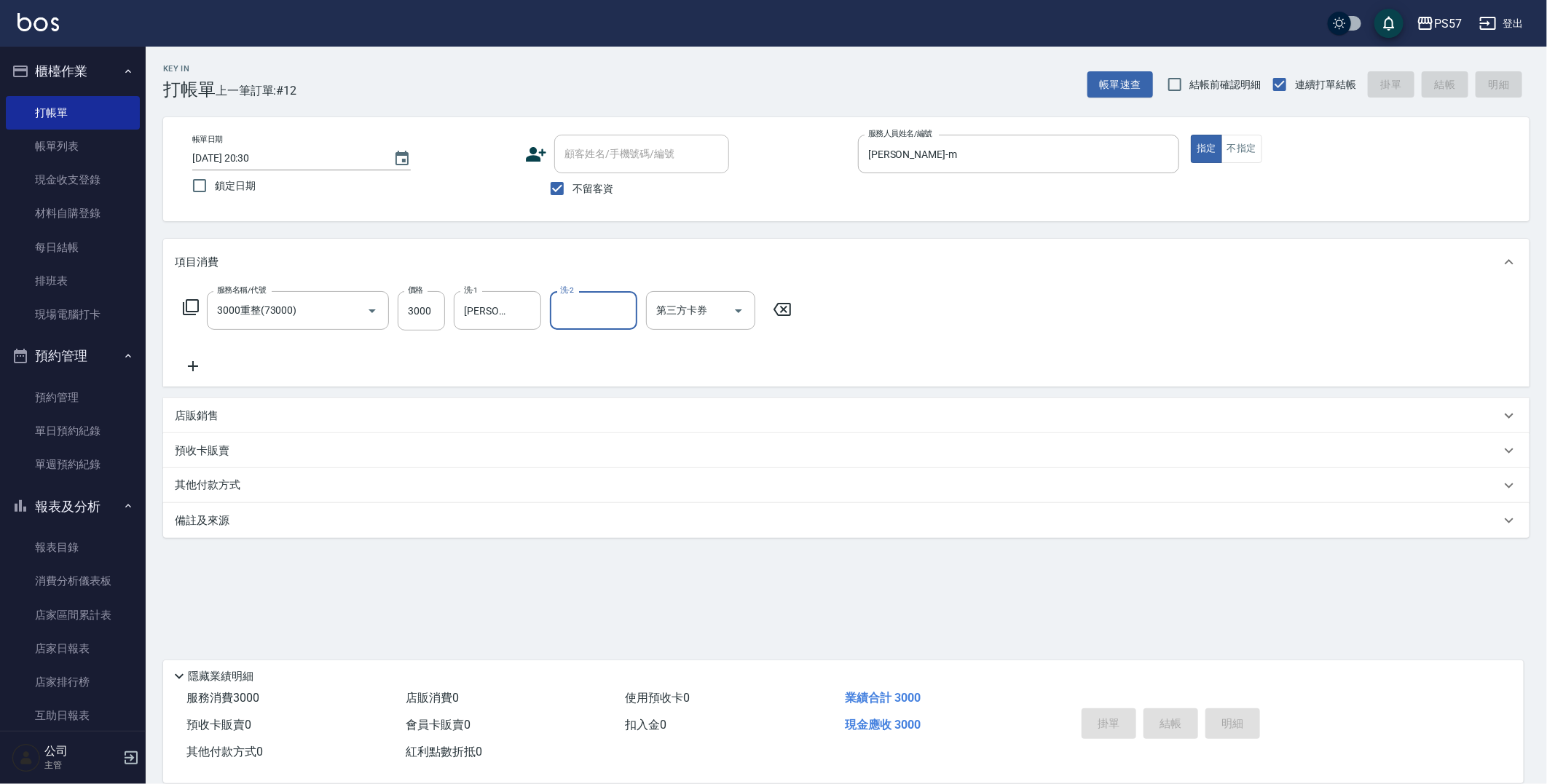
type input "[DATE] 20:31"
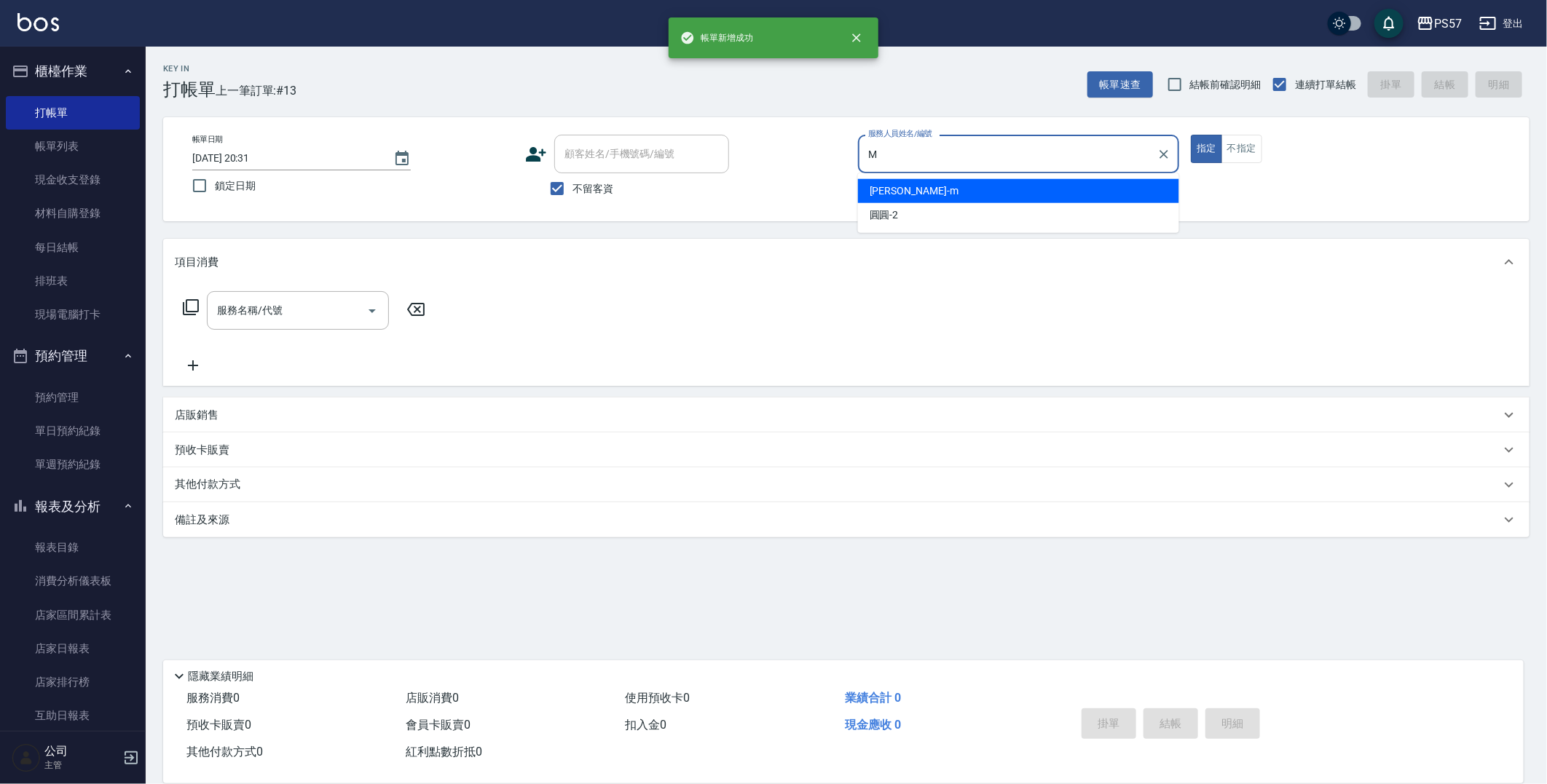
type input "[PERSON_NAME]-m"
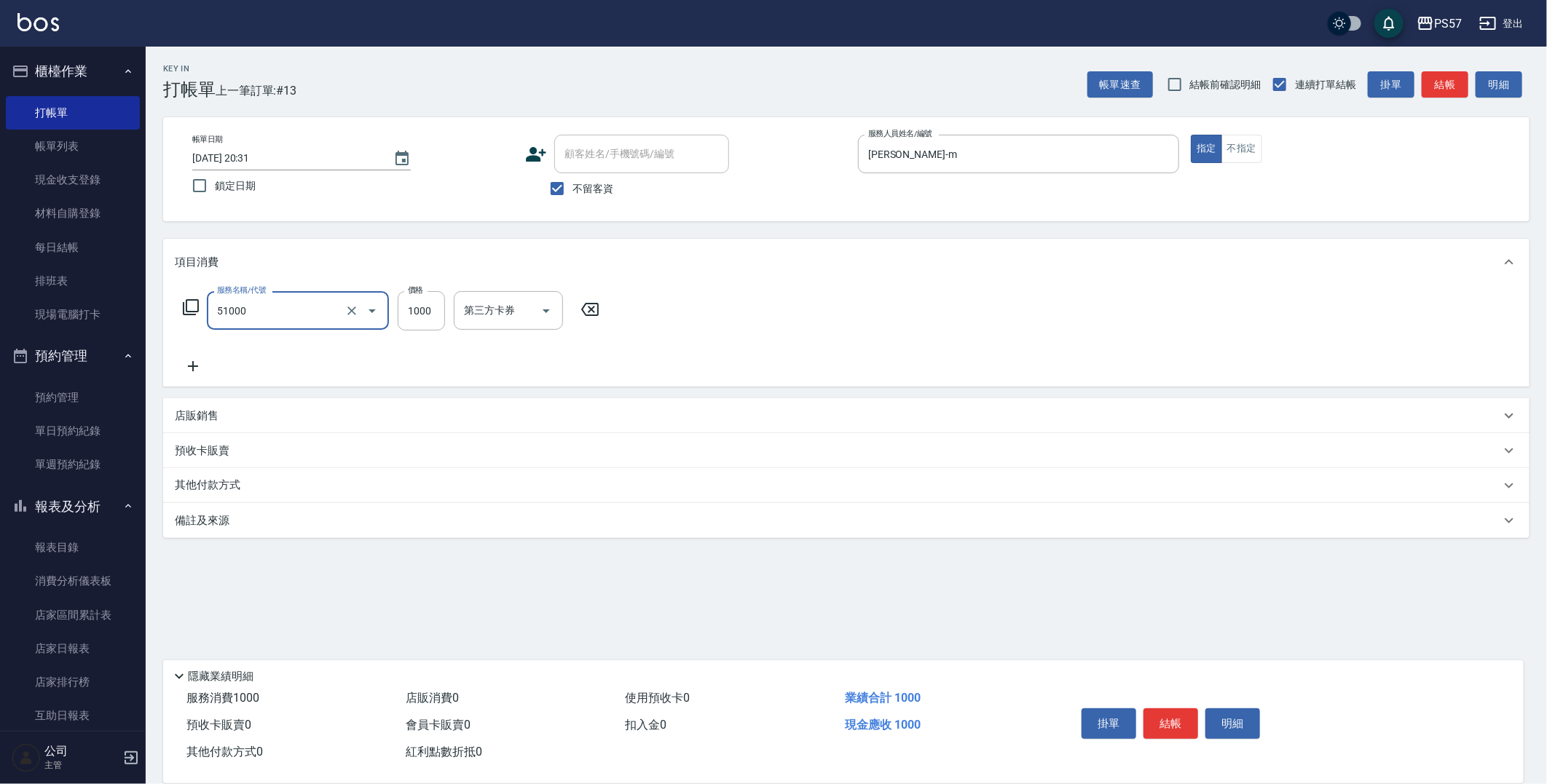
type input "任意金額染髮(51000)"
type input "1500"
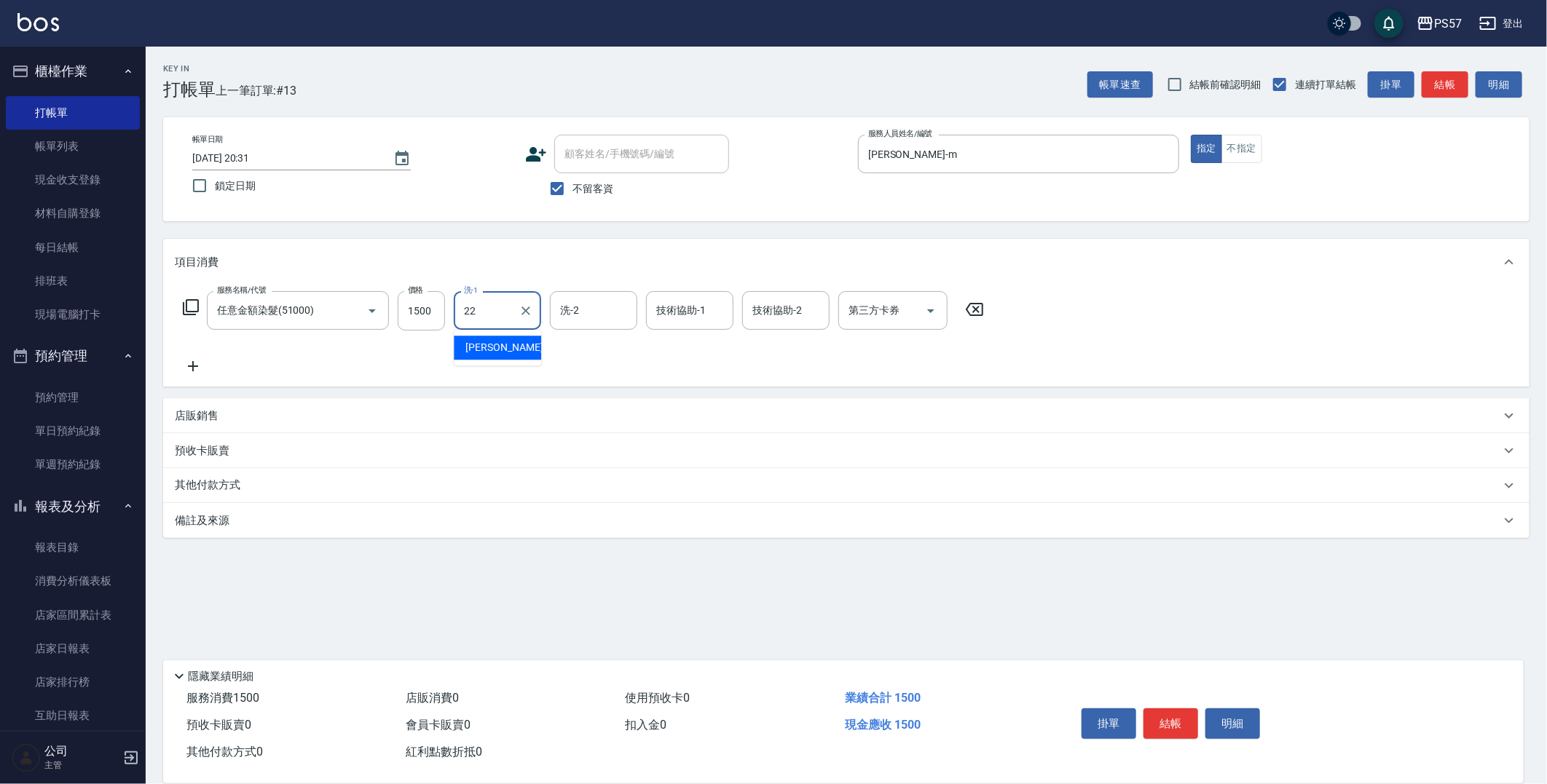
type input "[PERSON_NAME]-22"
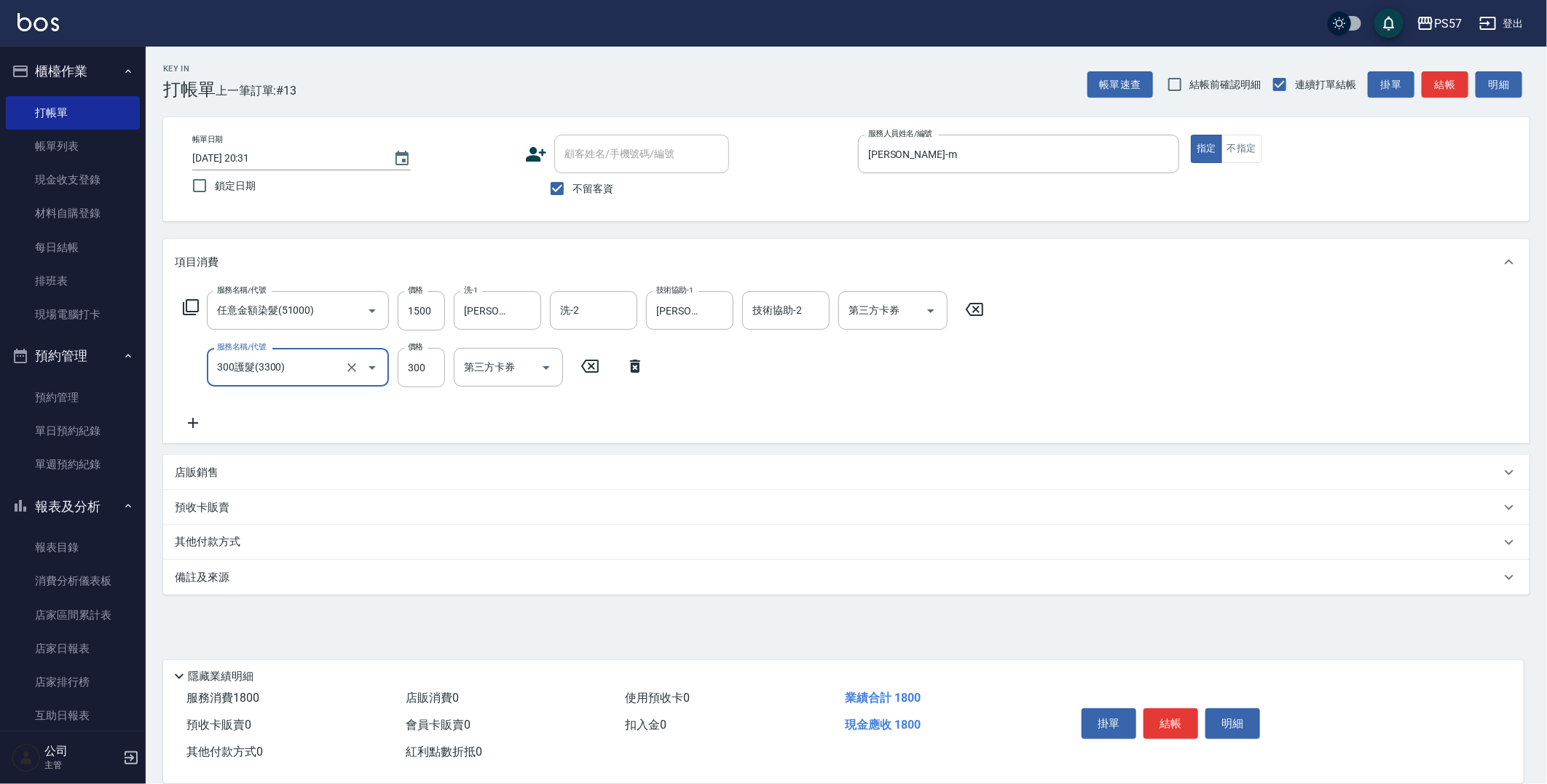
type input "300護髮(3300)"
type input "100"
type input "[PERSON_NAME]-22"
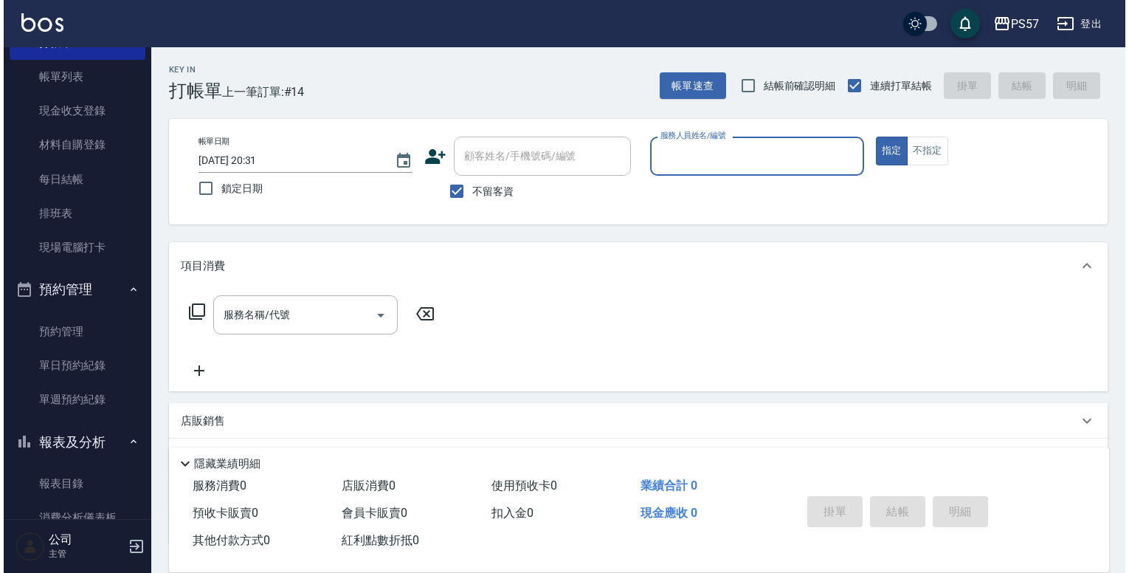
scroll to position [236, 0]
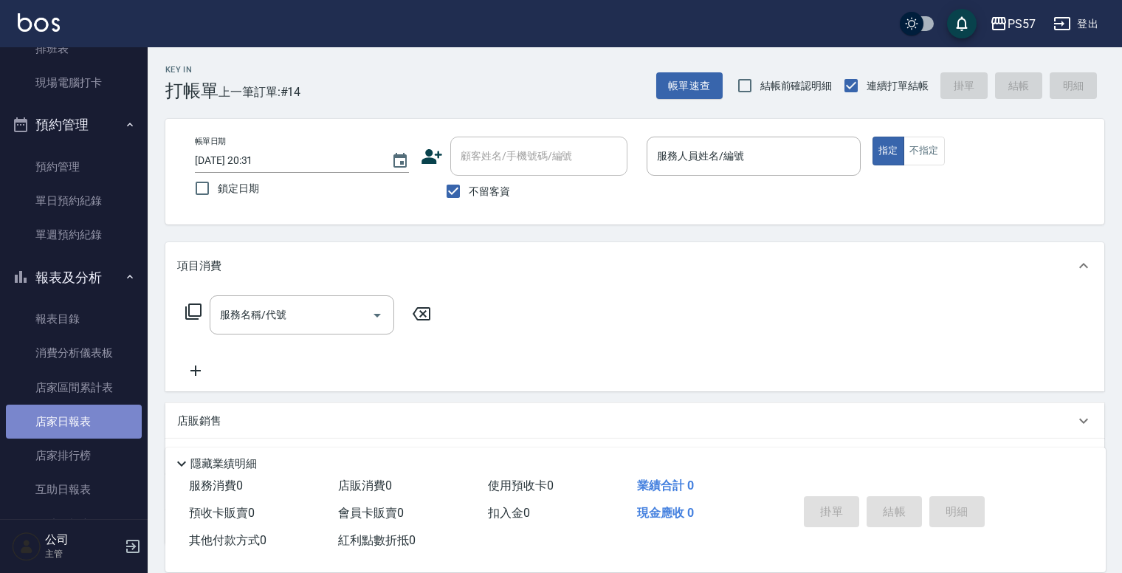
click at [83, 423] on link "店家日報表" at bounding box center [74, 421] width 136 height 34
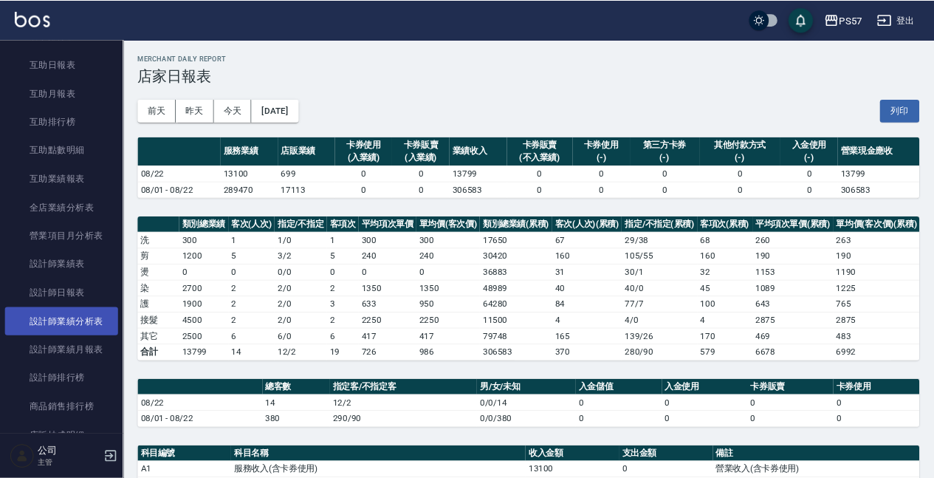
scroll to position [649, 0]
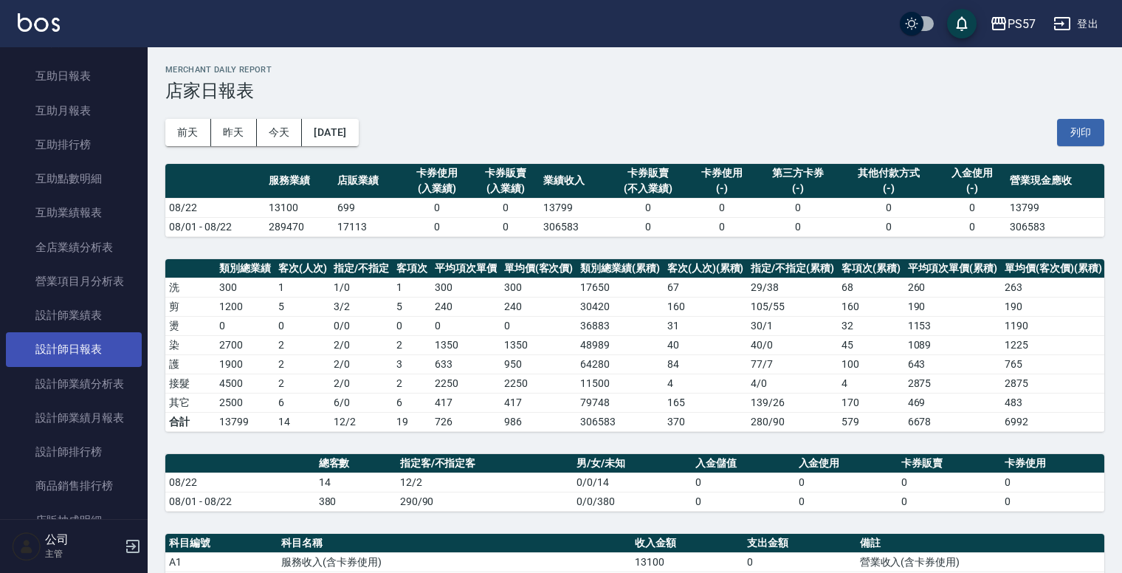
click at [88, 346] on link "設計師日報表" at bounding box center [74, 349] width 136 height 34
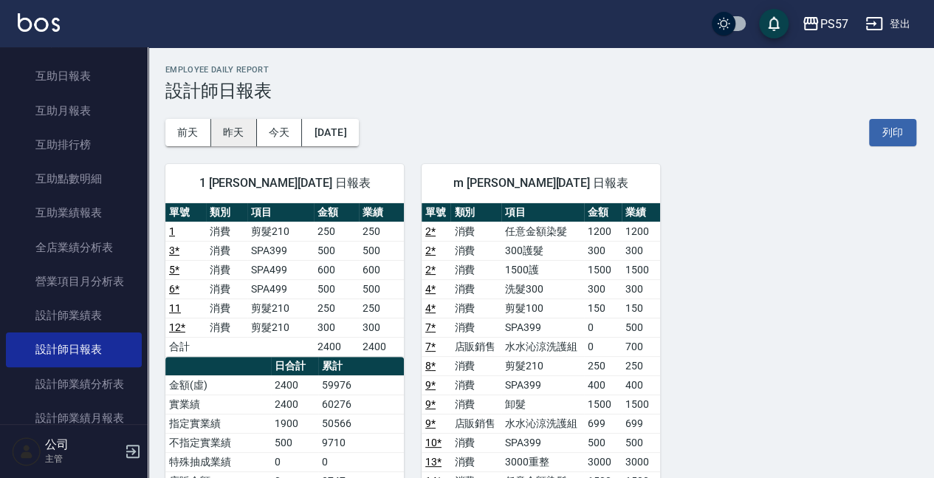
click at [241, 128] on button "昨天" at bounding box center [234, 132] width 46 height 27
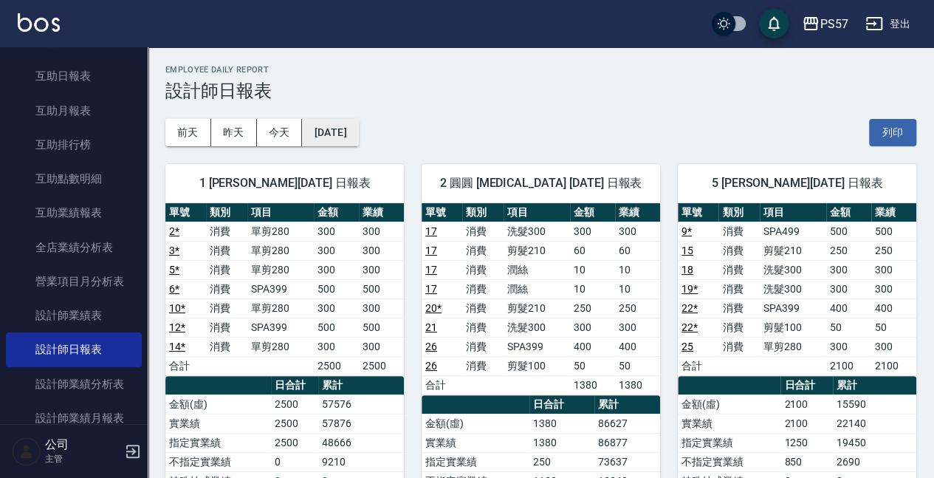
click at [313, 132] on button "[DATE]" at bounding box center [330, 132] width 56 height 27
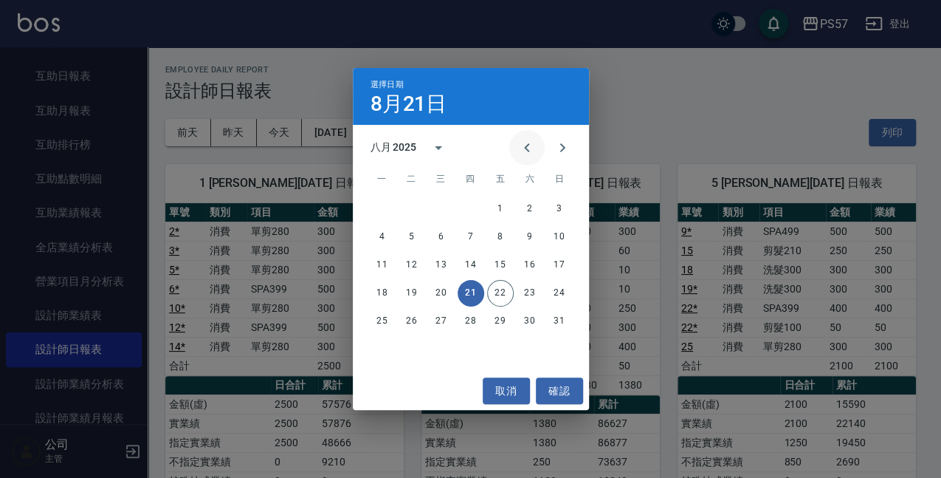
click at [535, 152] on button "Previous month" at bounding box center [526, 147] width 35 height 35
click at [401, 291] on button "22" at bounding box center [412, 293] width 27 height 27
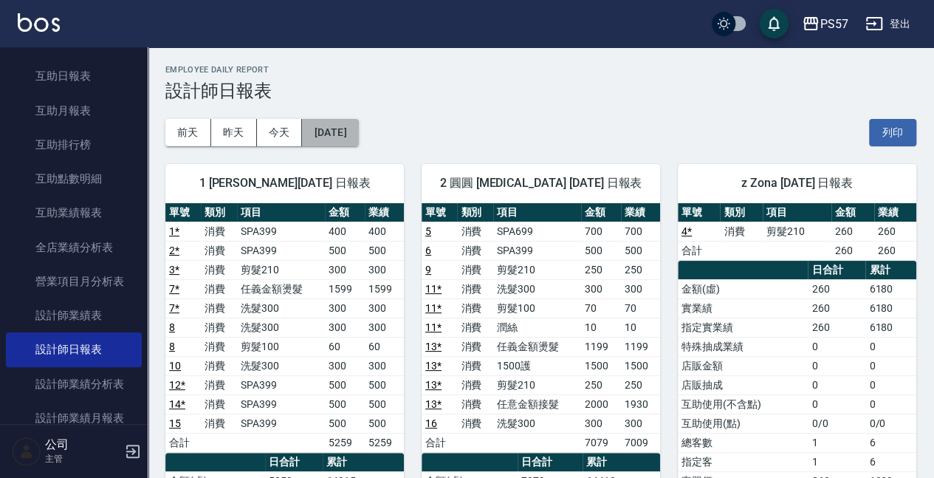
click at [327, 127] on button "[DATE]" at bounding box center [330, 132] width 56 height 27
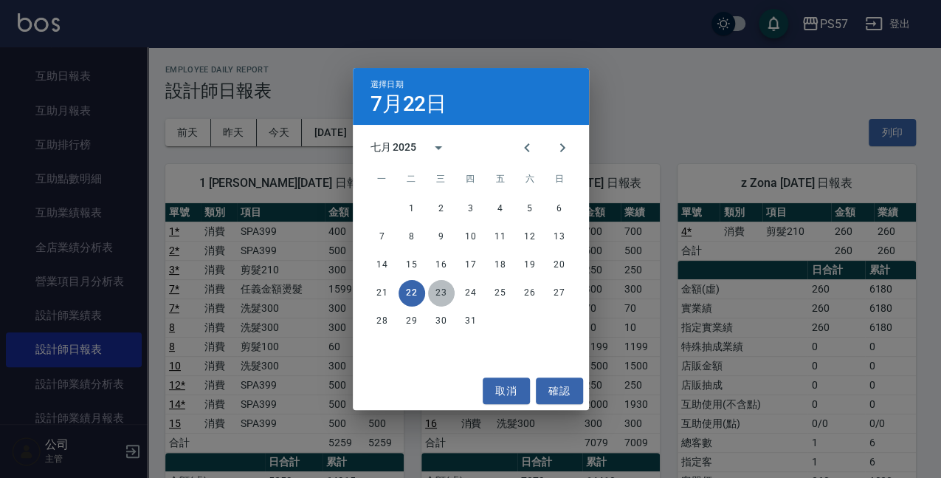
click at [437, 289] on button "23" at bounding box center [441, 293] width 27 height 27
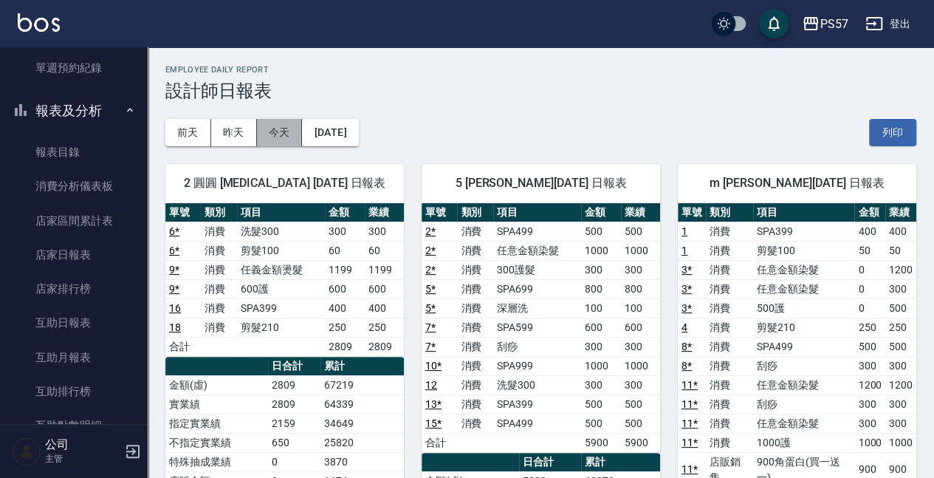
click at [283, 124] on button "今天" at bounding box center [280, 132] width 46 height 27
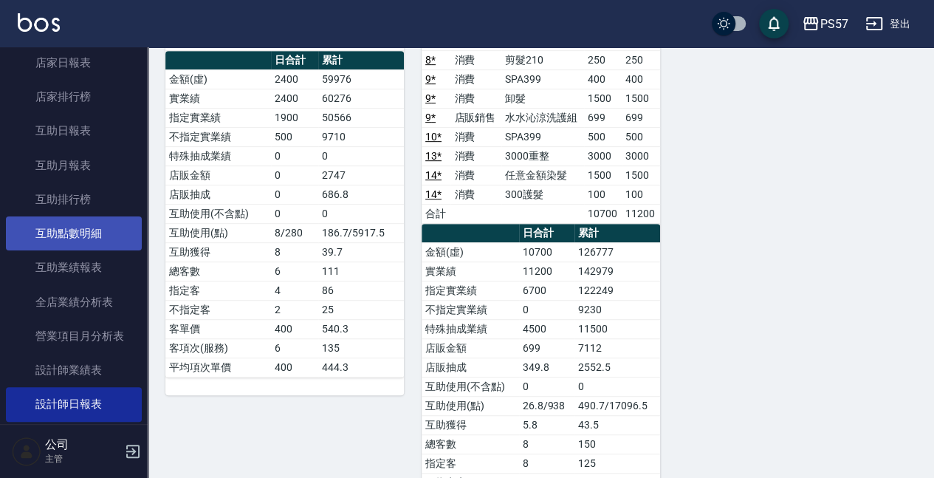
scroll to position [600, 0]
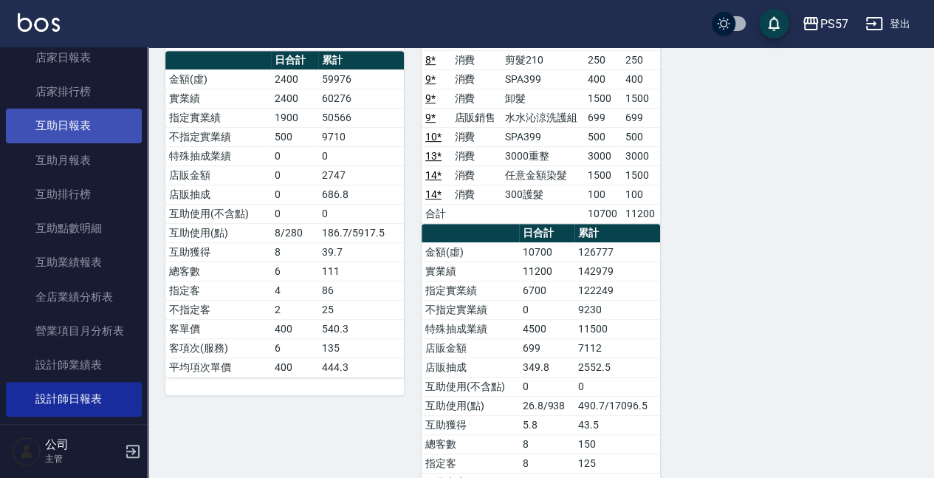
click at [59, 127] on link "互助日報表" at bounding box center [74, 125] width 136 height 34
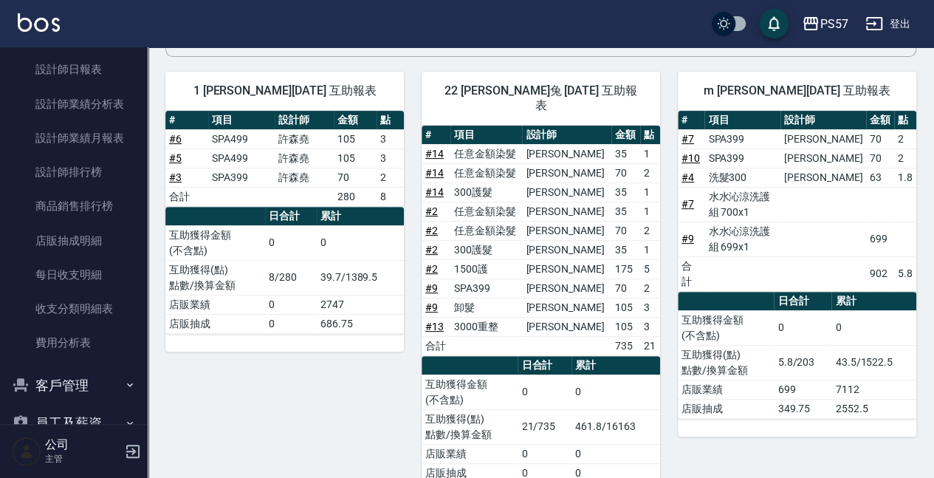
scroll to position [148, 0]
